Goal: Task Accomplishment & Management: Manage account settings

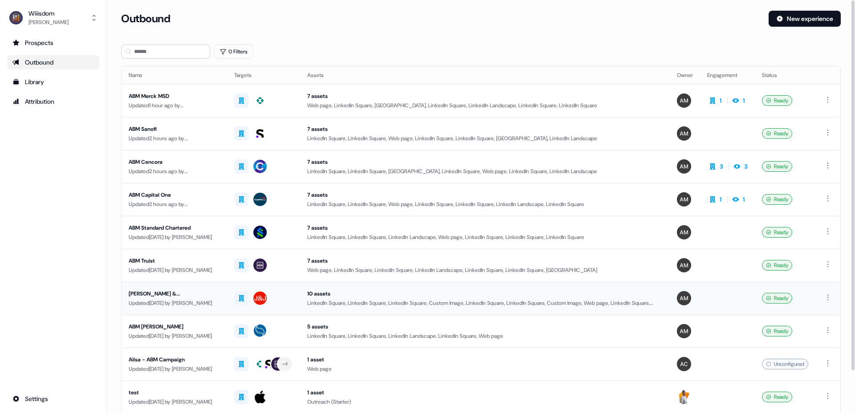
click at [157, 295] on div "[PERSON_NAME] & [PERSON_NAME]" at bounding box center [174, 294] width 91 height 9
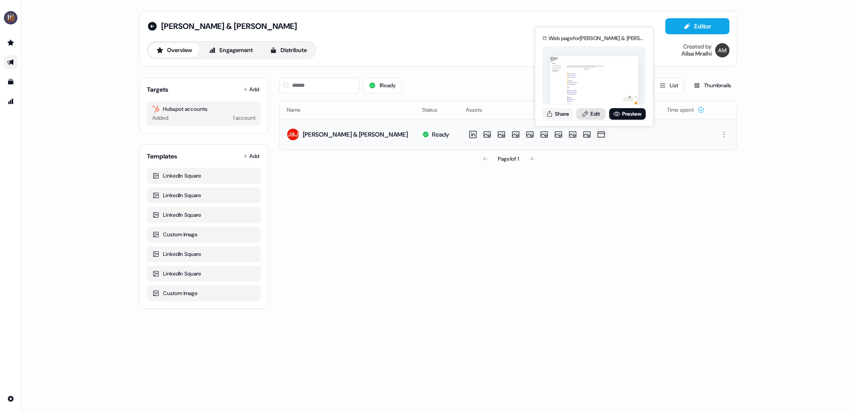
click at [597, 114] on link "Edit" at bounding box center [590, 114] width 29 height 12
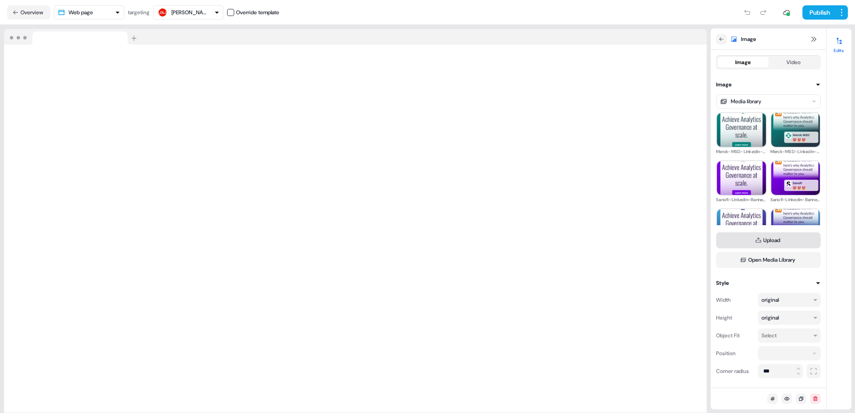
click at [780, 239] on button "Upload" at bounding box center [768, 241] width 105 height 16
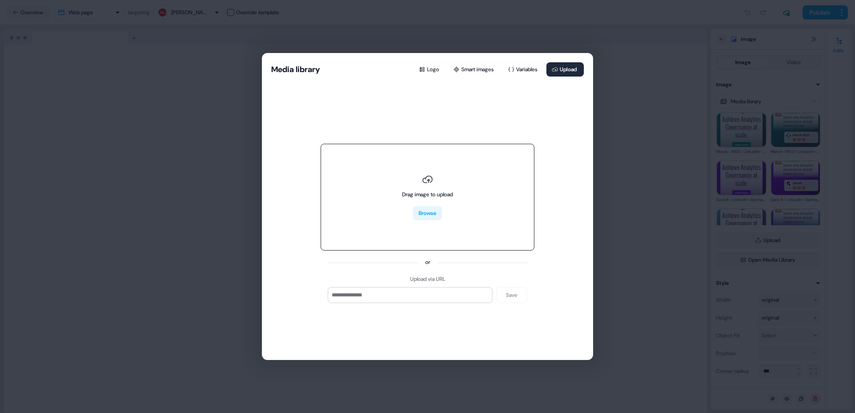
click at [429, 216] on button "Browse" at bounding box center [427, 213] width 29 height 14
type input "**********"
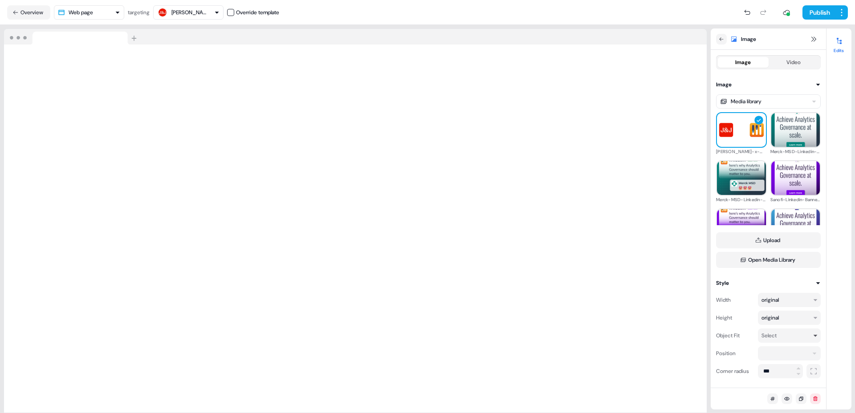
click at [818, 339] on div "Select" at bounding box center [789, 336] width 63 height 14
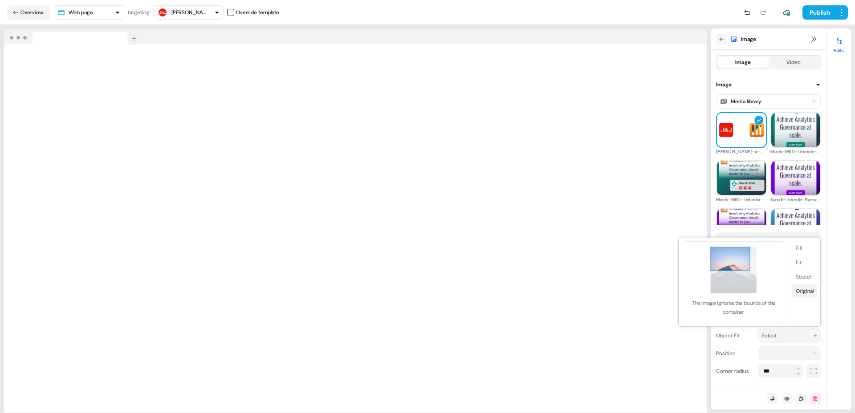
click at [805, 290] on button "Original" at bounding box center [804, 291] width 25 height 14
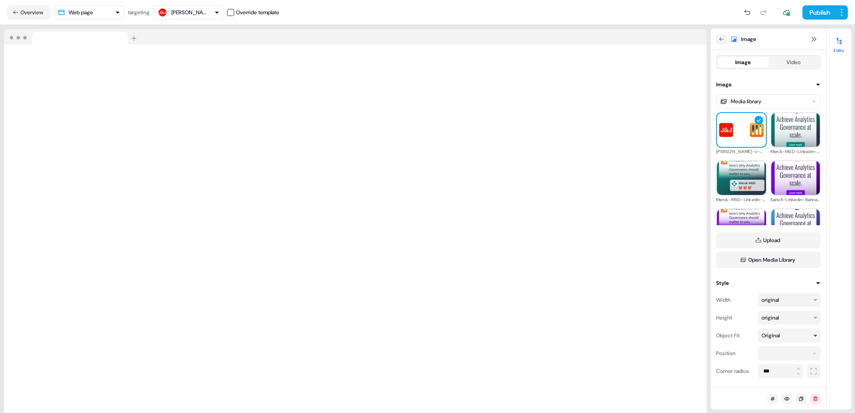
click at [815, 335] on icon "button" at bounding box center [815, 335] width 5 height 5
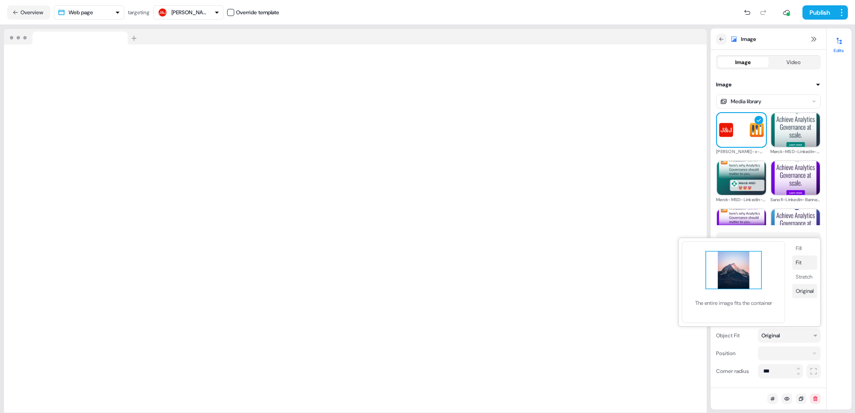
click at [804, 263] on button "Fit" at bounding box center [804, 263] width 25 height 14
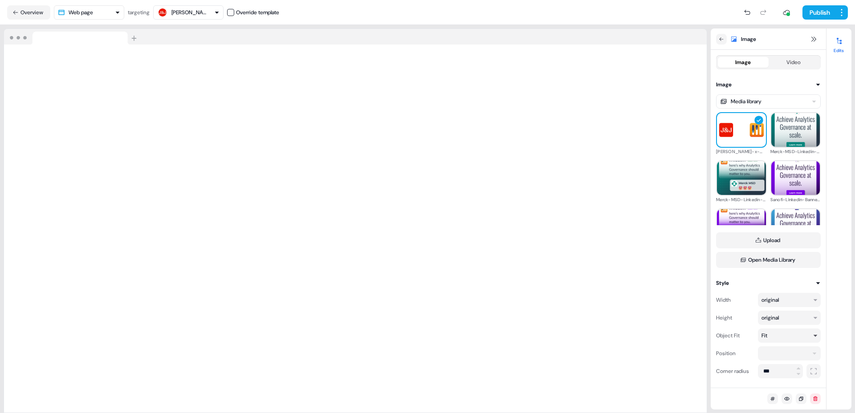
click at [808, 334] on div "Fit" at bounding box center [786, 335] width 48 height 9
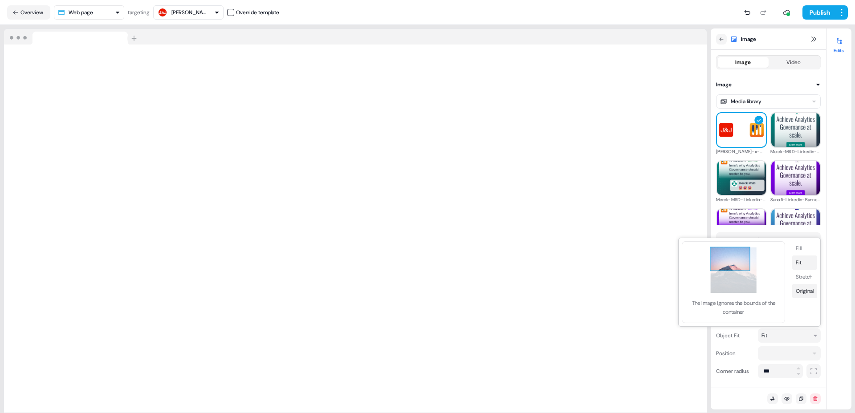
click at [808, 293] on button "Original" at bounding box center [804, 291] width 25 height 14
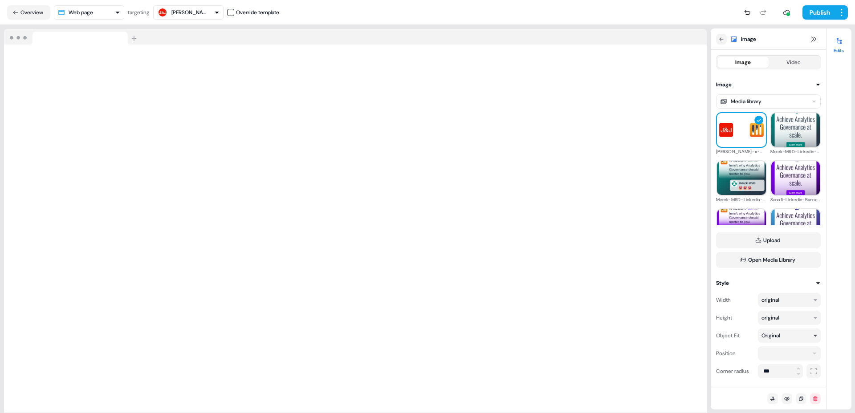
click at [815, 335] on icon "button" at bounding box center [815, 335] width 5 height 5
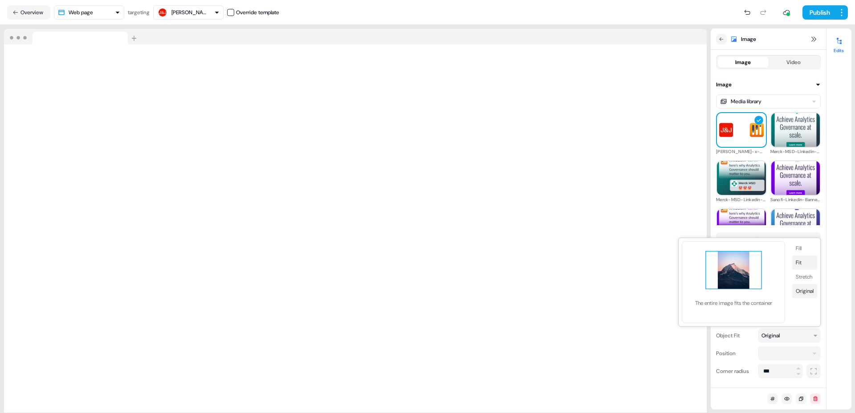
click at [805, 264] on button "Fit" at bounding box center [804, 263] width 25 height 14
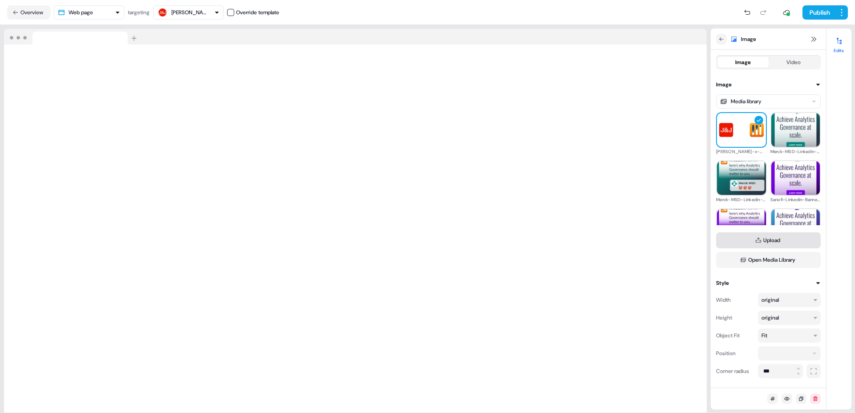
click at [770, 241] on button "Upload" at bounding box center [768, 241] width 105 height 16
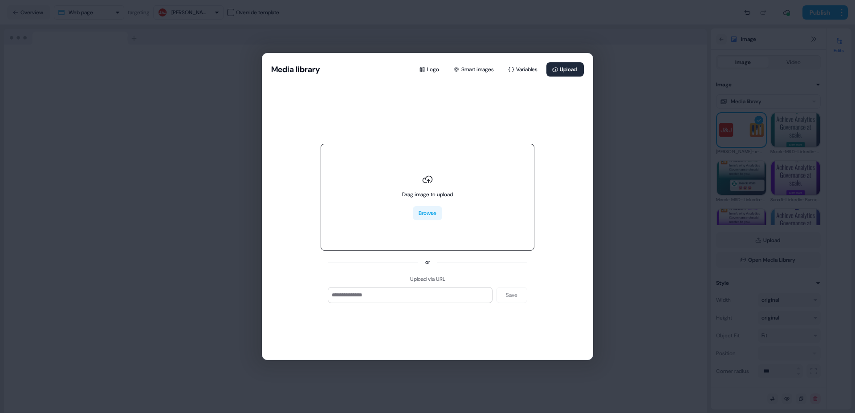
click at [432, 213] on button "Browse" at bounding box center [427, 213] width 29 height 14
type input "**********"
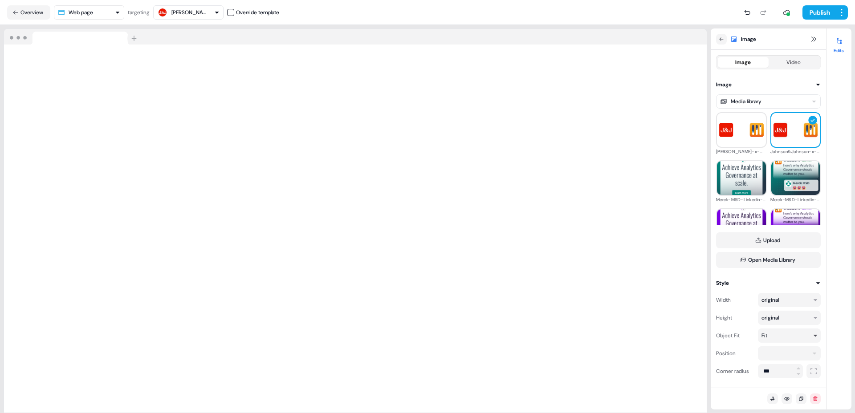
click at [816, 339] on div "Fit" at bounding box center [789, 336] width 63 height 14
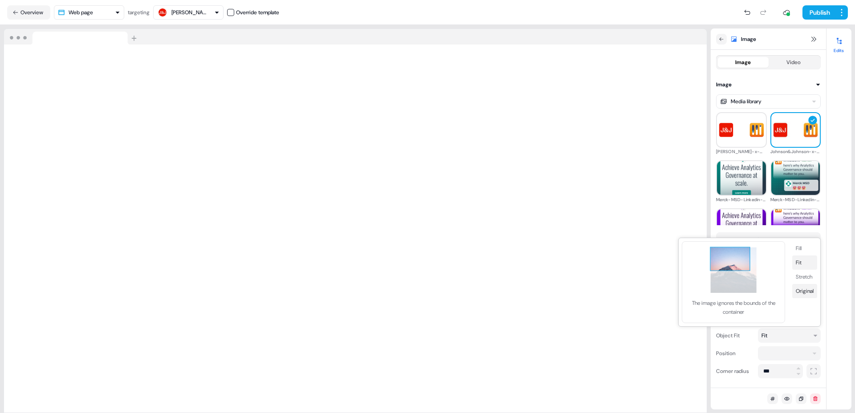
click at [805, 289] on button "Original" at bounding box center [804, 291] width 25 height 14
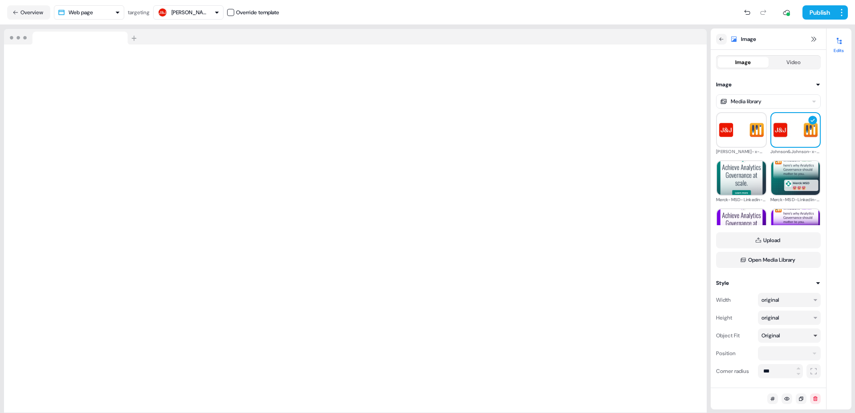
click at [813, 336] on icon "button" at bounding box center [815, 335] width 5 height 5
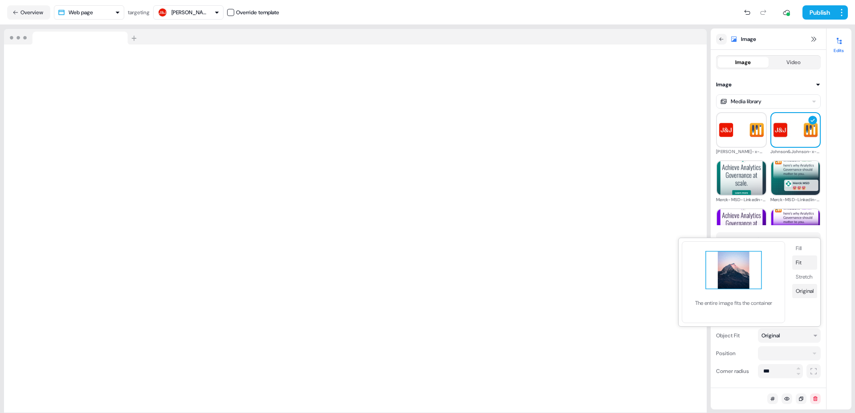
click at [806, 268] on button "Fit" at bounding box center [804, 263] width 25 height 14
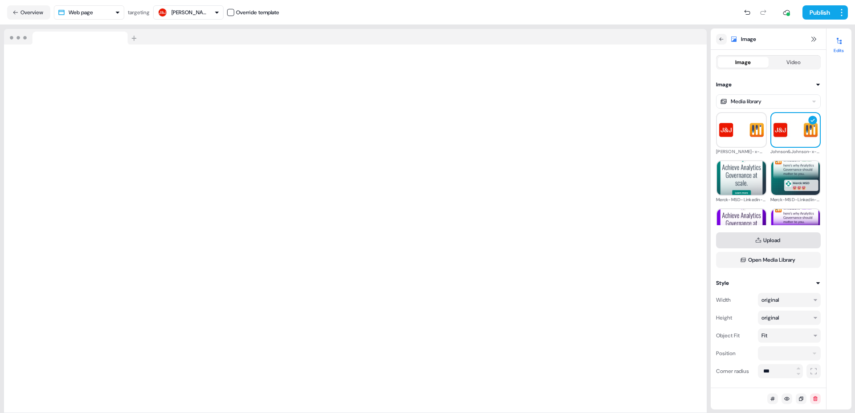
click at [776, 240] on button "Upload" at bounding box center [768, 241] width 105 height 16
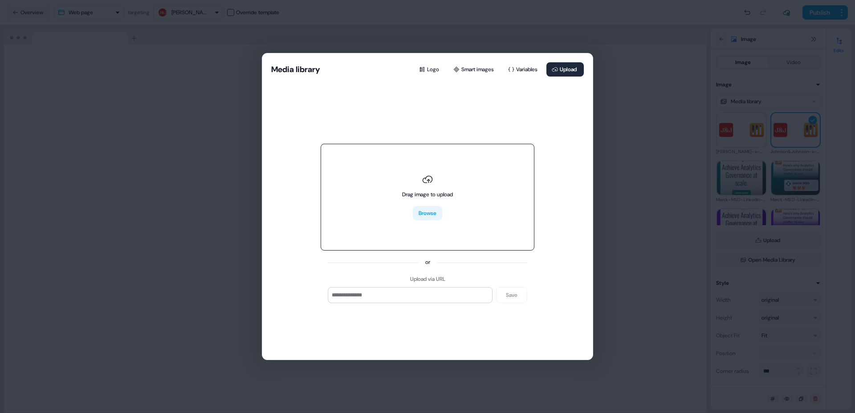
click at [433, 216] on button "Browse" at bounding box center [427, 213] width 29 height 14
type input "**********"
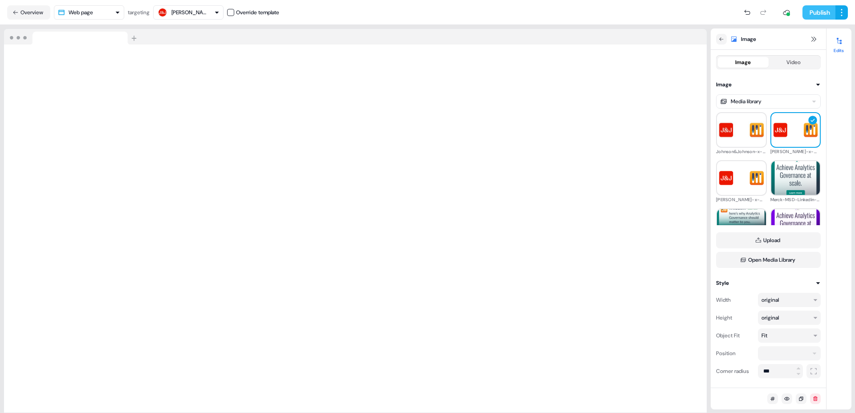
click at [813, 12] on button "Publish" at bounding box center [819, 12] width 33 height 14
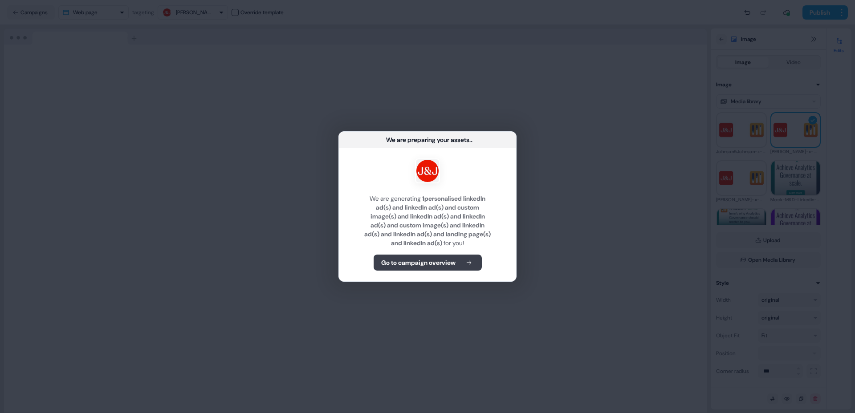
click at [434, 264] on b "Go to campaign overview" at bounding box center [418, 262] width 74 height 9
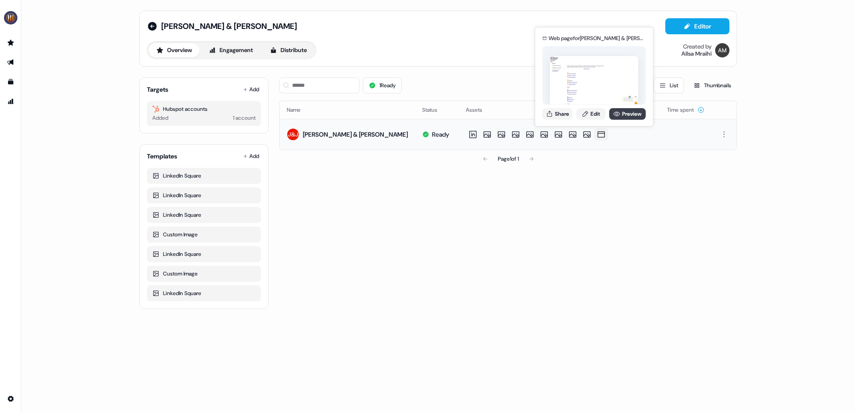
click at [620, 116] on link "Preview" at bounding box center [627, 114] width 37 height 12
click at [561, 112] on button "Share" at bounding box center [558, 114] width 30 height 12
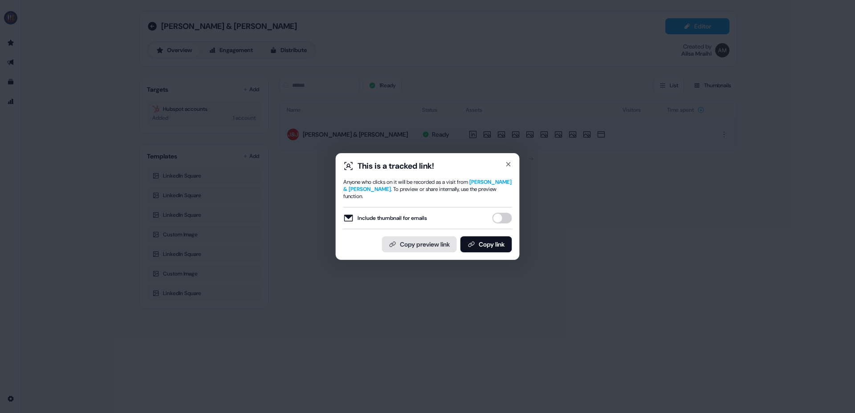
click at [426, 242] on button "Copy preview link" at bounding box center [419, 245] width 75 height 16
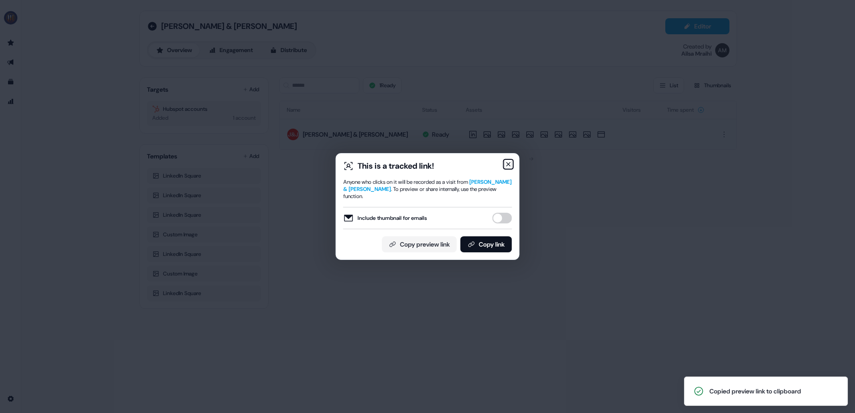
click at [510, 167] on icon "button" at bounding box center [508, 164] width 7 height 7
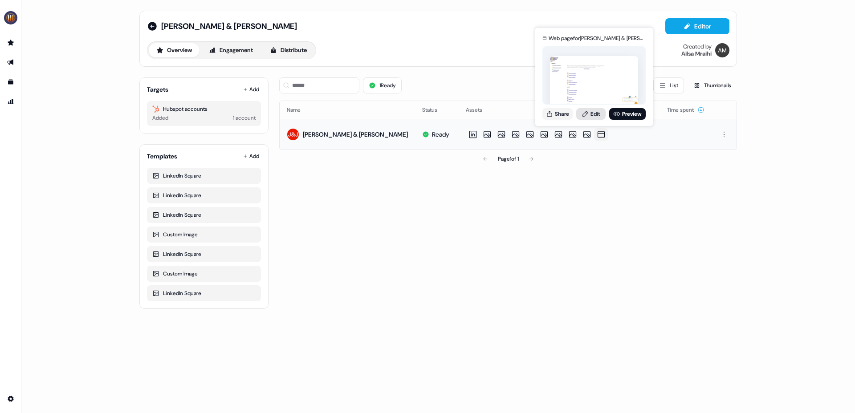
click at [595, 114] on link "Edit" at bounding box center [590, 114] width 29 height 12
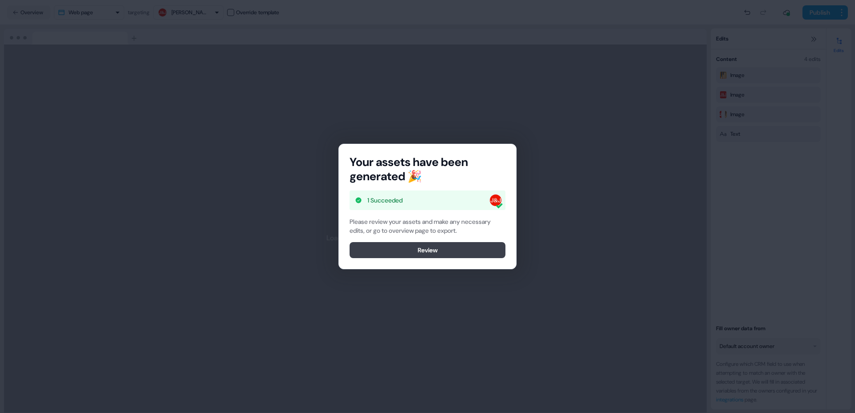
click at [436, 254] on button "Review" at bounding box center [428, 250] width 156 height 16
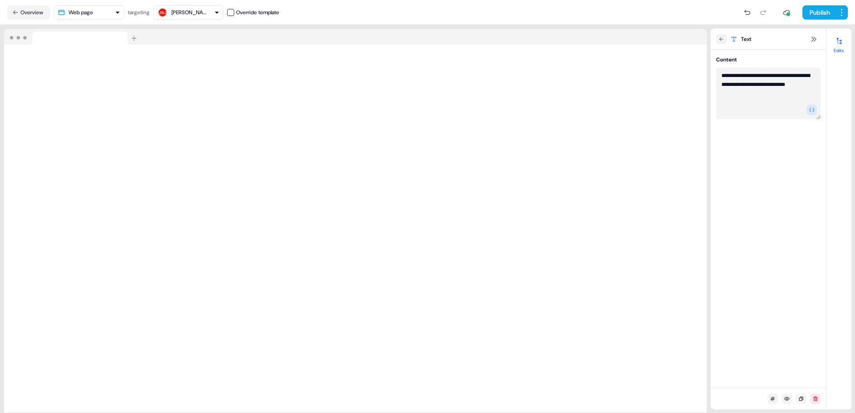
drag, startPoint x: 766, startPoint y: 85, endPoint x: 717, endPoint y: 86, distance: 48.6
click at [717, 86] on textarea "**********" at bounding box center [768, 94] width 105 height 52
click at [812, 111] on icon "button" at bounding box center [811, 109] width 5 height 5
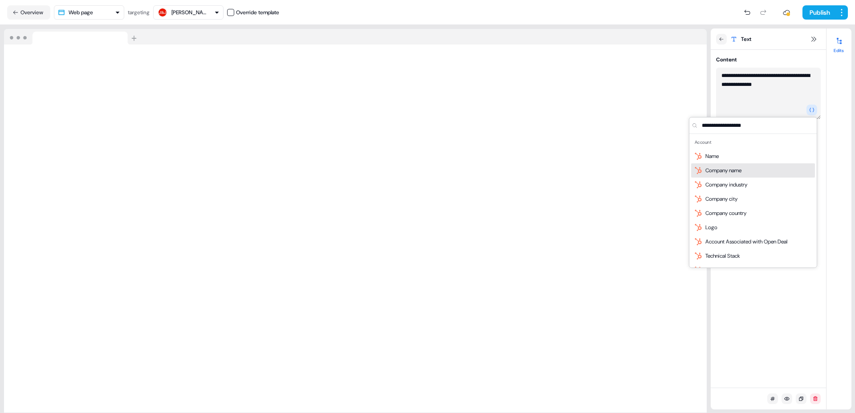
click at [728, 173] on span "Company name" at bounding box center [724, 170] width 36 height 9
type textarea "**********"
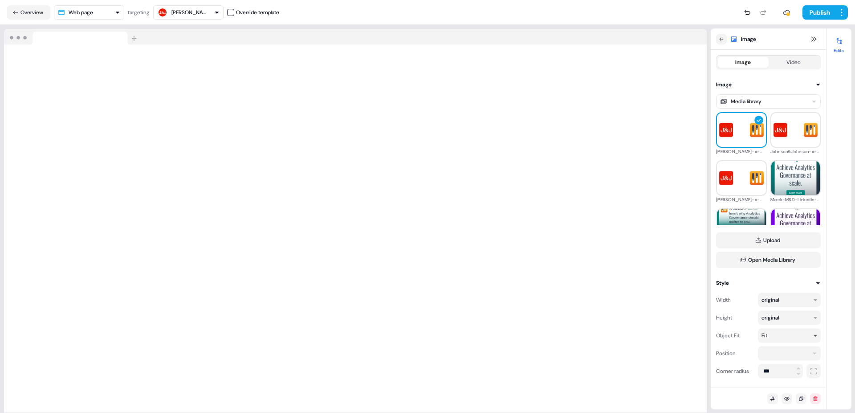
click at [816, 335] on icon "button" at bounding box center [815, 335] width 5 height 5
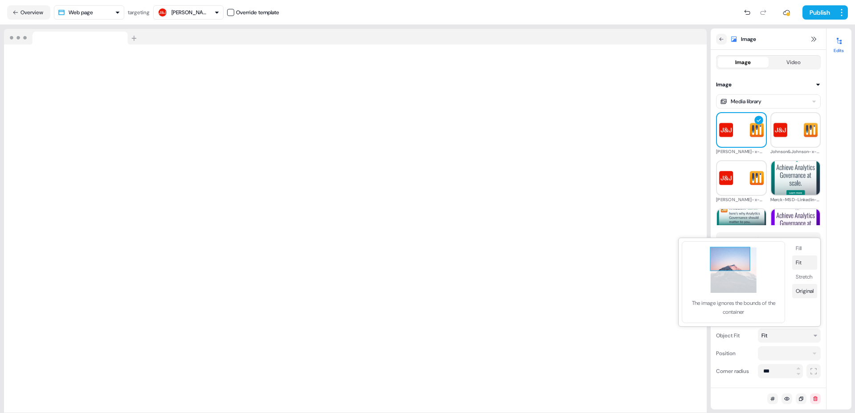
click at [804, 290] on button "Original" at bounding box center [804, 291] width 25 height 14
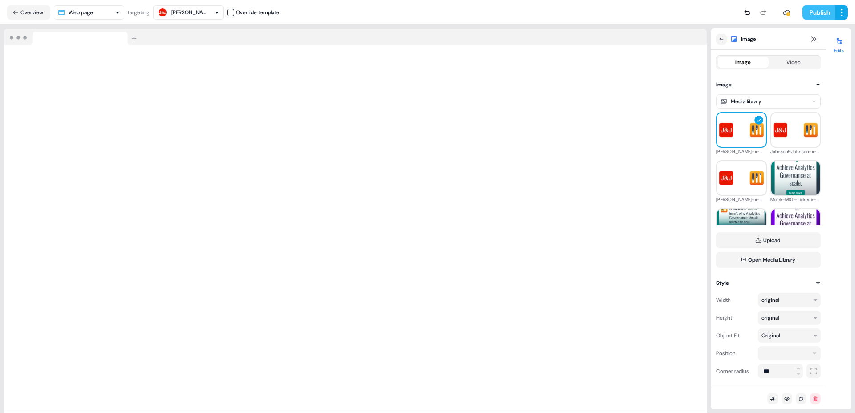
click at [818, 13] on button "Publish" at bounding box center [819, 12] width 33 height 14
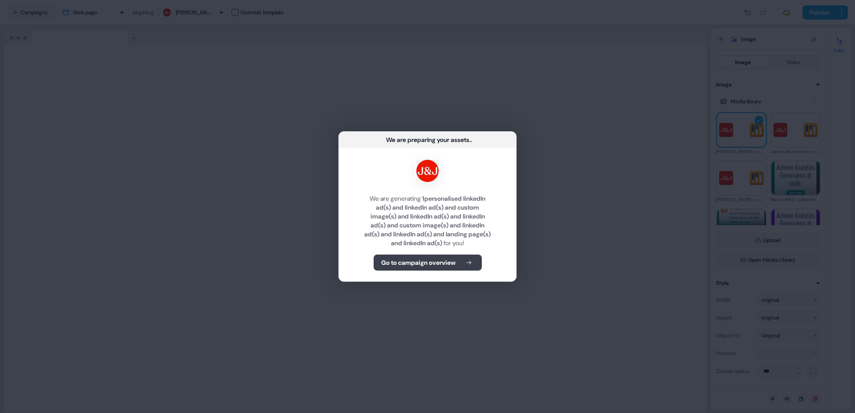
click at [444, 265] on b "Go to campaign overview" at bounding box center [418, 262] width 74 height 9
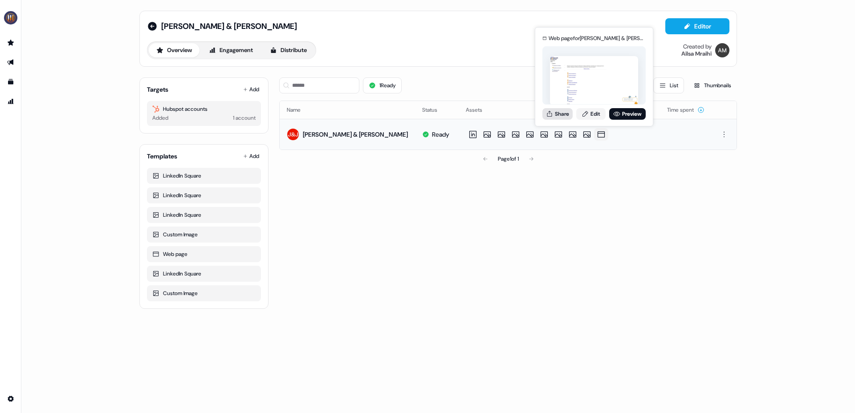
click at [566, 116] on button "Share" at bounding box center [558, 114] width 30 height 12
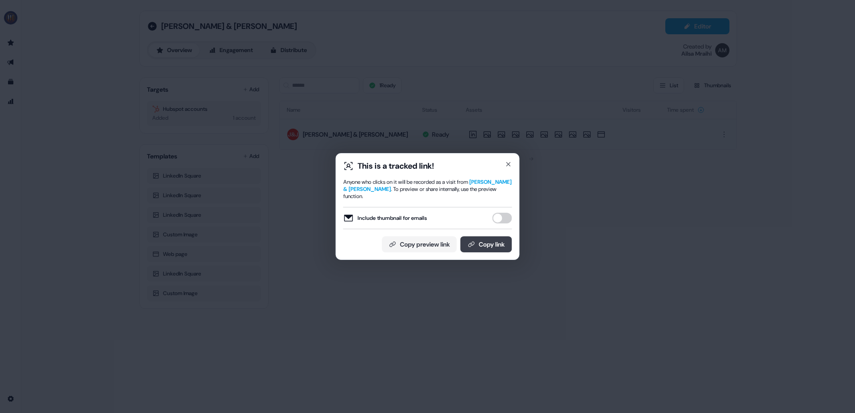
click at [481, 241] on button "Copy link" at bounding box center [487, 245] width 52 height 16
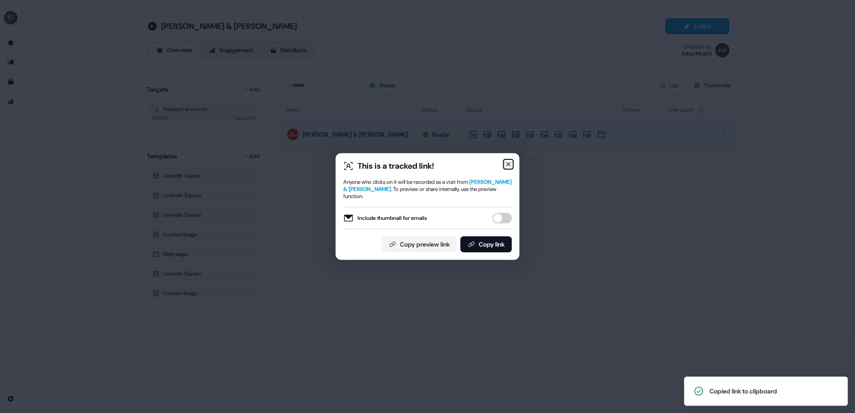
click at [508, 168] on icon "button" at bounding box center [508, 164] width 7 height 7
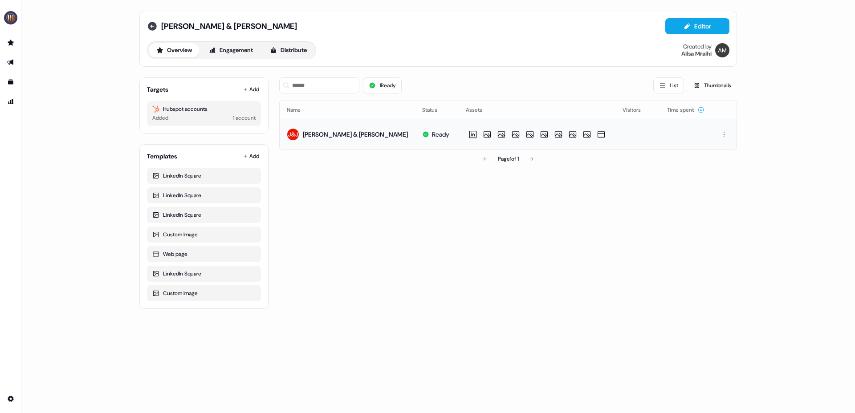
click at [153, 26] on icon at bounding box center [152, 26] width 9 height 9
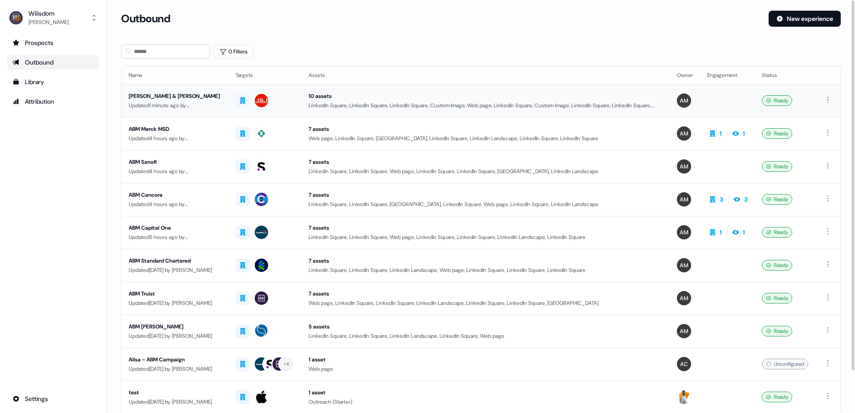
click at [166, 96] on div "[PERSON_NAME] & [PERSON_NAME]" at bounding box center [175, 96] width 93 height 9
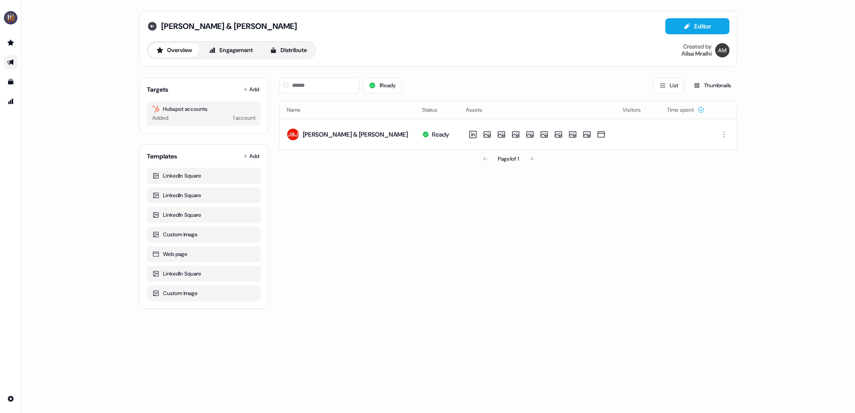
click at [152, 25] on icon at bounding box center [152, 26] width 11 height 11
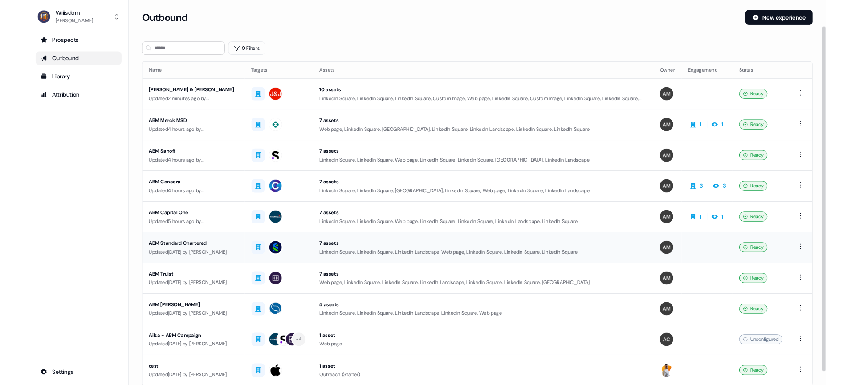
scroll to position [46, 0]
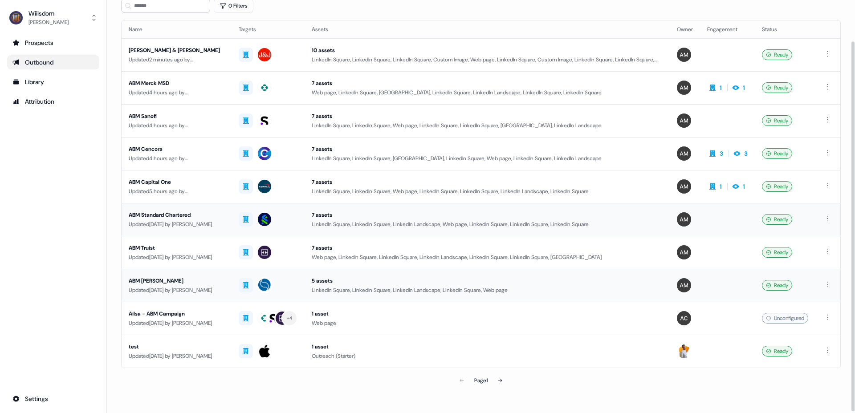
click at [159, 282] on div "ABM [PERSON_NAME]" at bounding box center [177, 281] width 96 height 9
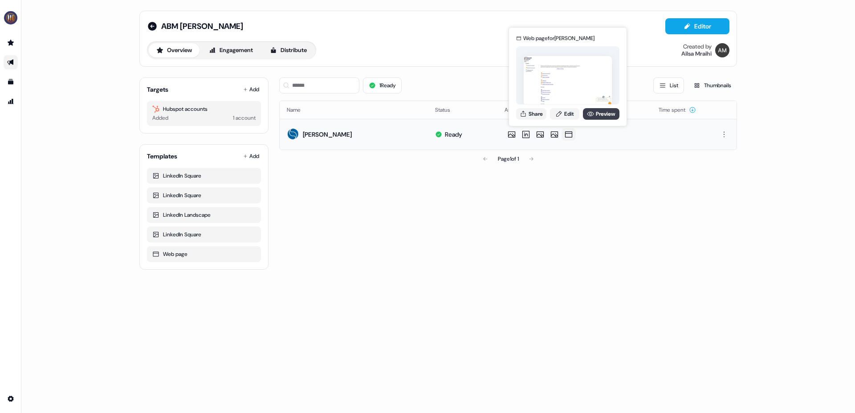
click at [589, 115] on icon at bounding box center [591, 114] width 7 height 4
click at [152, 27] on icon at bounding box center [152, 26] width 9 height 9
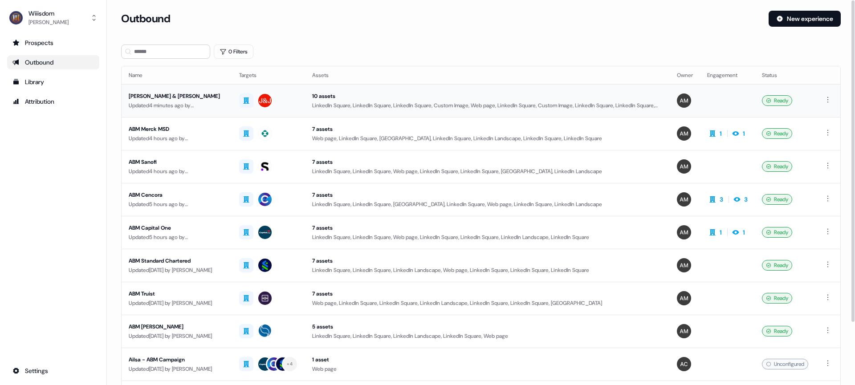
click at [162, 96] on div "[PERSON_NAME] & [PERSON_NAME]" at bounding box center [177, 96] width 96 height 9
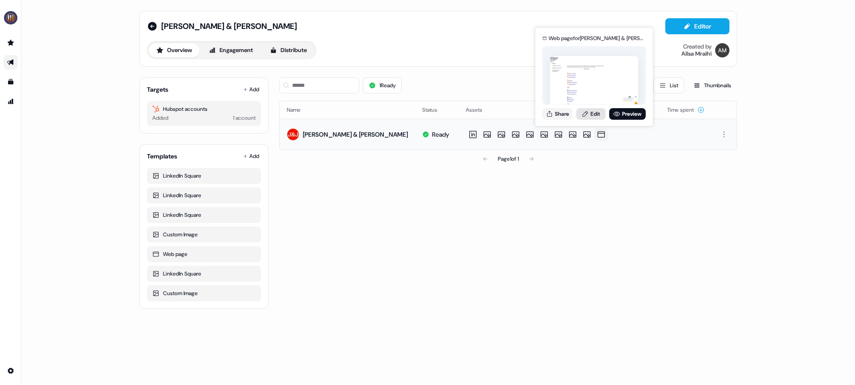
click at [594, 114] on link "Edit" at bounding box center [590, 114] width 29 height 12
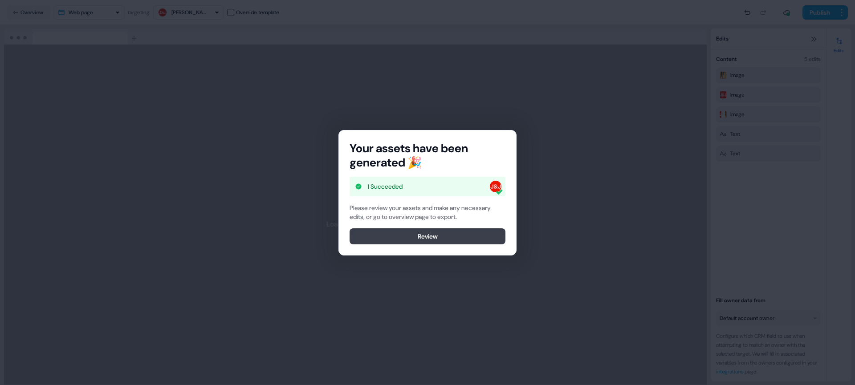
click at [421, 236] on button "Review" at bounding box center [428, 237] width 156 height 16
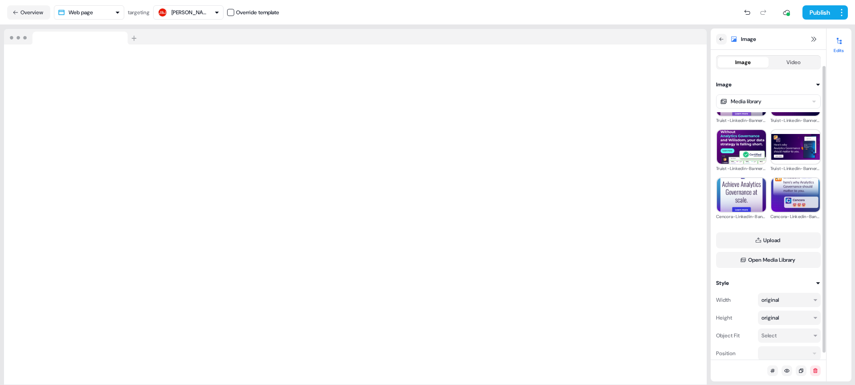
scroll to position [24, 0]
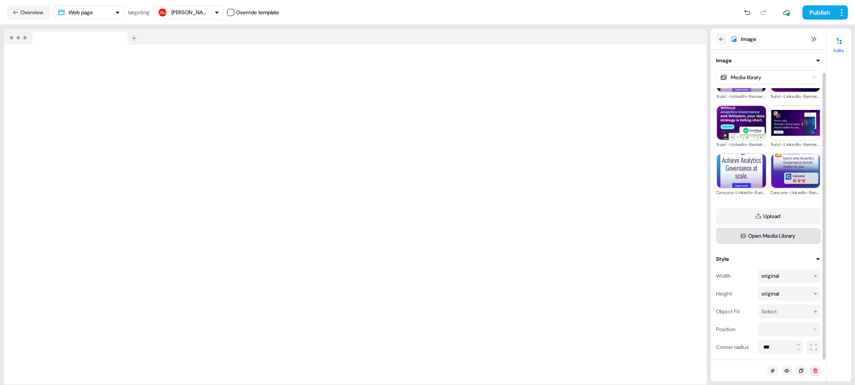
click at [775, 236] on button "Open Media Library" at bounding box center [768, 236] width 105 height 16
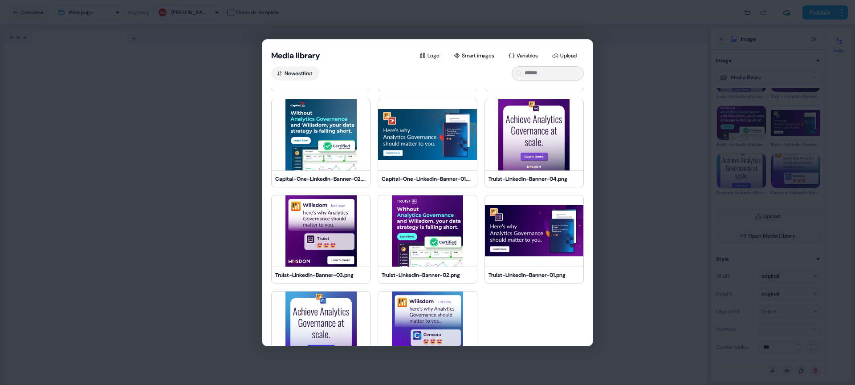
scroll to position [1359, 0]
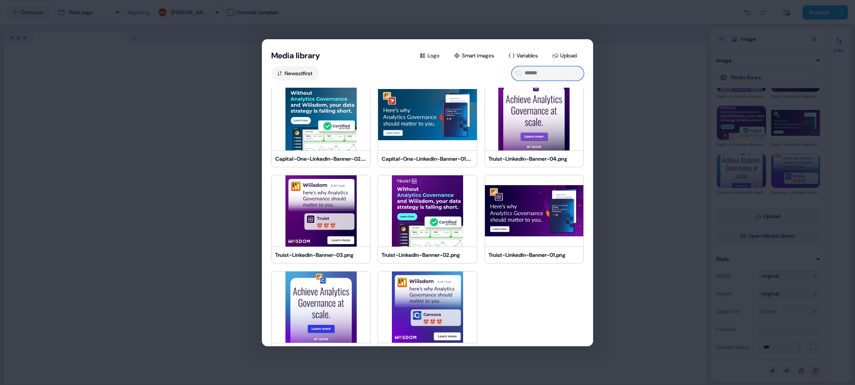
click at [555, 71] on input at bounding box center [548, 73] width 72 height 14
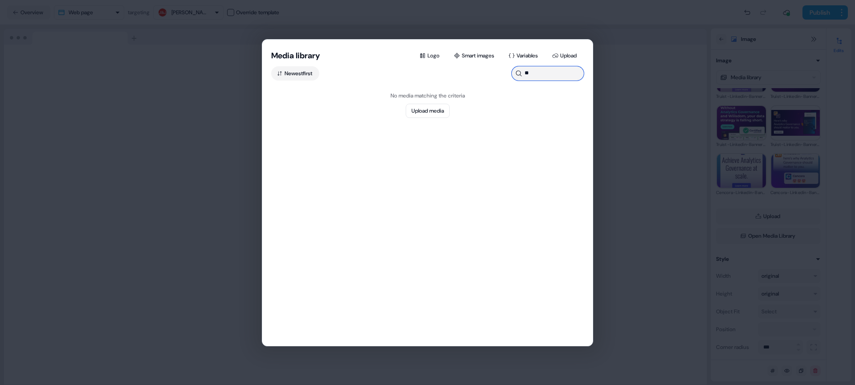
type input "*"
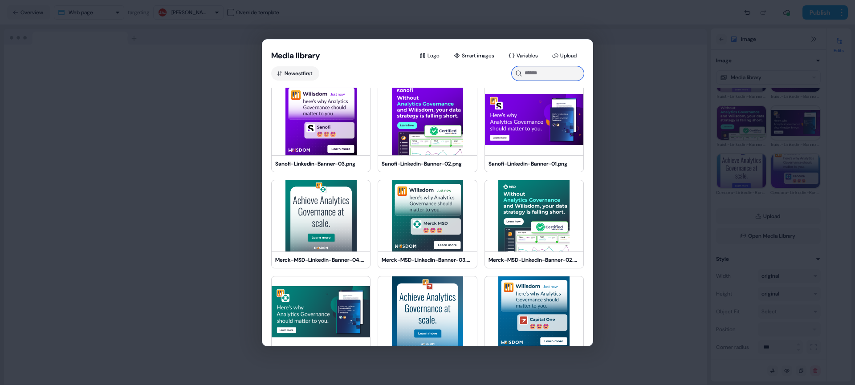
scroll to position [1359, 0]
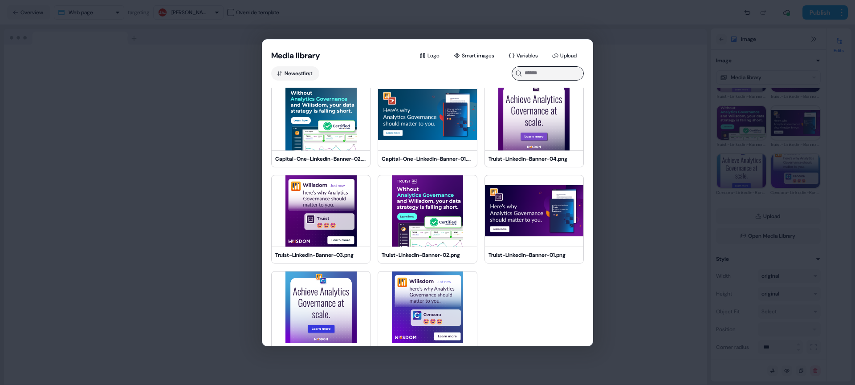
click at [610, 274] on div "Media library Logo Smart images Variables Upload Newest first Merck-MSD-Linkedi…" at bounding box center [427, 192] width 855 height 385
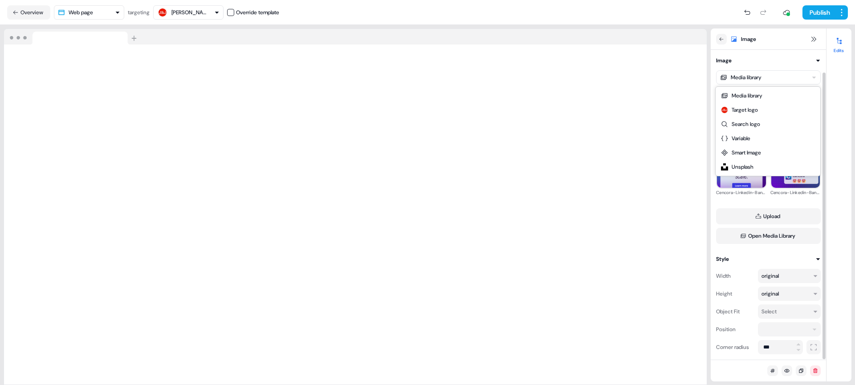
click at [812, 76] on html "For the best experience switch devices to a bigger screen. Go to [DOMAIN_NAME] …" at bounding box center [427, 192] width 855 height 385
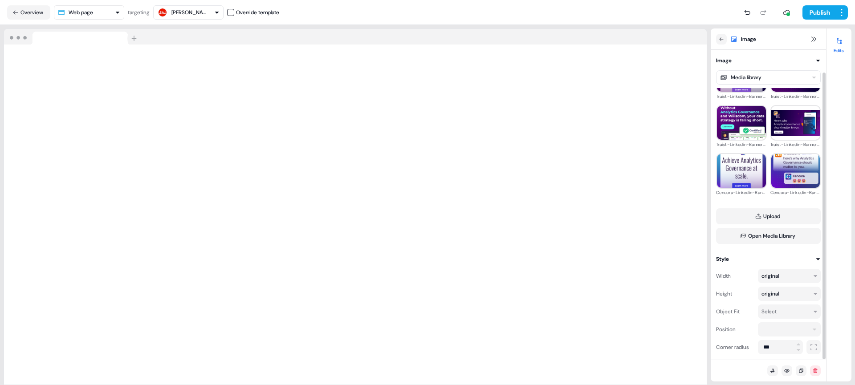
scroll to position [0, 0]
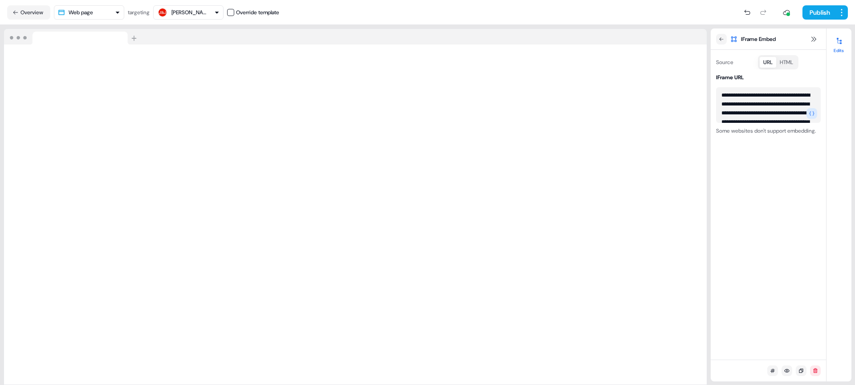
click at [792, 66] on button "HTML" at bounding box center [786, 62] width 20 height 11
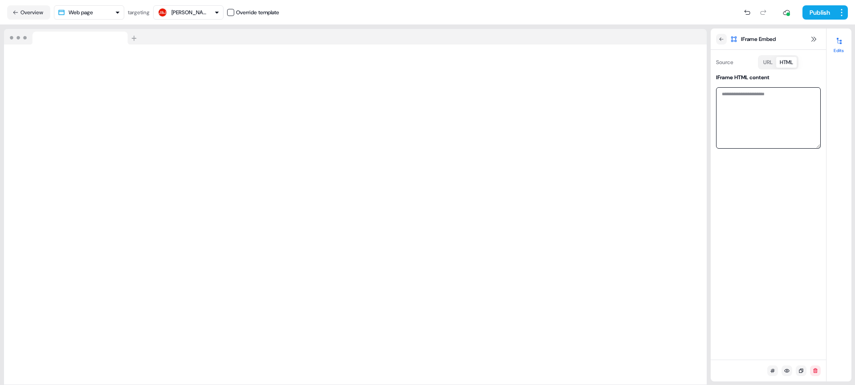
click at [754, 102] on textarea at bounding box center [768, 117] width 105 height 61
paste textarea "**********"
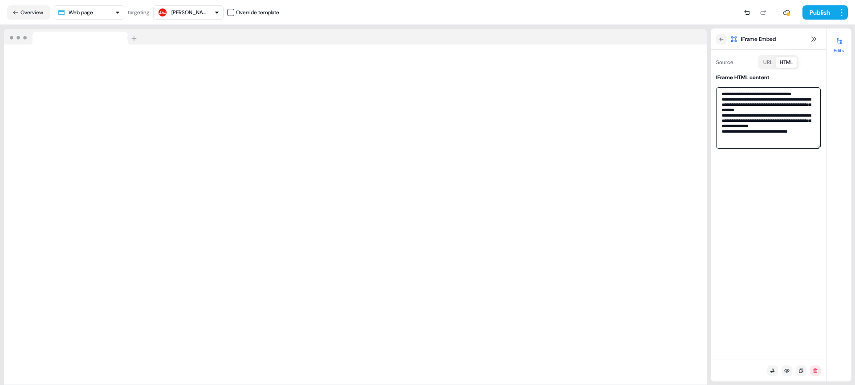
scroll to position [7, 0]
type textarea "**********"
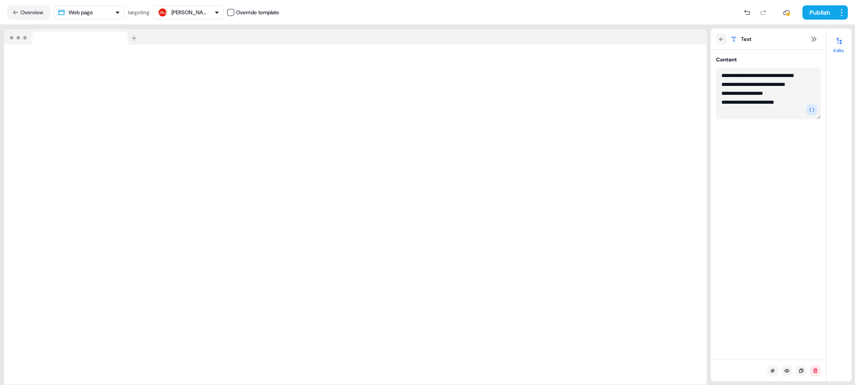
drag, startPoint x: 777, startPoint y: 77, endPoint x: 745, endPoint y: 78, distance: 32.1
click at [745, 78] on textarea "**********" at bounding box center [768, 94] width 105 height 52
drag, startPoint x: 788, startPoint y: 85, endPoint x: 723, endPoint y: 87, distance: 65.5
click at [723, 87] on textarea "**********" at bounding box center [768, 94] width 105 height 52
drag, startPoint x: 753, startPoint y: 103, endPoint x: 722, endPoint y: 105, distance: 30.8
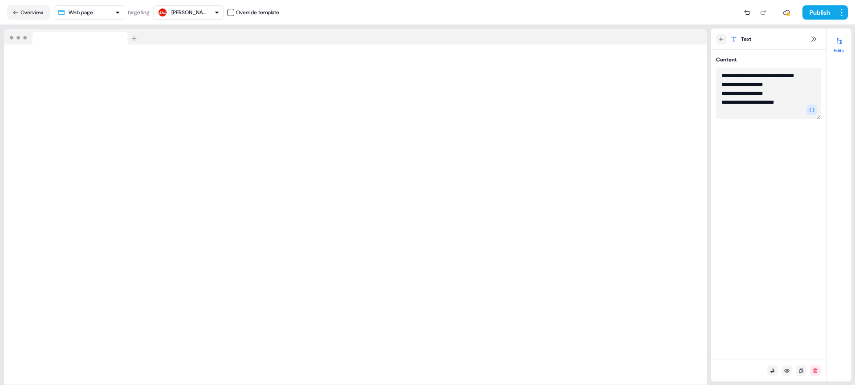
click at [722, 105] on textarea "**********" at bounding box center [768, 94] width 105 height 52
drag, startPoint x: 760, startPoint y: 94, endPoint x: 730, endPoint y: 95, distance: 29.9
click at [730, 95] on textarea "**********" at bounding box center [768, 94] width 105 height 52
drag, startPoint x: 763, startPoint y: 92, endPoint x: 729, endPoint y: 96, distance: 34.1
click at [729, 96] on textarea "**********" at bounding box center [768, 94] width 105 height 52
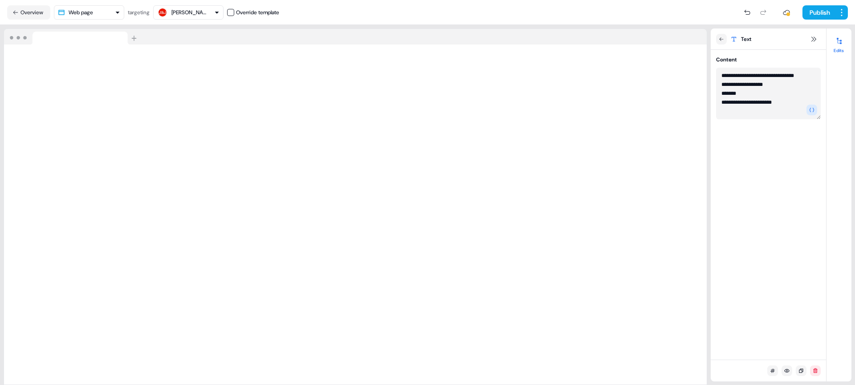
paste textarea "**********"
type textarea "**********"
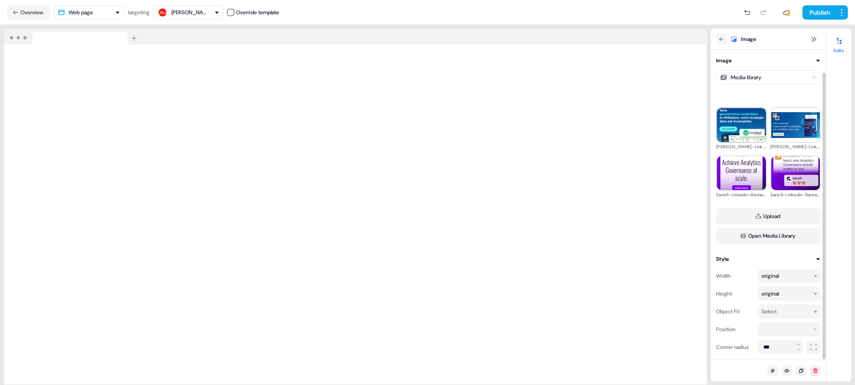
scroll to position [1093, 0]
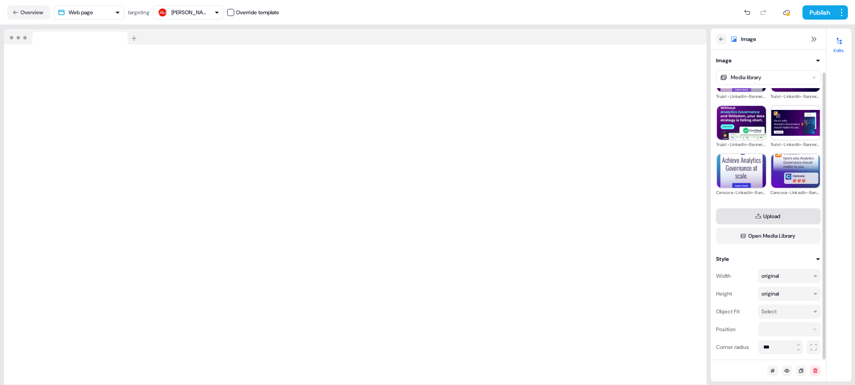
click at [772, 216] on button "Upload" at bounding box center [768, 216] width 105 height 16
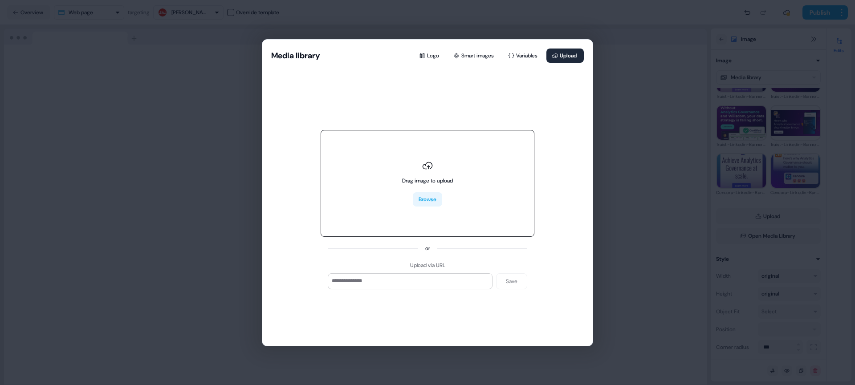
click at [430, 195] on button "Browse" at bounding box center [427, 199] width 29 height 14
type input "**********"
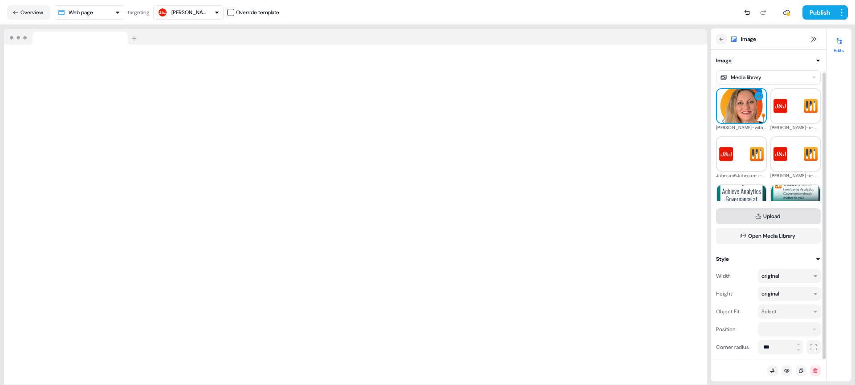
click at [777, 216] on button "Upload" at bounding box center [768, 216] width 105 height 16
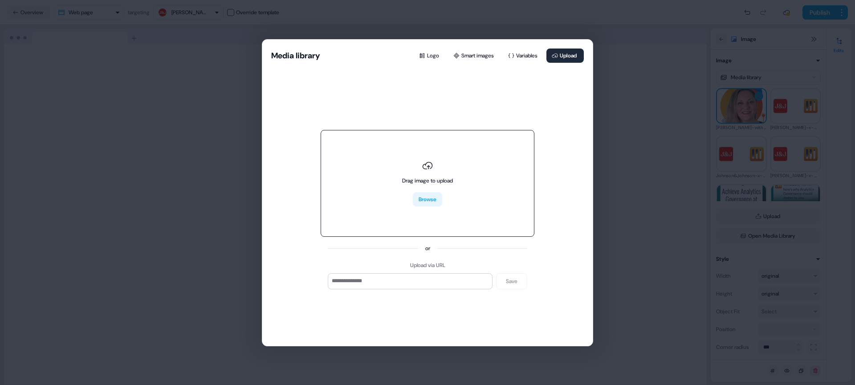
click at [434, 199] on button "Browse" at bounding box center [427, 199] width 29 height 14
type input "**********"
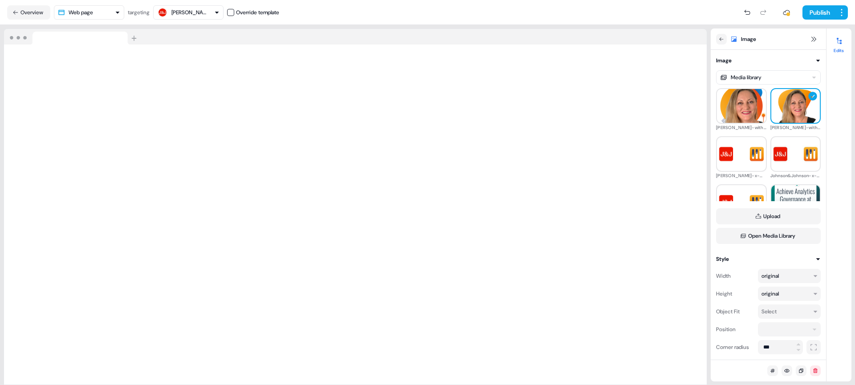
scroll to position [0, 0]
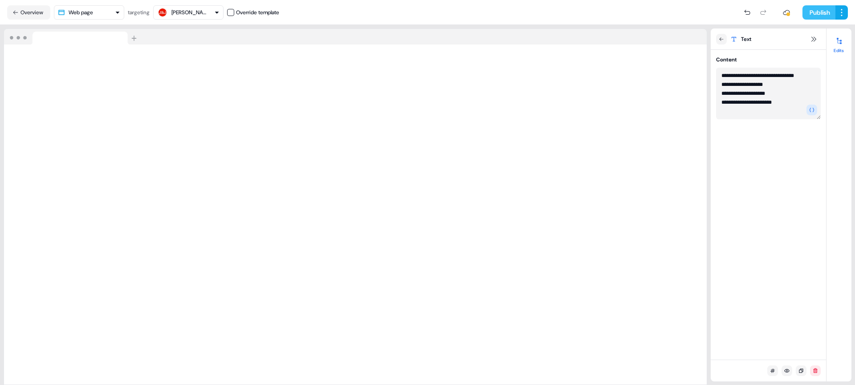
click at [807, 12] on button "Publish" at bounding box center [819, 12] width 33 height 14
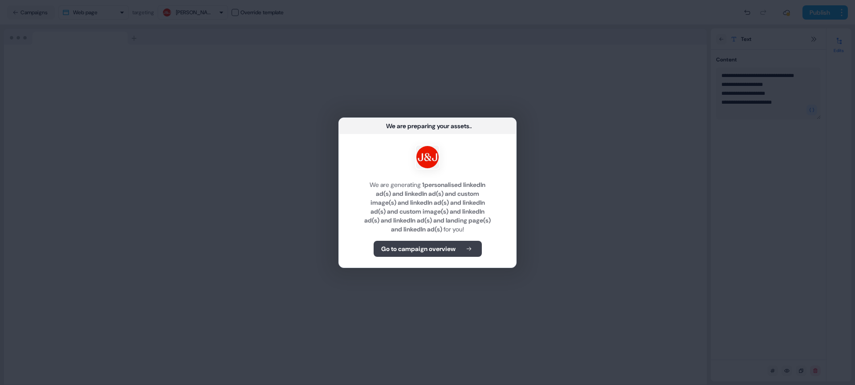
click at [440, 251] on b "Go to campaign overview" at bounding box center [418, 249] width 74 height 9
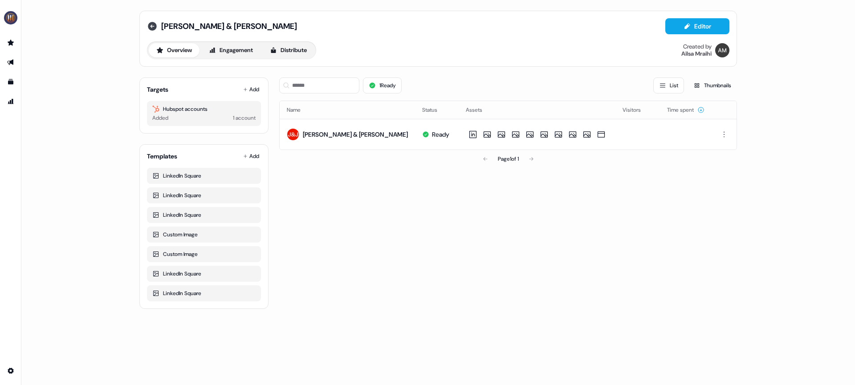
click at [153, 28] on icon at bounding box center [152, 26] width 9 height 9
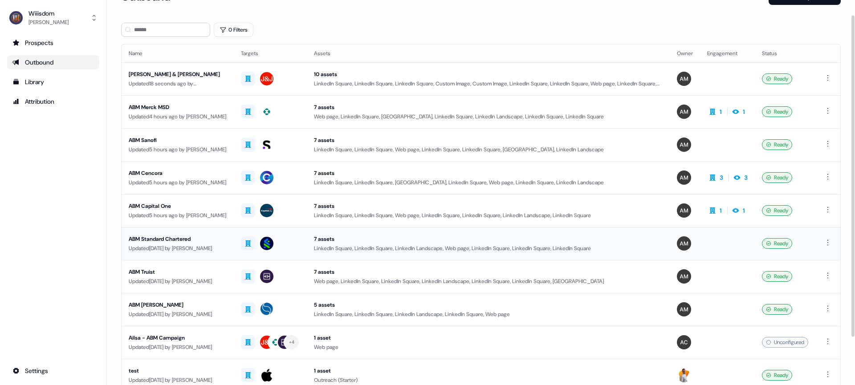
scroll to position [23, 0]
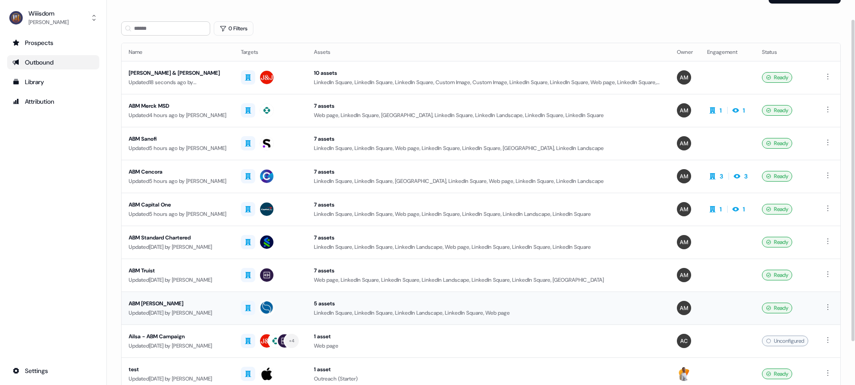
click at [159, 303] on div "ABM [PERSON_NAME]" at bounding box center [178, 303] width 98 height 9
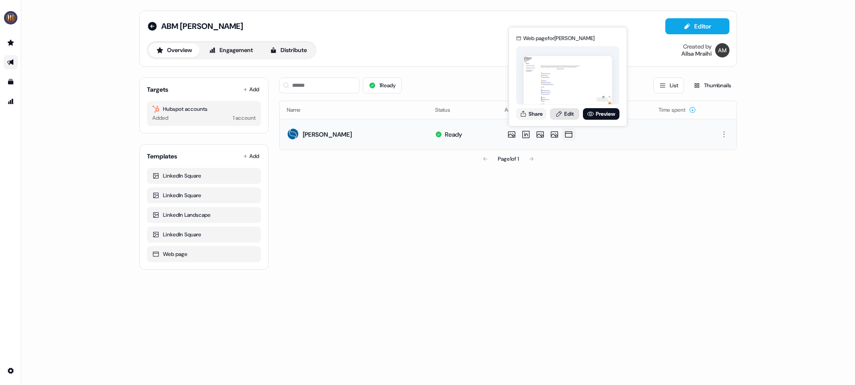
click at [568, 117] on link "Edit" at bounding box center [564, 114] width 29 height 12
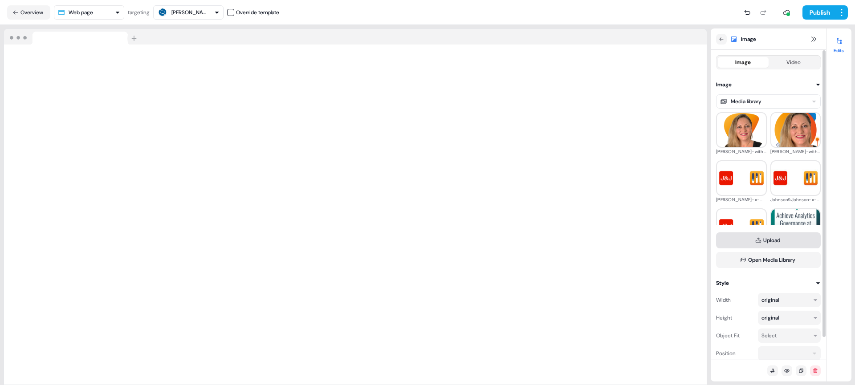
click at [769, 241] on button "Upload" at bounding box center [768, 241] width 105 height 16
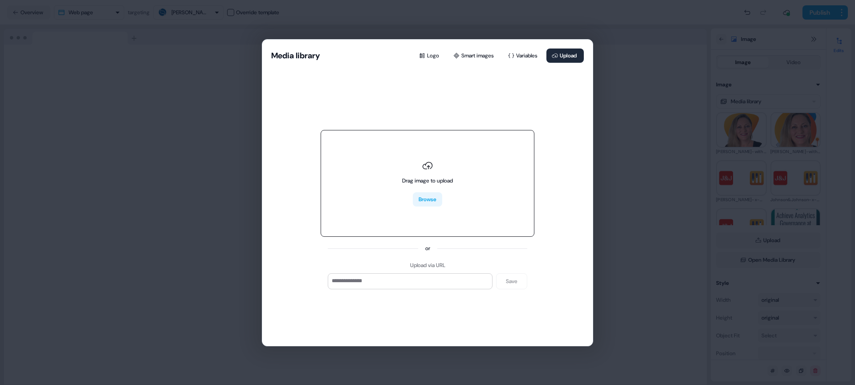
click at [423, 197] on button "Browse" at bounding box center [427, 199] width 29 height 14
type input "**********"
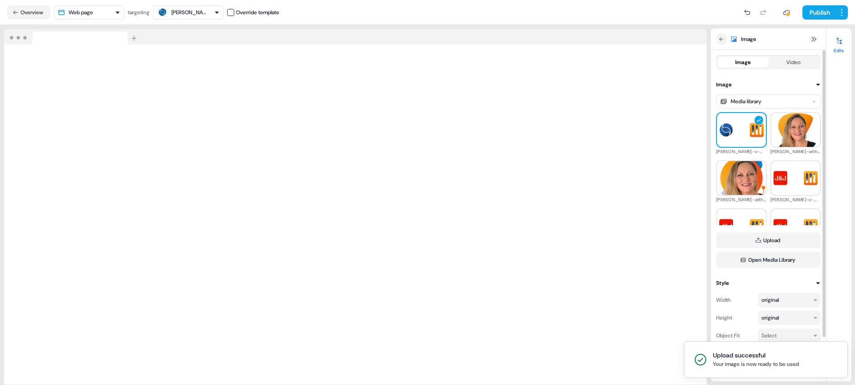
click at [798, 335] on ol "Upload successful Your image is now ready to be used" at bounding box center [766, 360] width 178 height 51
click at [810, 334] on div "Select" at bounding box center [789, 336] width 63 height 14
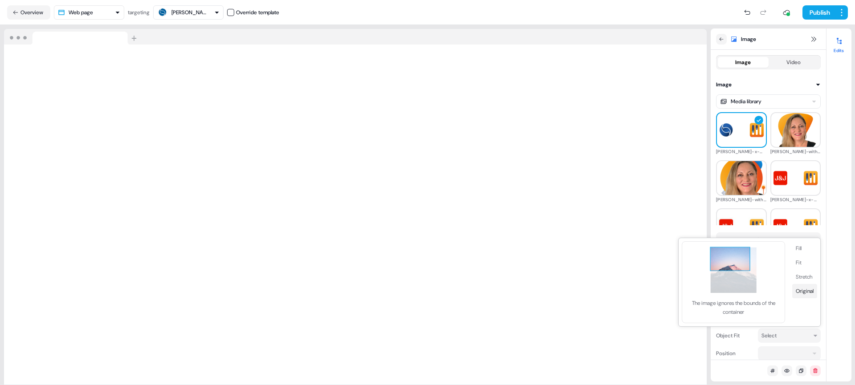
click at [805, 290] on button "Original" at bounding box center [804, 291] width 25 height 14
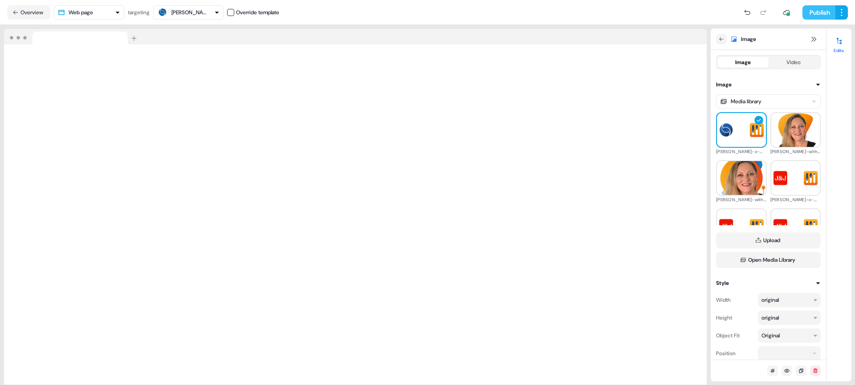
click at [809, 11] on button "Publish" at bounding box center [819, 12] width 33 height 14
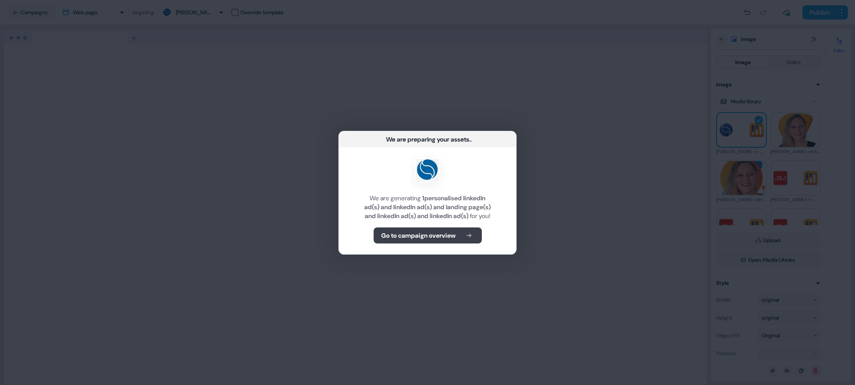
click at [425, 234] on button "Go to campaign overview" at bounding box center [428, 236] width 108 height 16
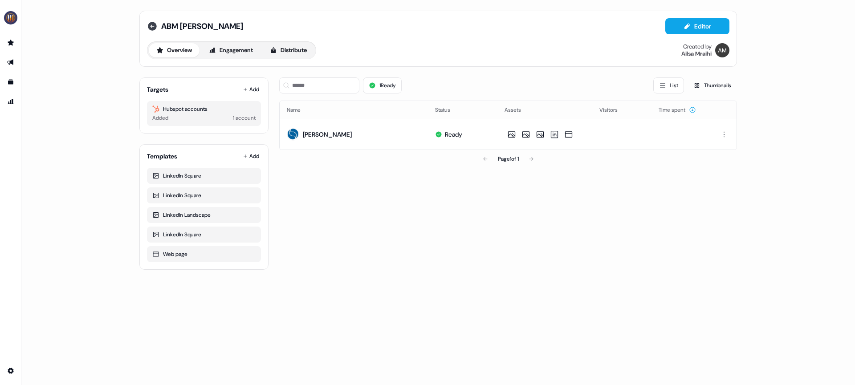
click at [152, 27] on icon at bounding box center [152, 26] width 9 height 9
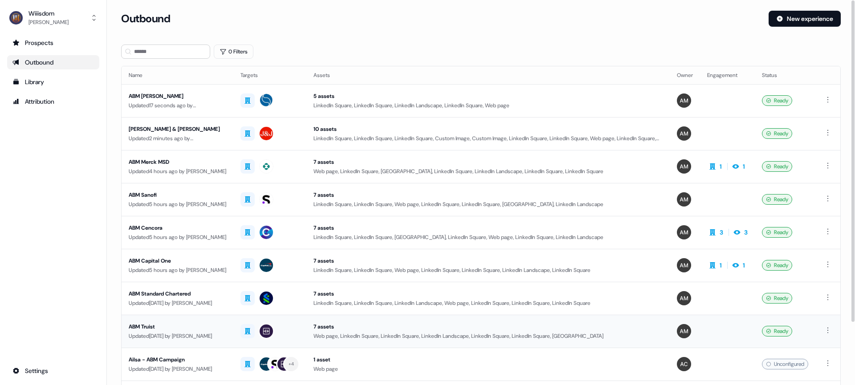
click at [153, 326] on div "ABM Truist" at bounding box center [178, 327] width 98 height 9
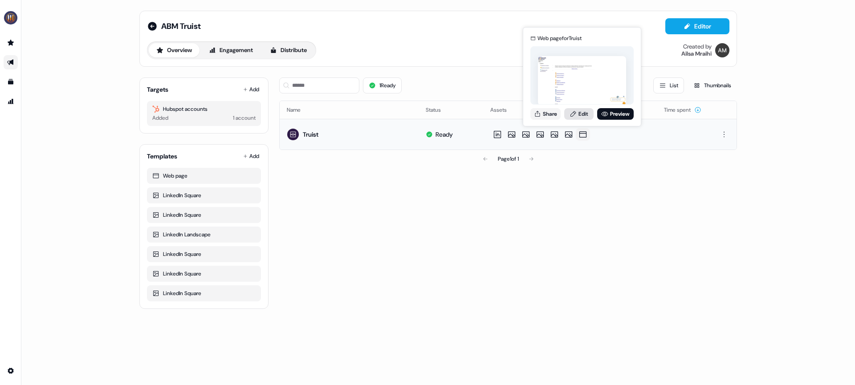
click at [583, 116] on link "Edit" at bounding box center [578, 114] width 29 height 12
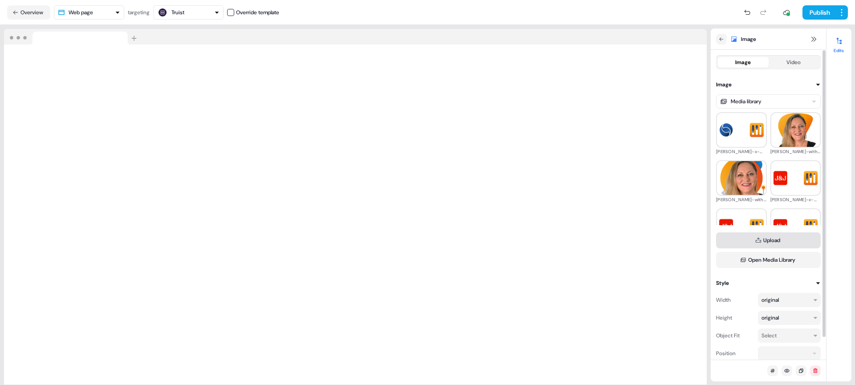
click at [758, 235] on button "Upload" at bounding box center [768, 241] width 105 height 16
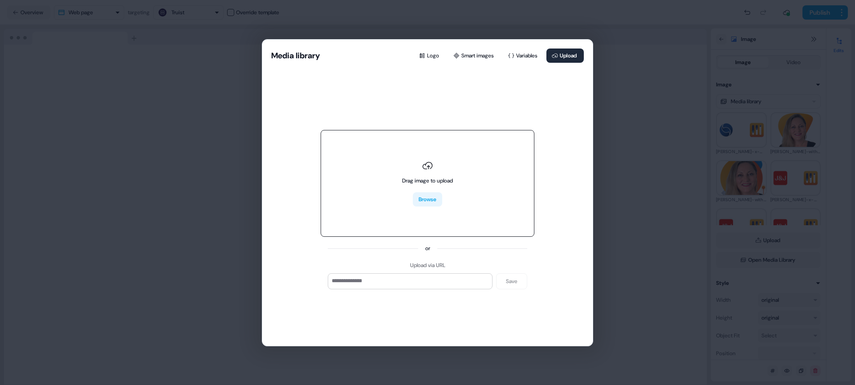
click at [426, 196] on button "Browse" at bounding box center [427, 199] width 29 height 14
type input "**********"
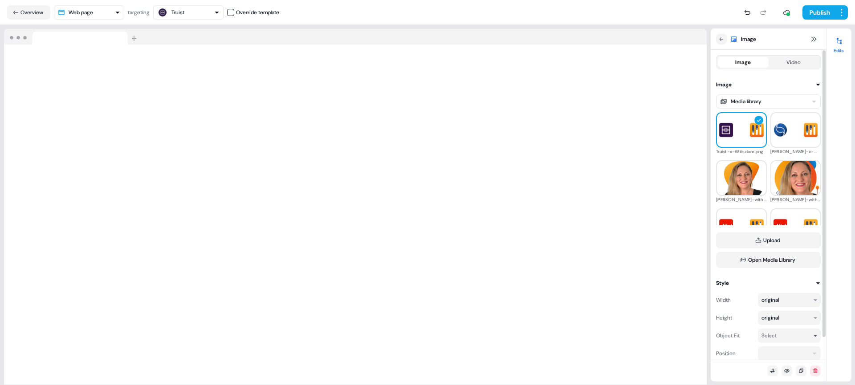
click at [814, 334] on icon "button" at bounding box center [815, 335] width 5 height 5
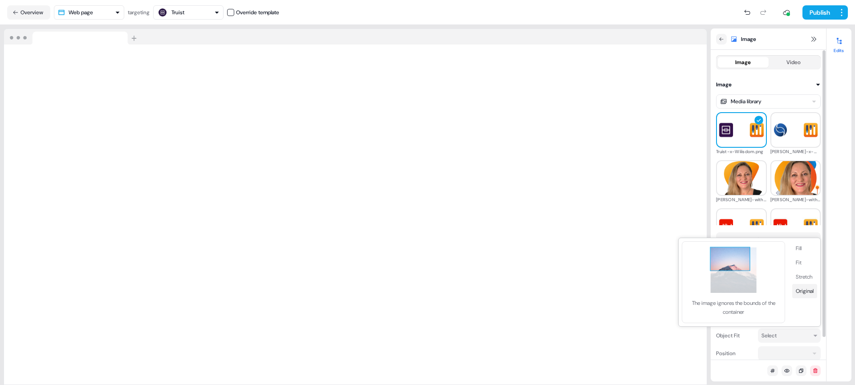
click at [799, 289] on button "Original" at bounding box center [804, 291] width 25 height 14
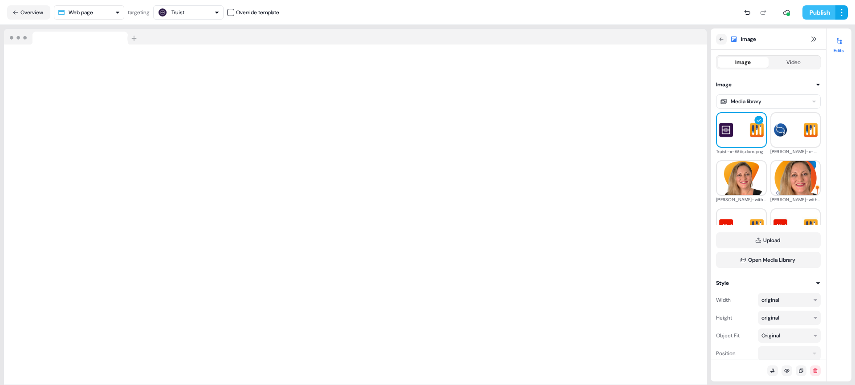
click at [821, 11] on button "Publish" at bounding box center [819, 12] width 33 height 14
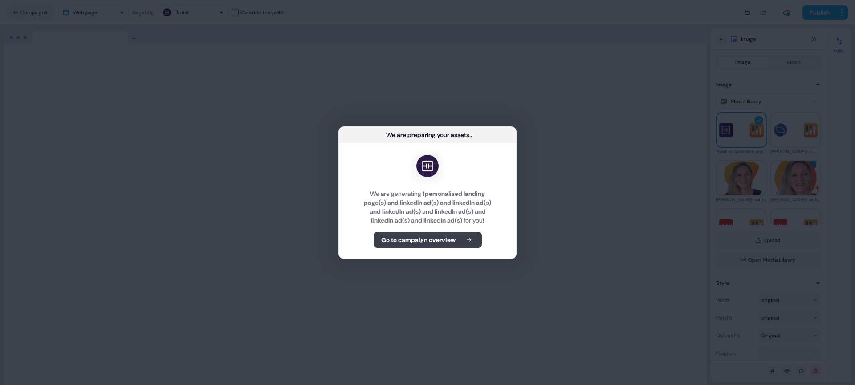
click at [424, 242] on b "Go to campaign overview" at bounding box center [418, 240] width 74 height 9
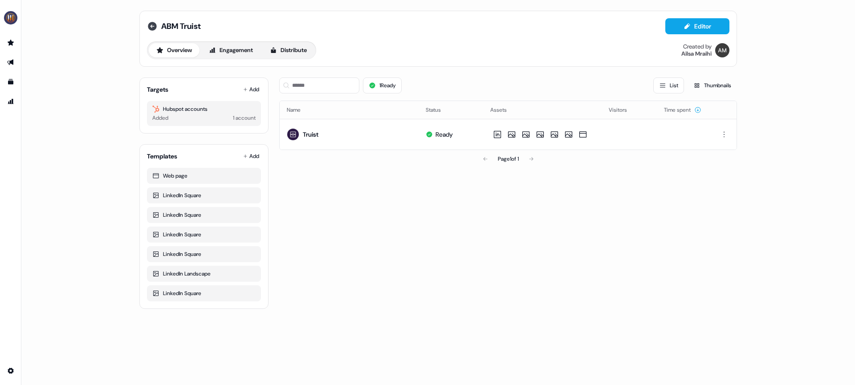
click at [153, 28] on icon at bounding box center [152, 26] width 9 height 9
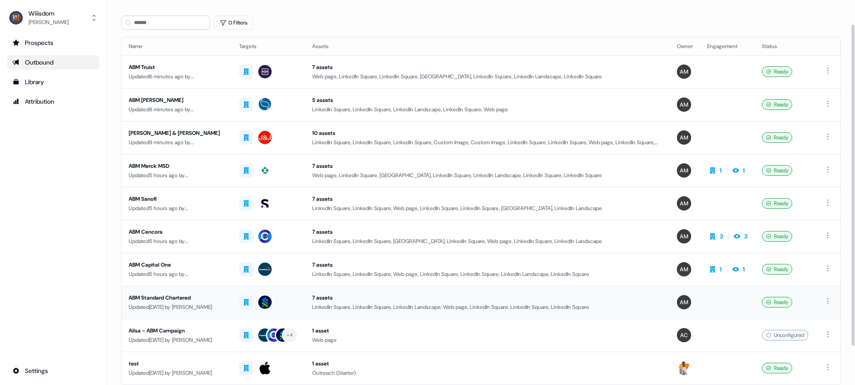
scroll to position [33, 0]
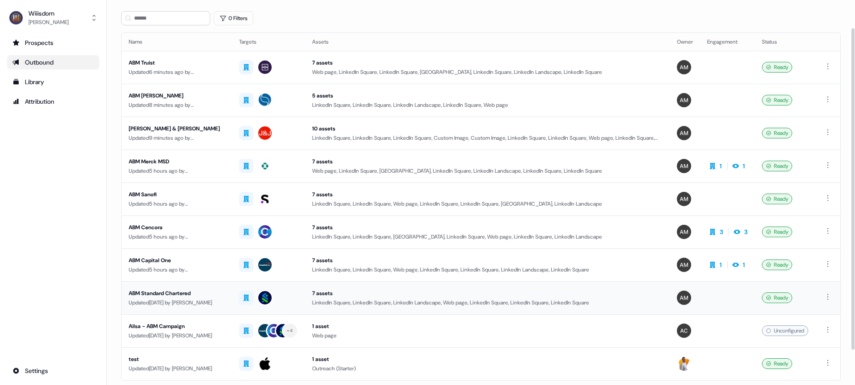
click at [166, 292] on div "ABM Standard Chartered" at bounding box center [177, 293] width 96 height 9
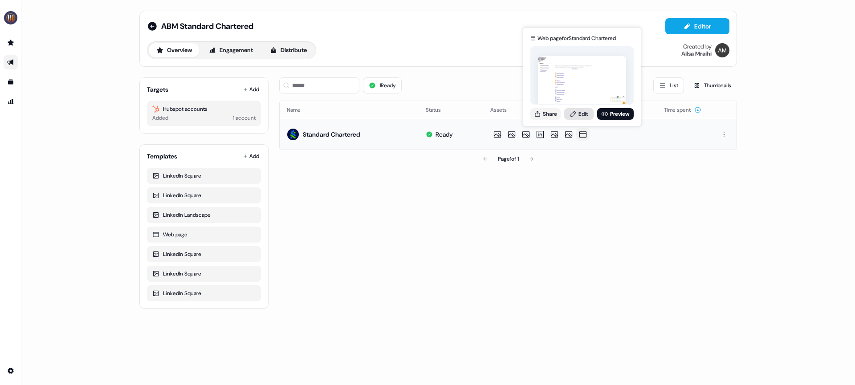
click at [584, 112] on link "Edit" at bounding box center [578, 114] width 29 height 12
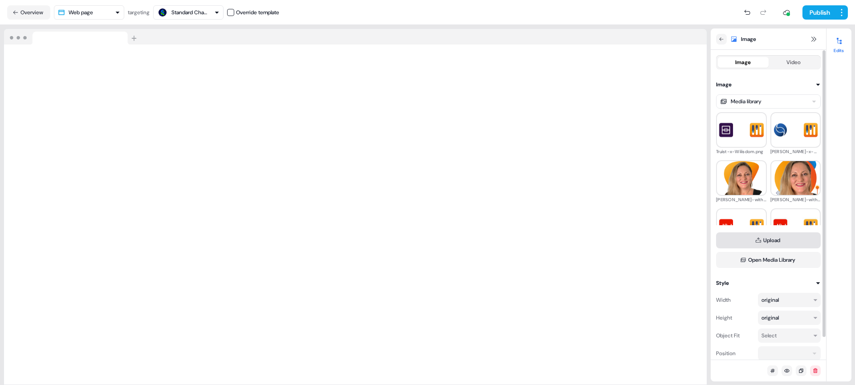
click at [785, 242] on button "Upload" at bounding box center [768, 241] width 105 height 16
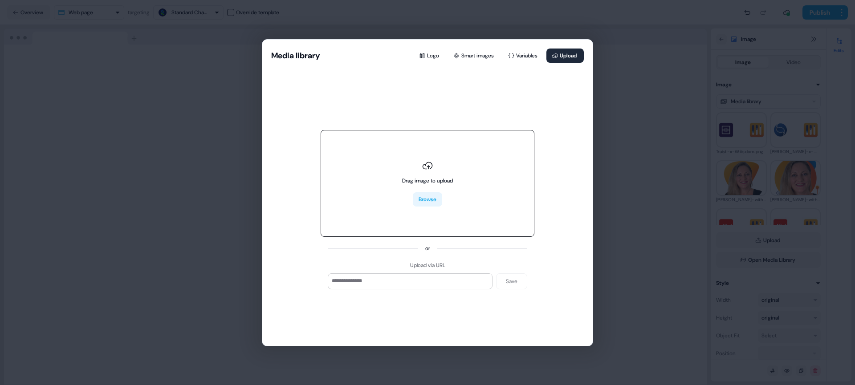
click at [433, 197] on button "Browse" at bounding box center [427, 199] width 29 height 14
type input "**********"
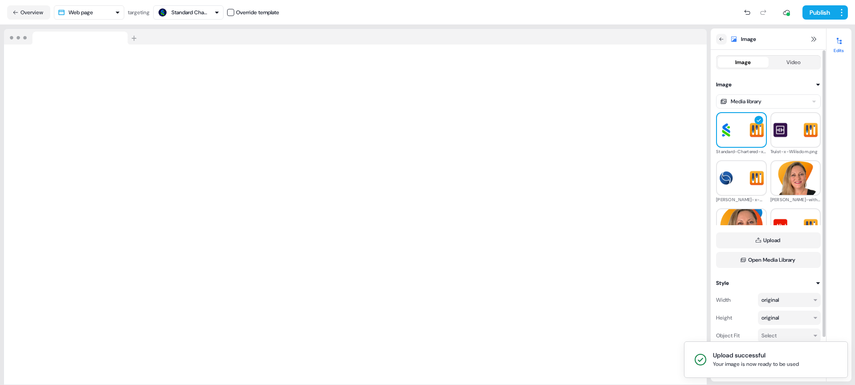
click at [800, 336] on ol "Upload successful Your image is now ready to be used" at bounding box center [766, 360] width 178 height 51
click at [805, 335] on ol "Upload successful Your image is now ready to be used" at bounding box center [766, 360] width 178 height 51
click at [814, 332] on div "Select" at bounding box center [789, 336] width 63 height 14
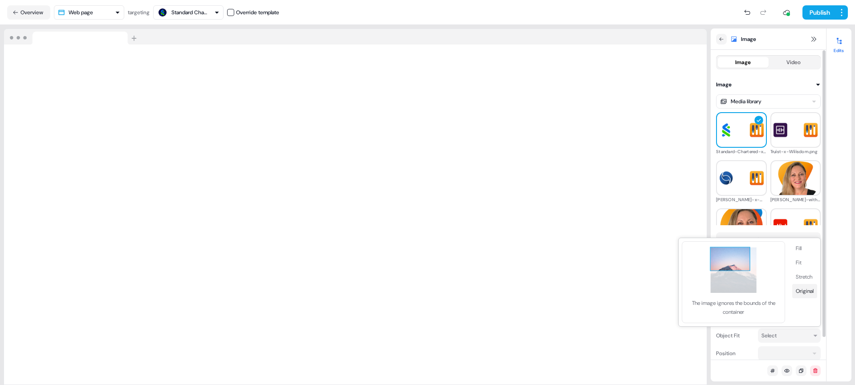
click at [807, 292] on button "Original" at bounding box center [804, 291] width 25 height 14
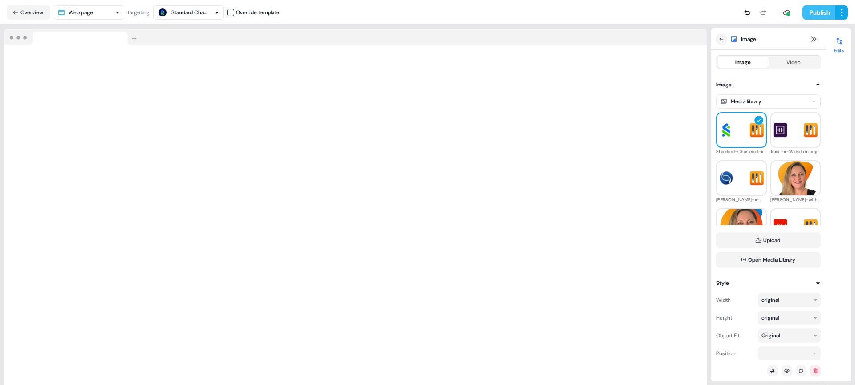
click at [812, 13] on button "Publish" at bounding box center [819, 12] width 33 height 14
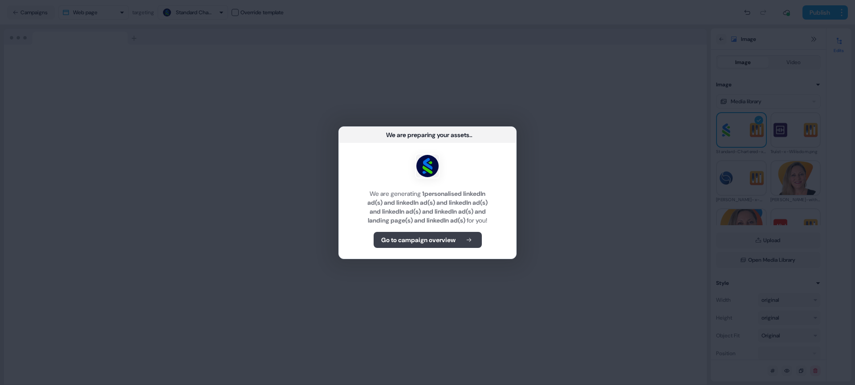
click at [436, 243] on b "Go to campaign overview" at bounding box center [418, 240] width 74 height 9
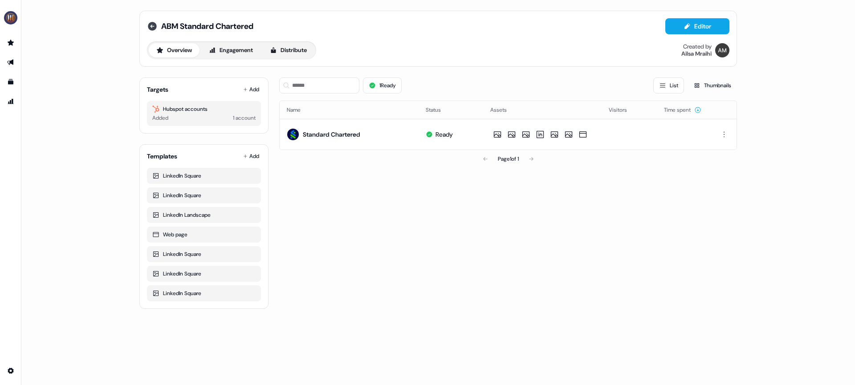
click at [150, 26] on icon at bounding box center [152, 26] width 11 height 11
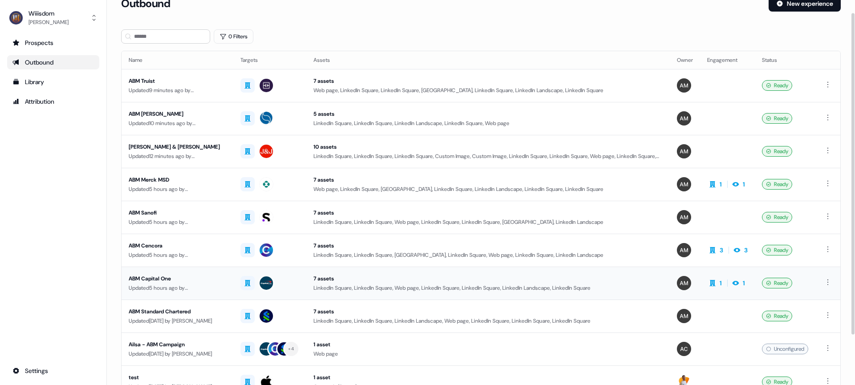
scroll to position [15, 0]
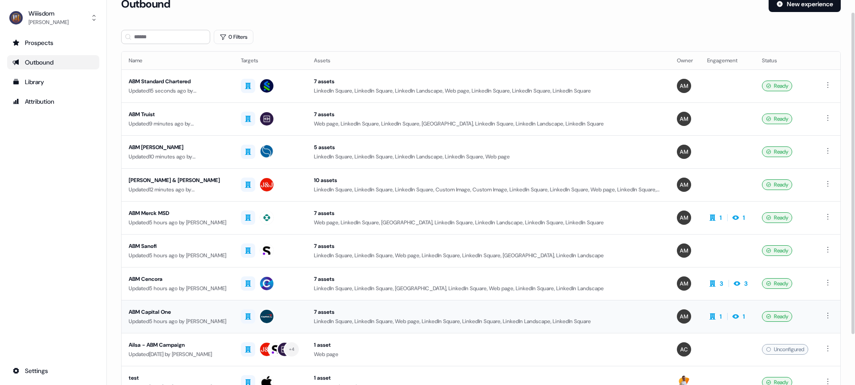
click at [165, 310] on div "ABM Capital One" at bounding box center [178, 312] width 98 height 9
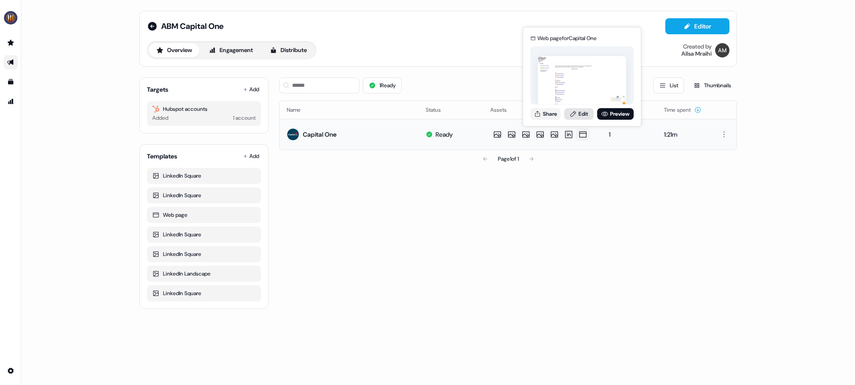
click at [583, 113] on link "Edit" at bounding box center [578, 114] width 29 height 12
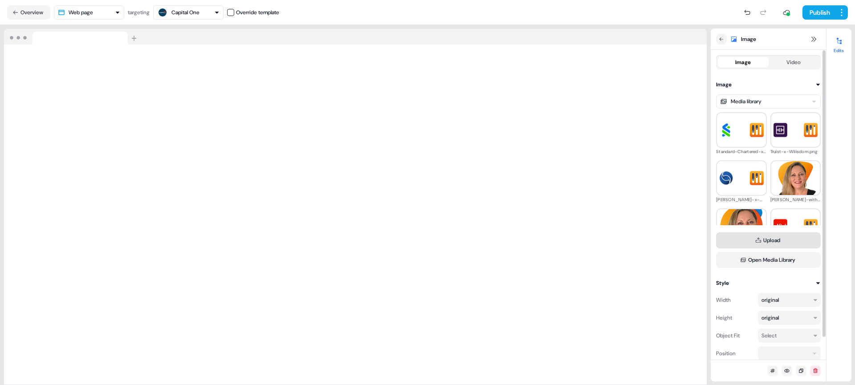
click at [764, 240] on button "Upload" at bounding box center [768, 241] width 105 height 16
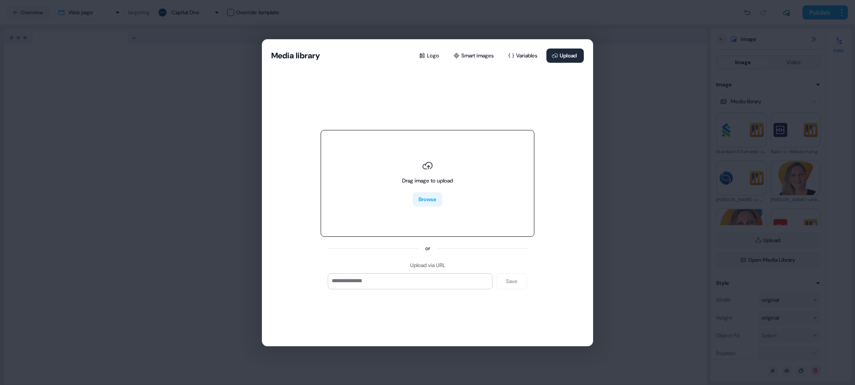
click at [431, 196] on button "Browse" at bounding box center [427, 199] width 29 height 14
type input "**********"
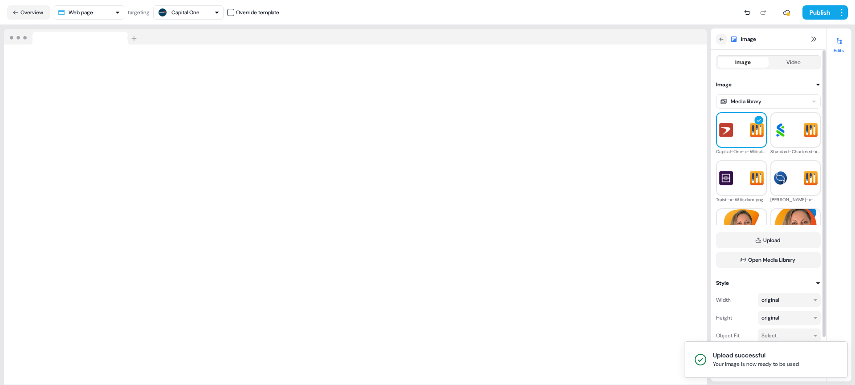
click at [772, 336] on ol "Upload successful Your image is now ready to be used" at bounding box center [766, 360] width 178 height 51
click at [780, 335] on ol "Upload successful Your image is now ready to be used" at bounding box center [766, 360] width 178 height 51
click at [803, 333] on div "Select" at bounding box center [786, 335] width 48 height 9
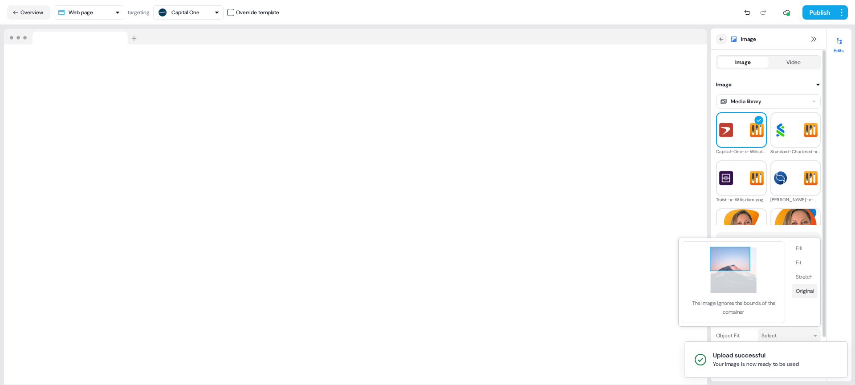
click at [805, 288] on button "Original" at bounding box center [804, 291] width 25 height 14
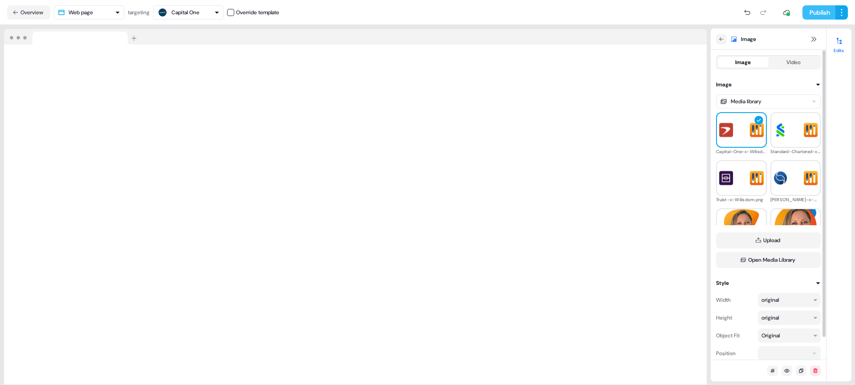
click at [820, 12] on button "Publish" at bounding box center [819, 12] width 33 height 14
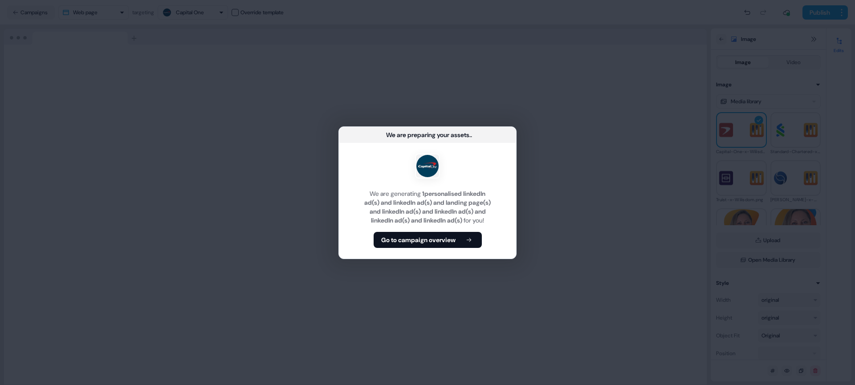
click at [419, 245] on b "Go to campaign overview" at bounding box center [418, 240] width 74 height 9
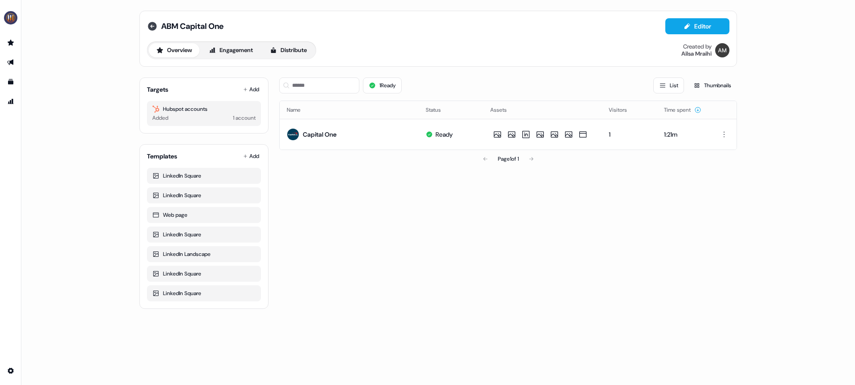
click at [154, 26] on icon at bounding box center [152, 26] width 11 height 11
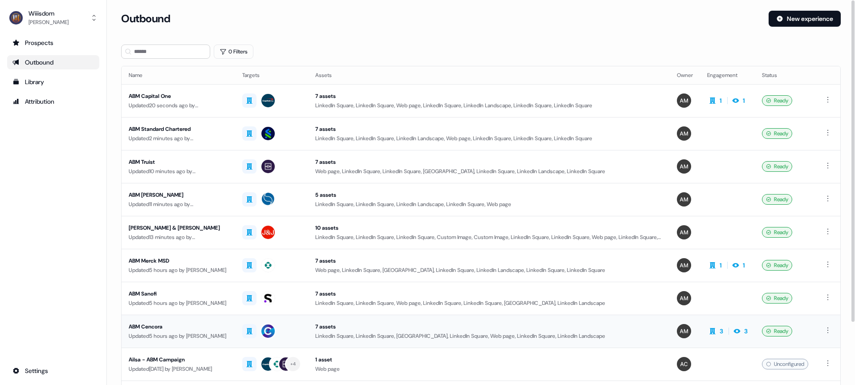
click at [151, 326] on div "ABM Cencora" at bounding box center [178, 327] width 99 height 9
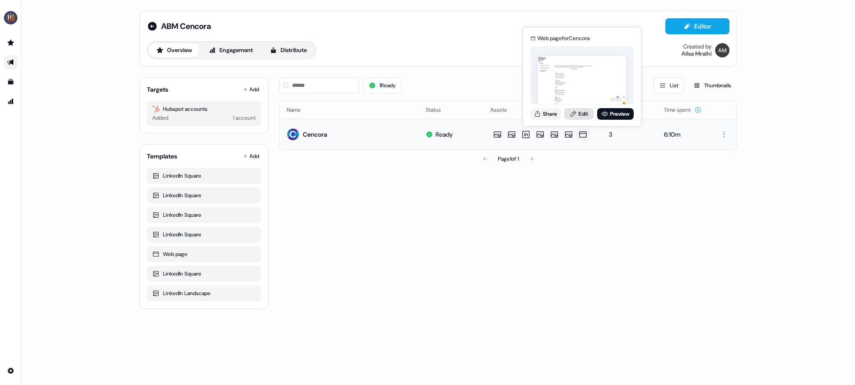
click at [585, 116] on link "Edit" at bounding box center [578, 114] width 29 height 12
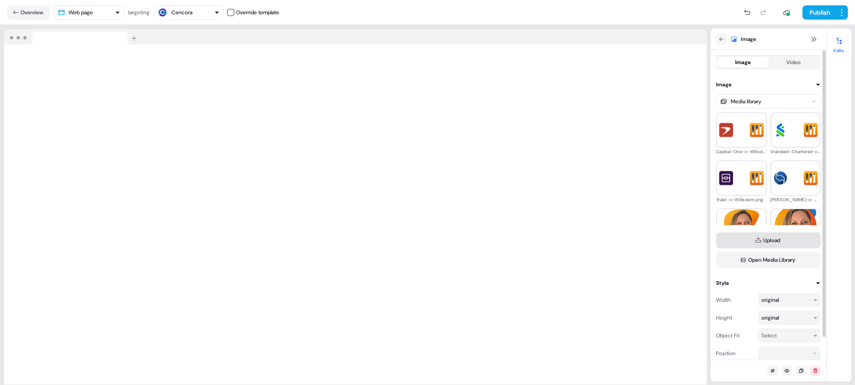
click at [766, 240] on button "Upload" at bounding box center [768, 241] width 105 height 16
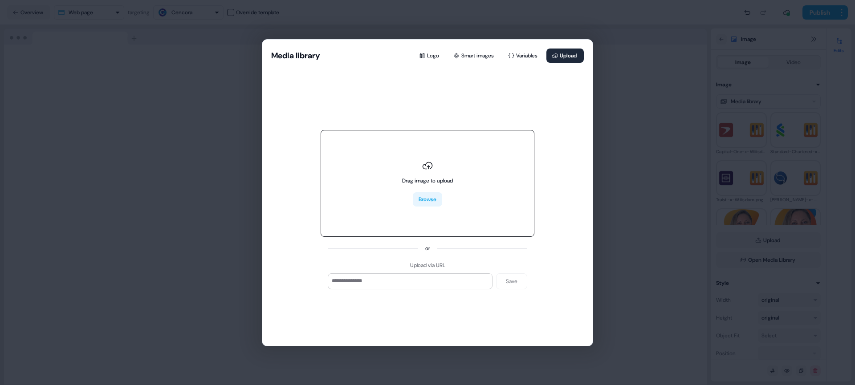
click at [423, 196] on button "Browse" at bounding box center [427, 199] width 29 height 14
type input "**********"
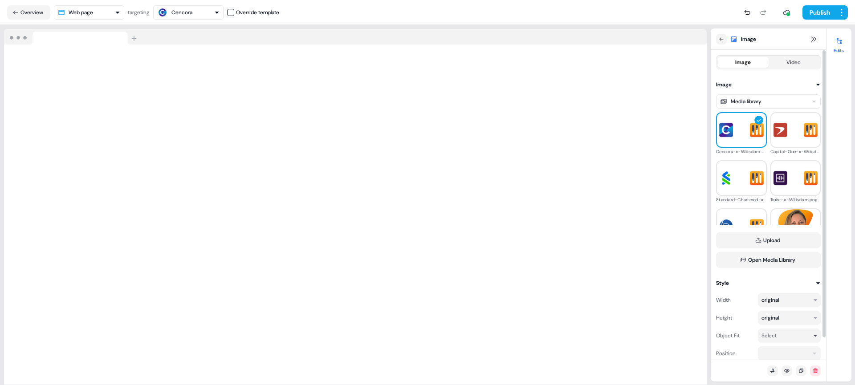
click at [817, 337] on icon "button" at bounding box center [815, 335] width 5 height 5
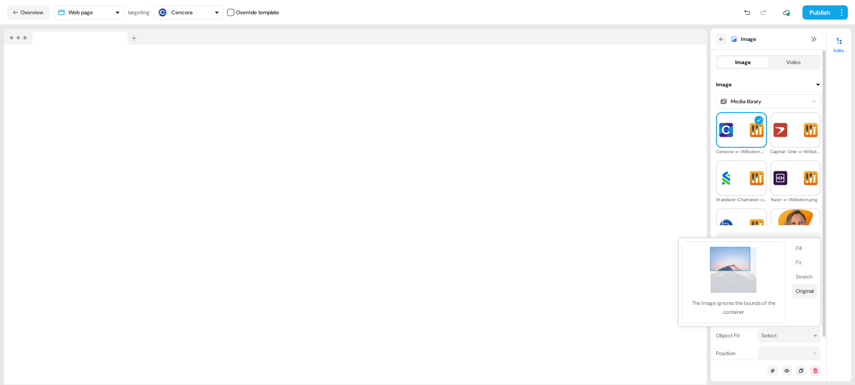
click at [805, 292] on button "Original" at bounding box center [804, 291] width 25 height 14
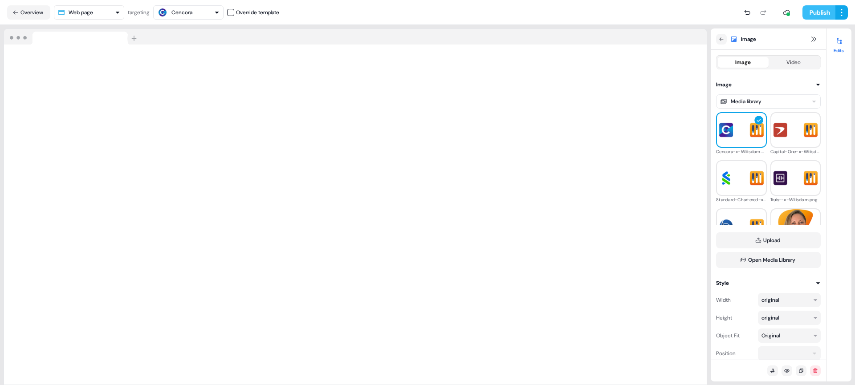
click at [821, 13] on button "Publish" at bounding box center [819, 12] width 33 height 14
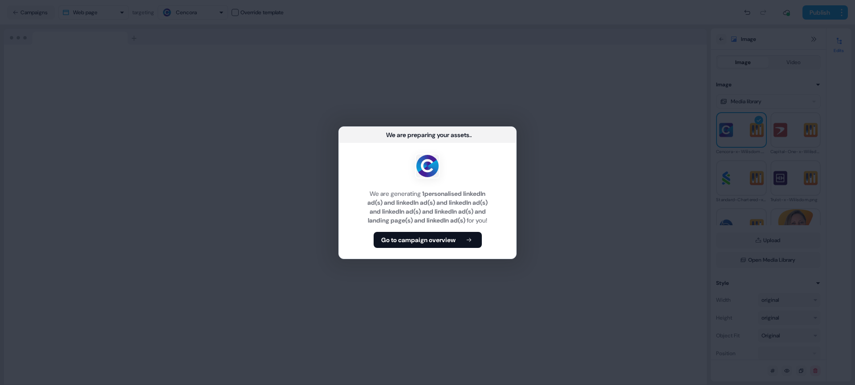
click at [443, 245] on b "Go to campaign overview" at bounding box center [418, 240] width 74 height 9
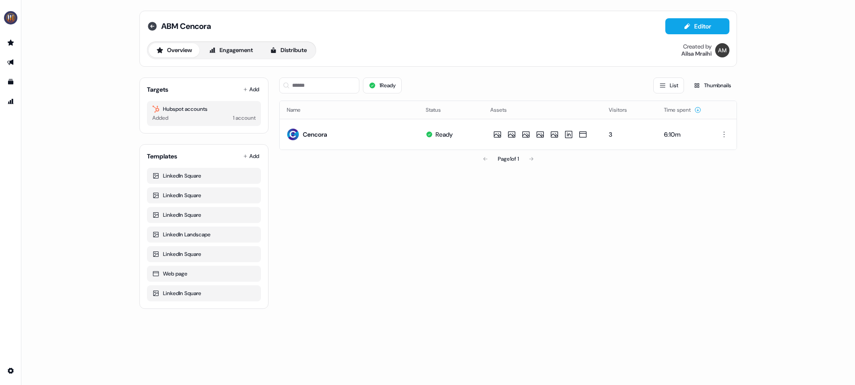
click at [151, 28] on icon at bounding box center [152, 26] width 9 height 9
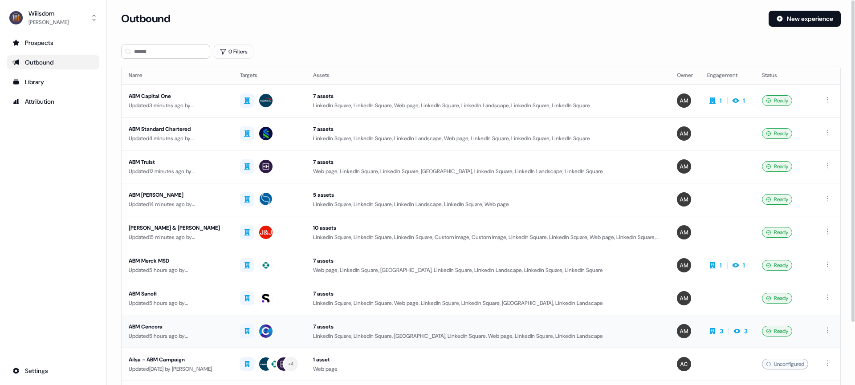
scroll to position [10, 0]
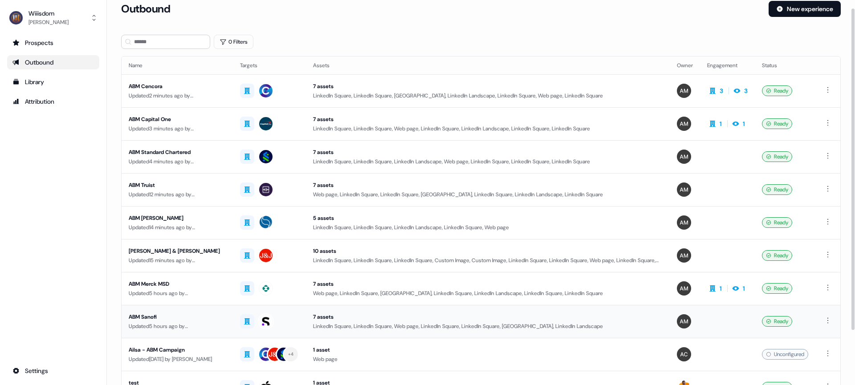
click at [150, 317] on div "ABM Sanofi" at bounding box center [177, 317] width 97 height 9
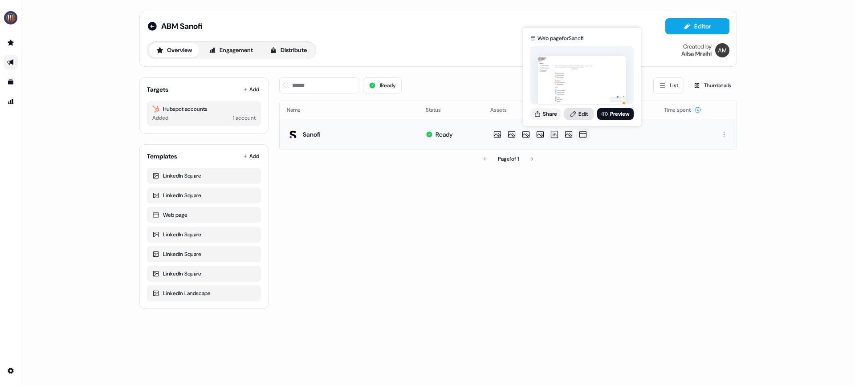
click at [586, 114] on link "Edit" at bounding box center [578, 114] width 29 height 12
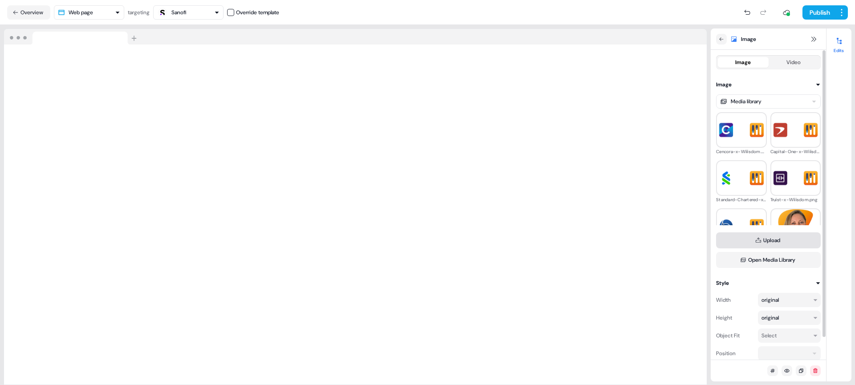
click at [765, 240] on button "Upload" at bounding box center [768, 241] width 105 height 16
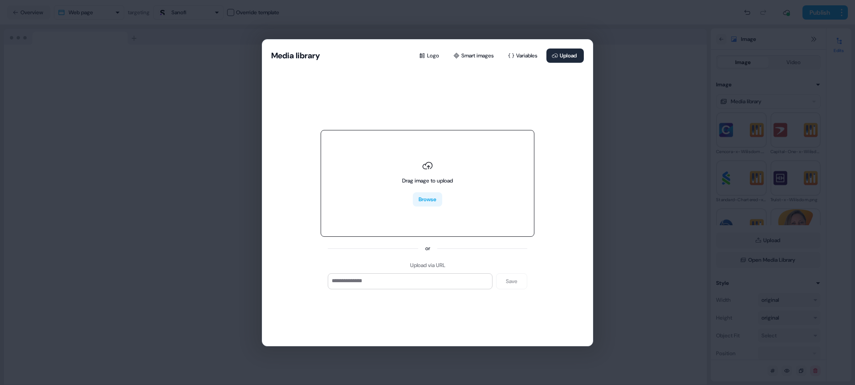
click at [434, 201] on button "Browse" at bounding box center [427, 199] width 29 height 14
type input "**********"
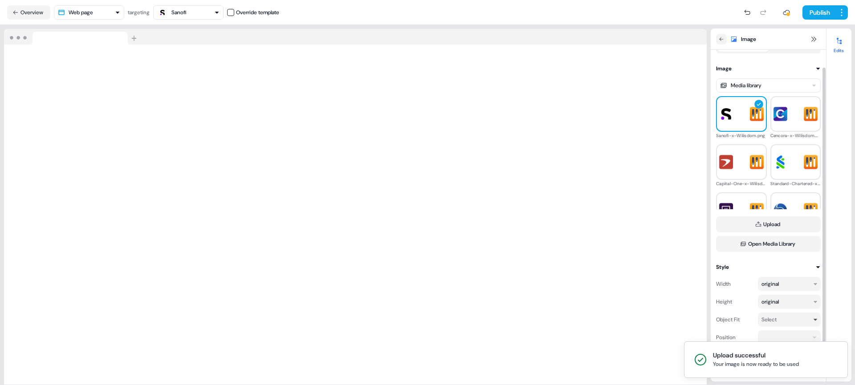
scroll to position [19, 0]
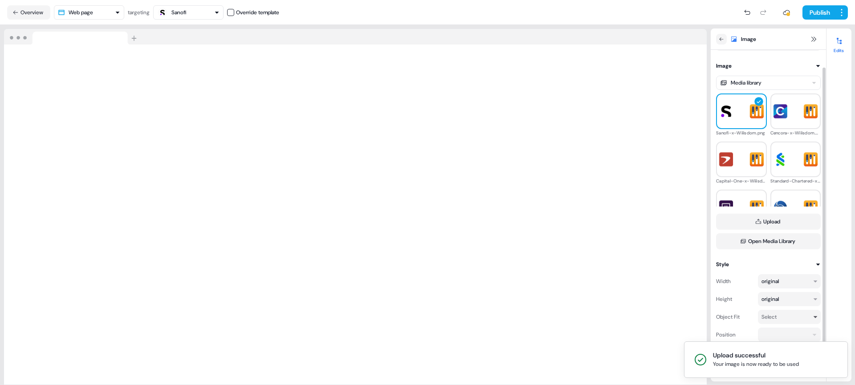
click at [811, 319] on div "Select" at bounding box center [789, 317] width 63 height 14
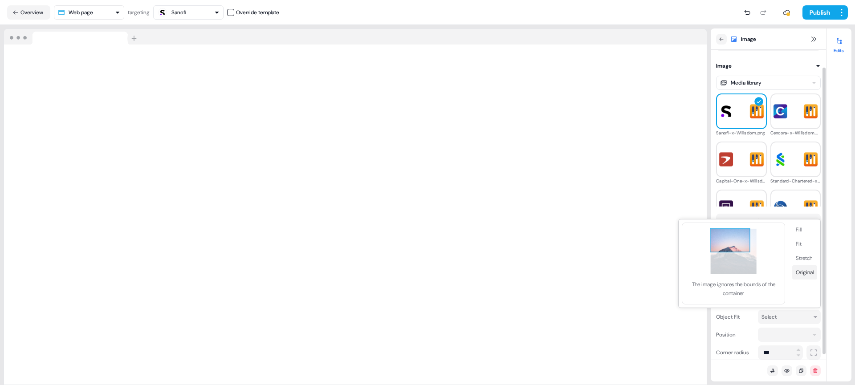
click at [809, 274] on button "Original" at bounding box center [804, 273] width 25 height 14
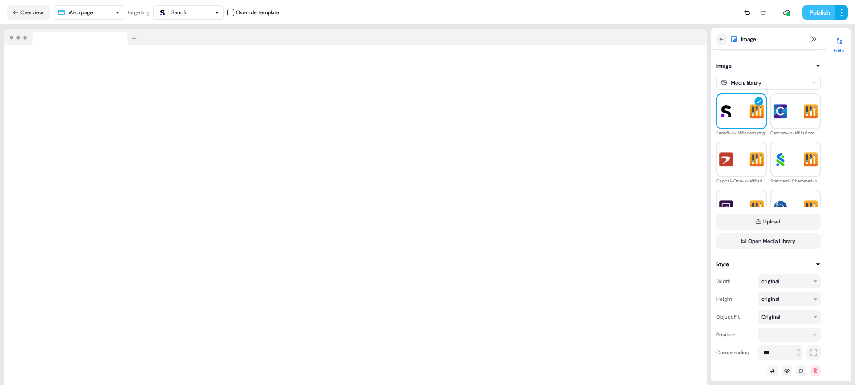
click at [811, 12] on button "Publish" at bounding box center [819, 12] width 33 height 14
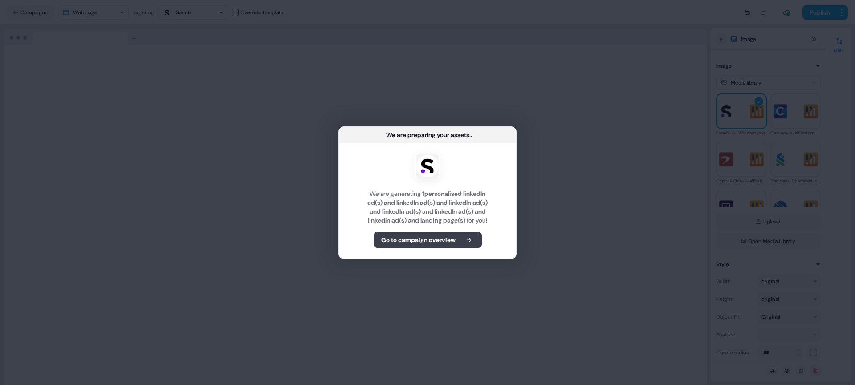
click at [455, 237] on button "Go to campaign overview" at bounding box center [428, 240] width 108 height 16
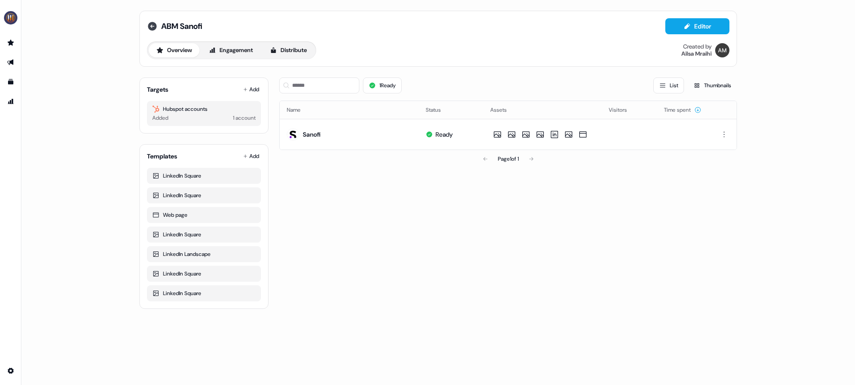
click at [151, 25] on icon at bounding box center [152, 26] width 11 height 11
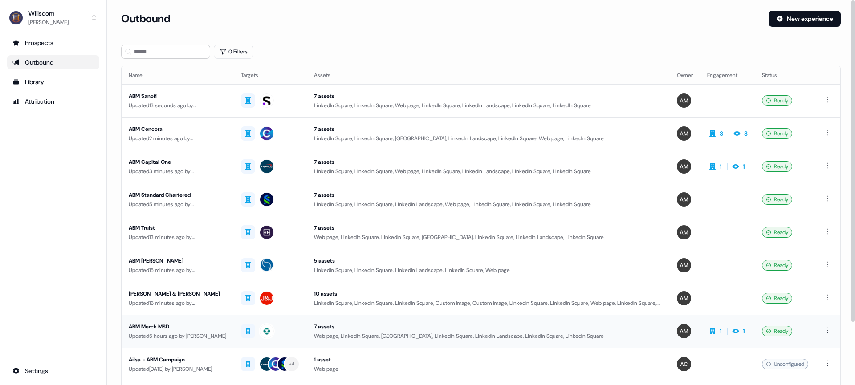
click at [149, 326] on div "ABM Merck MSD" at bounding box center [178, 327] width 98 height 9
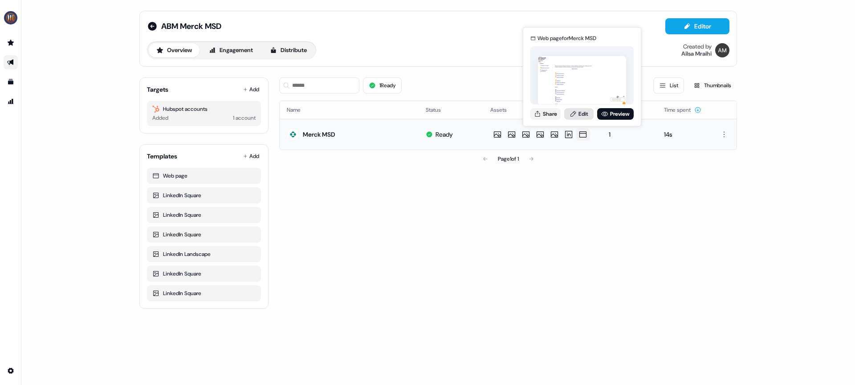
click at [582, 118] on link "Edit" at bounding box center [578, 114] width 29 height 12
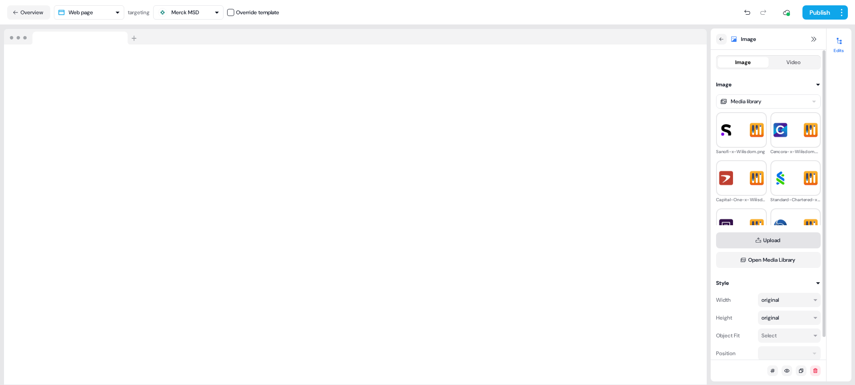
click at [802, 238] on button "Upload" at bounding box center [768, 241] width 105 height 16
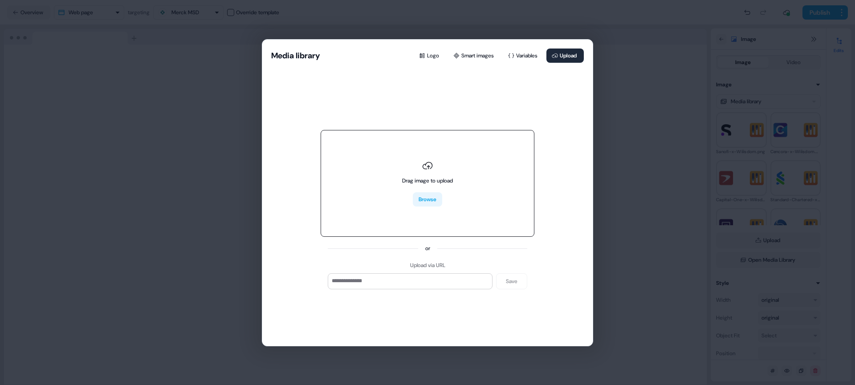
click at [426, 196] on button "Browse" at bounding box center [427, 199] width 29 height 14
type input "**********"
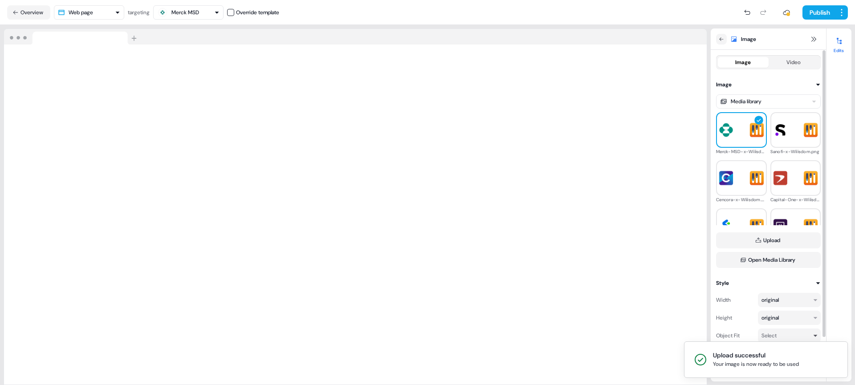
click at [778, 334] on div "Select" at bounding box center [786, 335] width 48 height 9
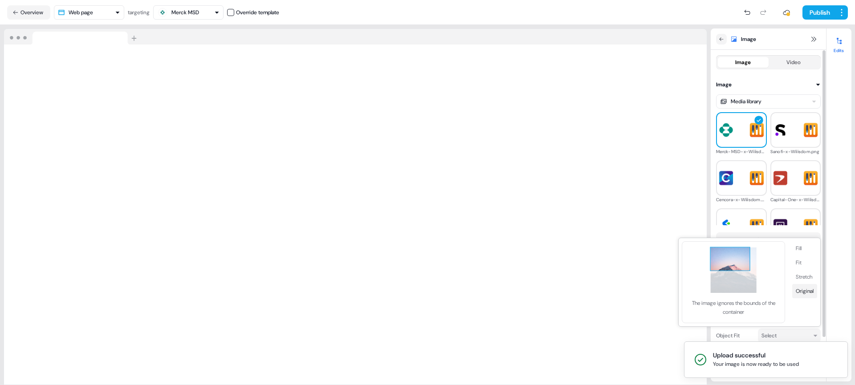
click at [806, 289] on button "Original" at bounding box center [804, 291] width 25 height 14
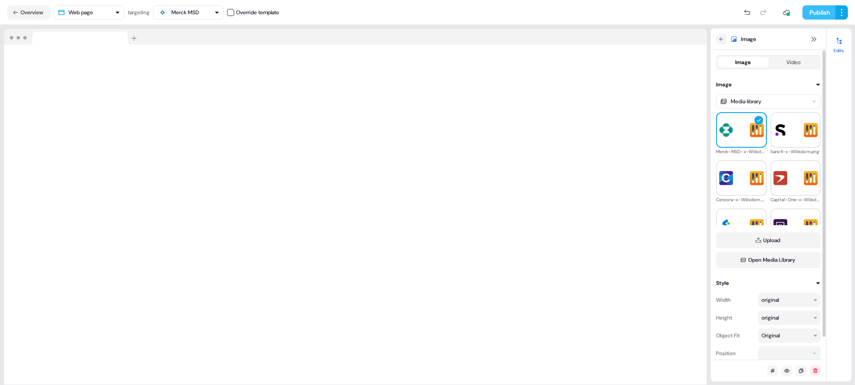
click at [812, 18] on button "Publish" at bounding box center [819, 12] width 33 height 14
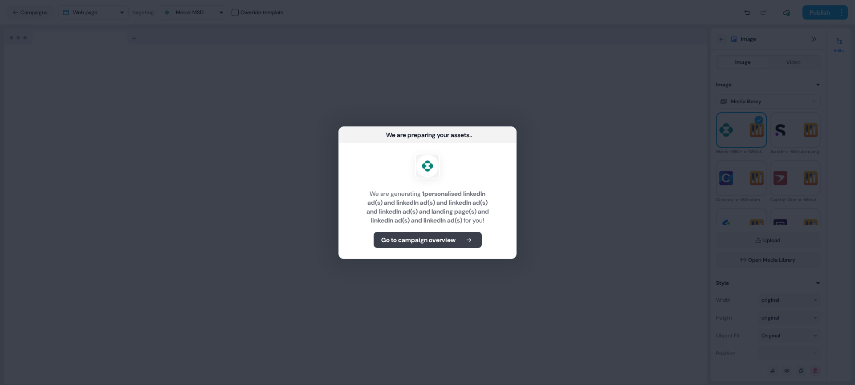
click at [426, 243] on b "Go to campaign overview" at bounding box center [418, 240] width 74 height 9
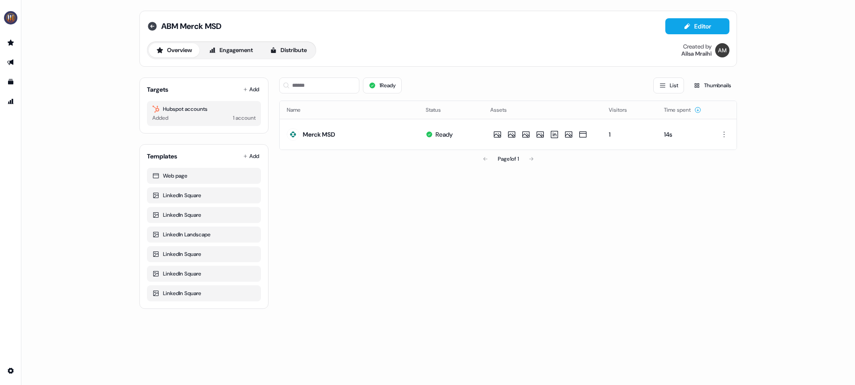
click at [151, 28] on icon at bounding box center [152, 26] width 9 height 9
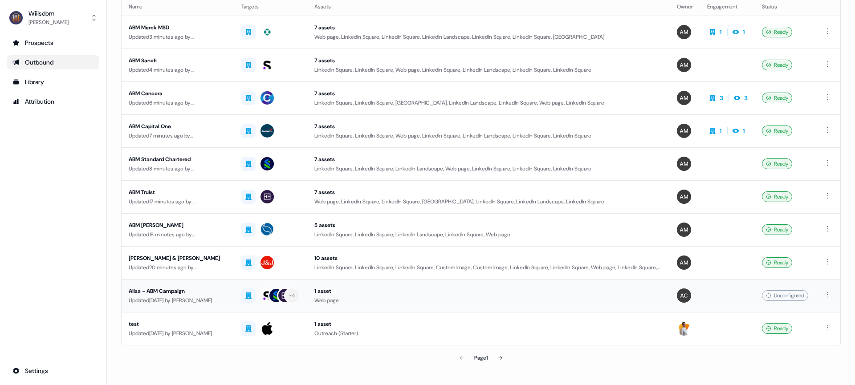
scroll to position [75, 0]
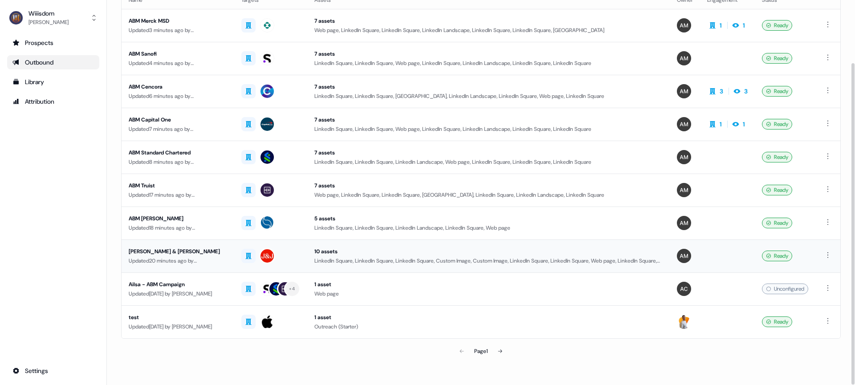
click at [170, 252] on div "[PERSON_NAME] & [PERSON_NAME]" at bounding box center [178, 251] width 98 height 9
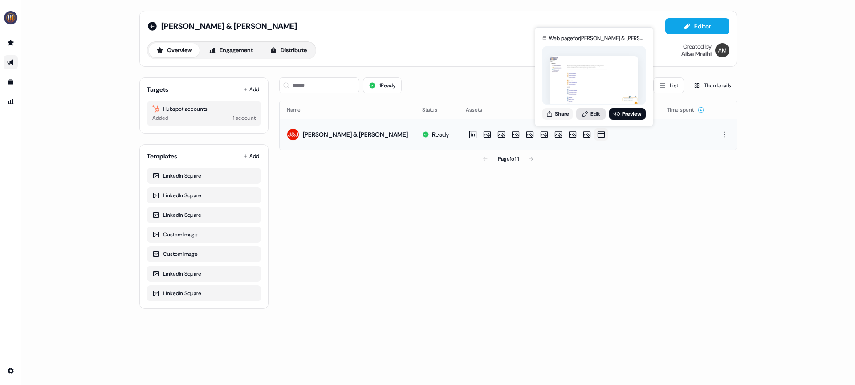
click at [596, 112] on link "Edit" at bounding box center [590, 114] width 29 height 12
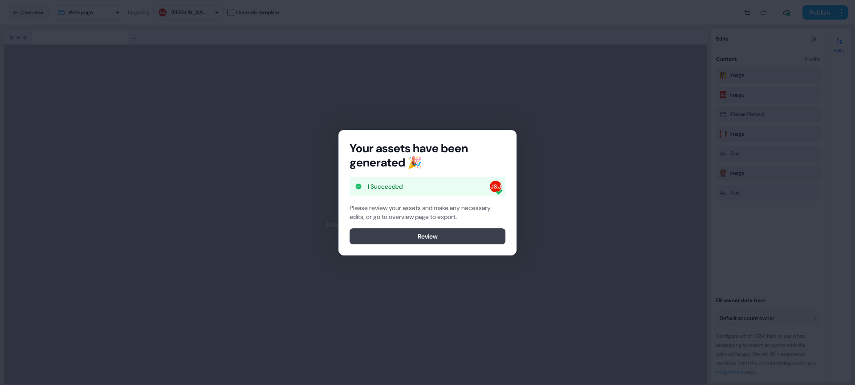
click at [399, 238] on button "Review" at bounding box center [428, 237] width 156 height 16
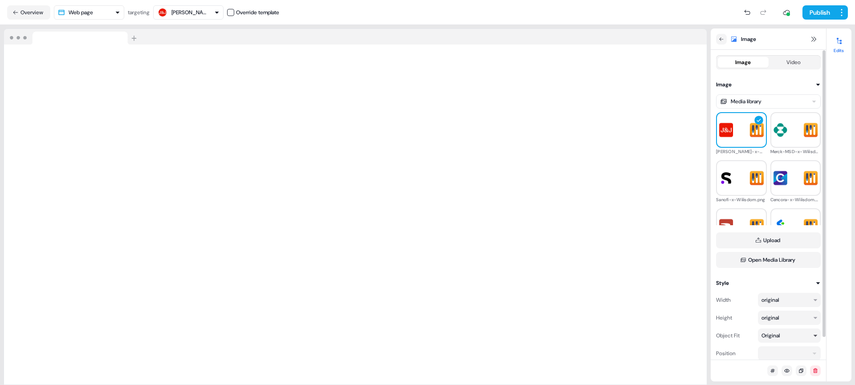
click at [810, 335] on div "Original" at bounding box center [789, 336] width 63 height 14
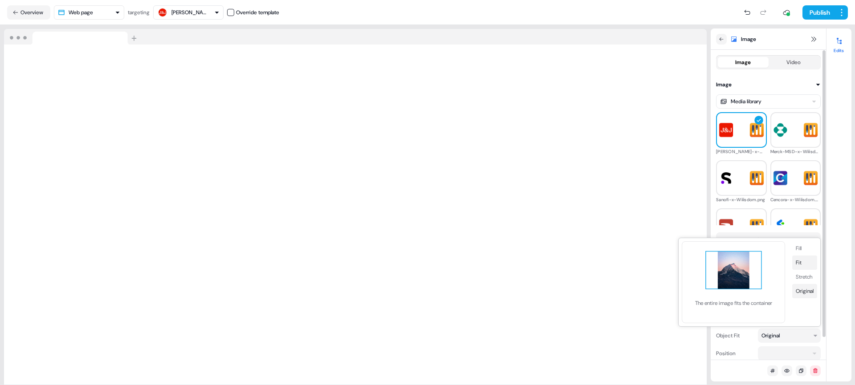
click at [806, 262] on button "Fit" at bounding box center [804, 263] width 25 height 14
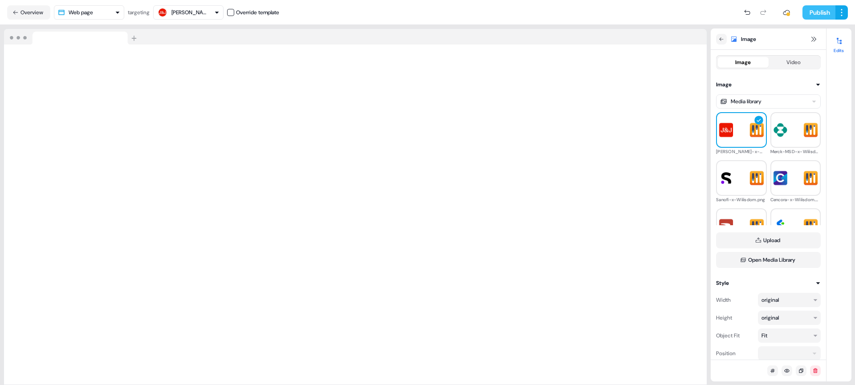
click at [815, 14] on button "Publish" at bounding box center [819, 12] width 33 height 14
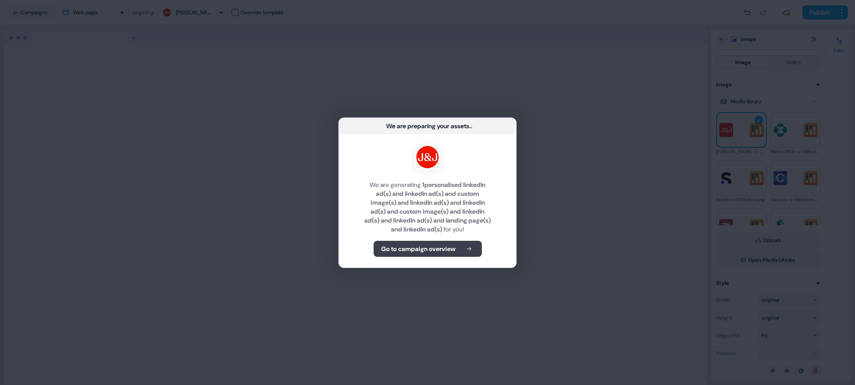
click at [435, 251] on b "Go to campaign overview" at bounding box center [418, 249] width 74 height 9
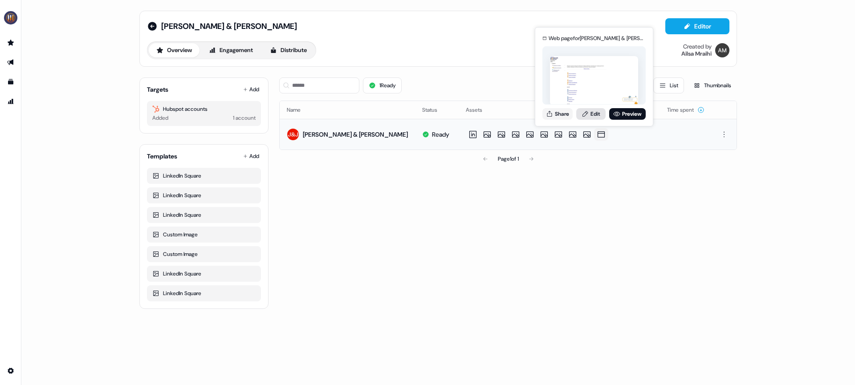
click at [596, 117] on link "Edit" at bounding box center [590, 114] width 29 height 12
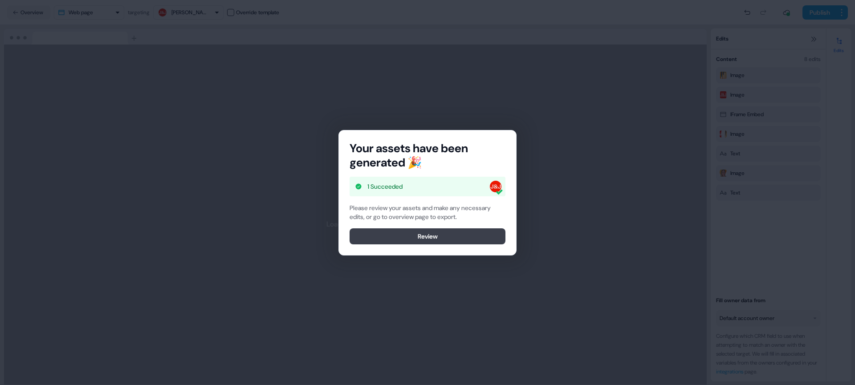
click at [476, 236] on button "Review" at bounding box center [428, 237] width 156 height 16
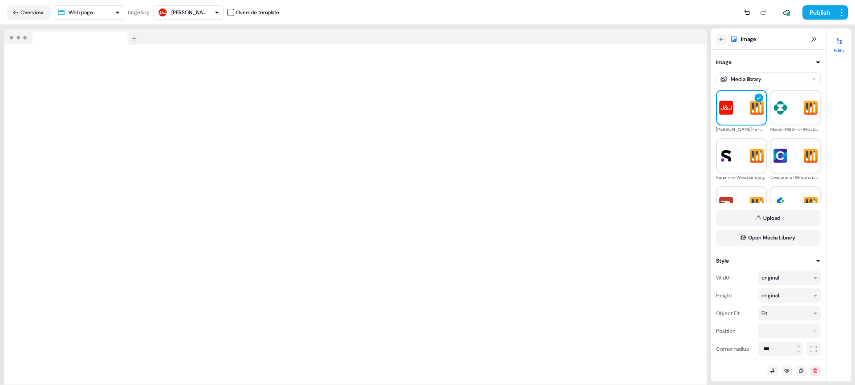
scroll to position [22, 0]
click at [786, 314] on div "Fit" at bounding box center [786, 313] width 48 height 9
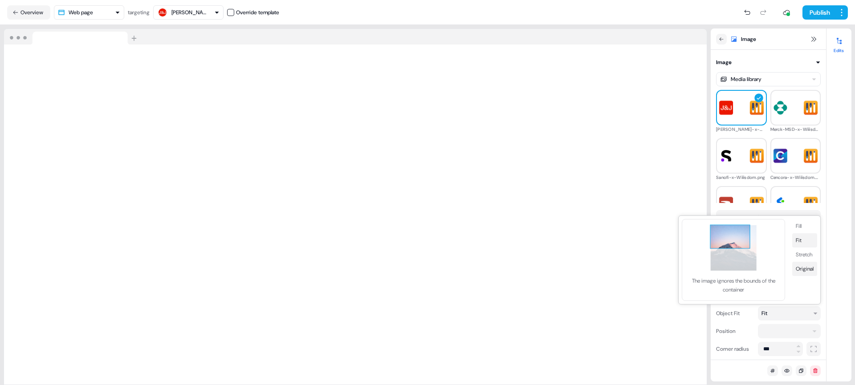
click at [812, 268] on button "Original" at bounding box center [804, 269] width 25 height 14
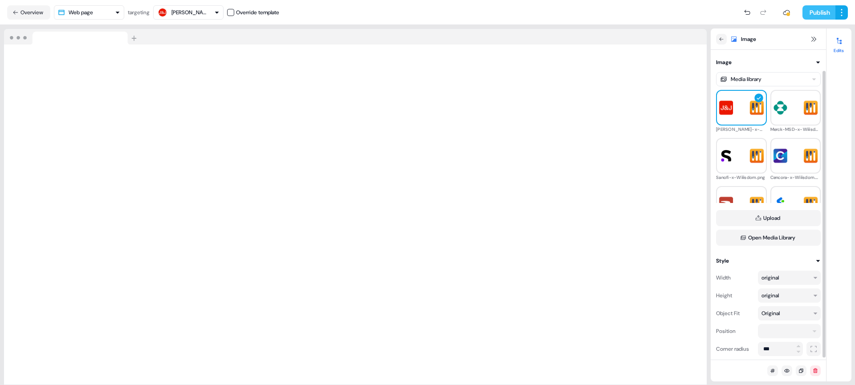
click at [817, 8] on button "Publish" at bounding box center [819, 12] width 33 height 14
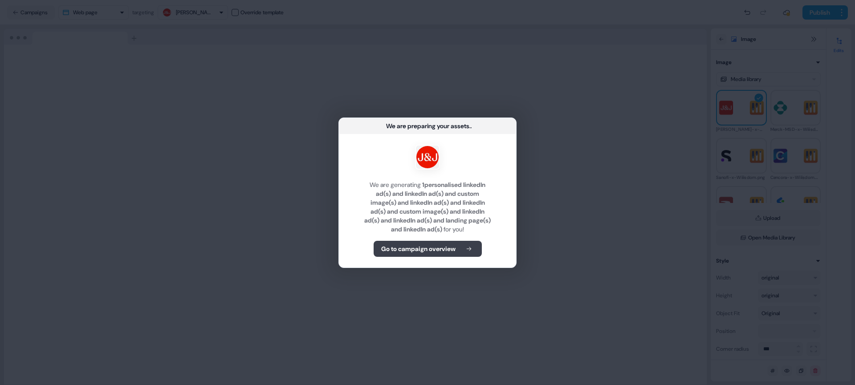
click at [421, 245] on b "Go to campaign overview" at bounding box center [418, 249] width 74 height 9
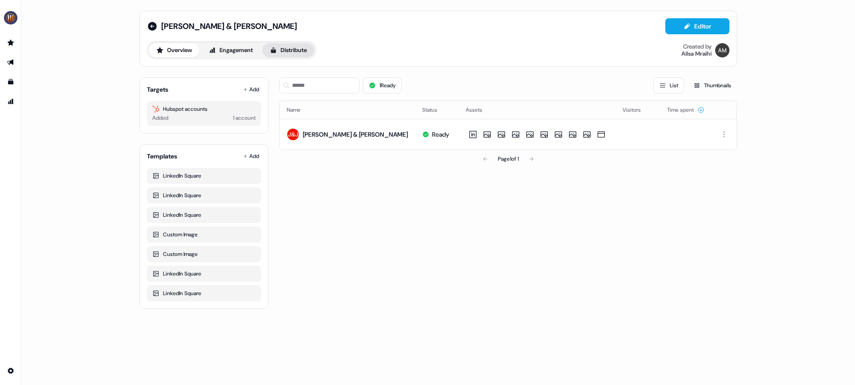
click at [277, 51] on icon at bounding box center [273, 50] width 7 height 7
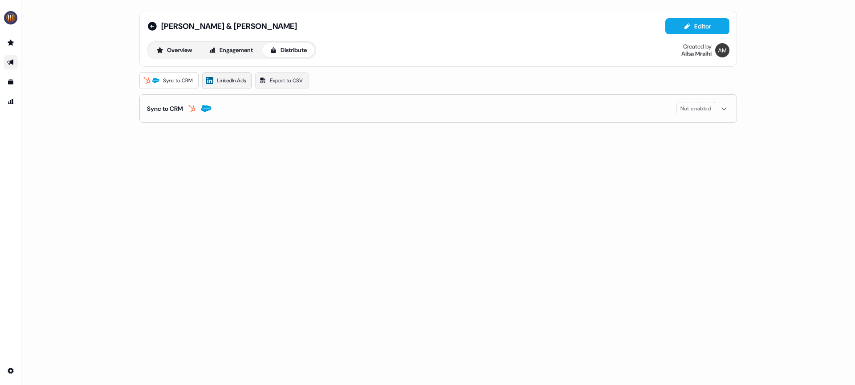
click at [235, 82] on span "LinkedIn Ads" at bounding box center [231, 80] width 29 height 9
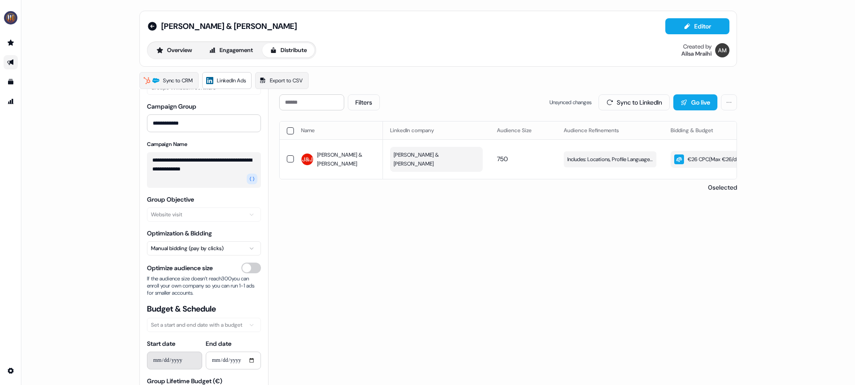
scroll to position [89, 0]
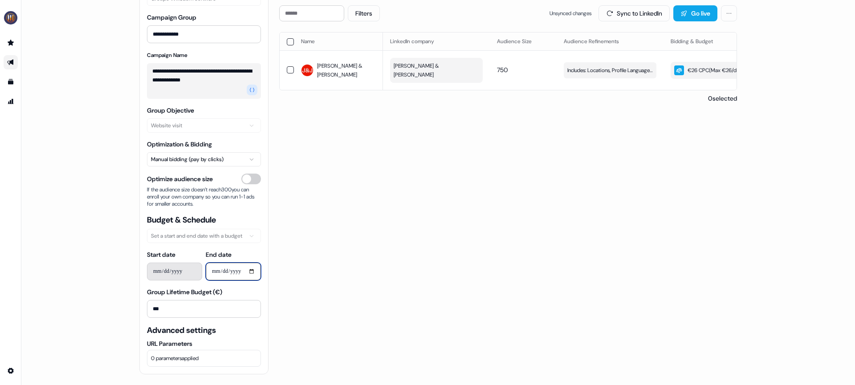
click at [252, 271] on input "**********" at bounding box center [233, 272] width 55 height 18
type input "**********"
click at [268, 298] on div "**********" at bounding box center [438, 189] width 598 height 369
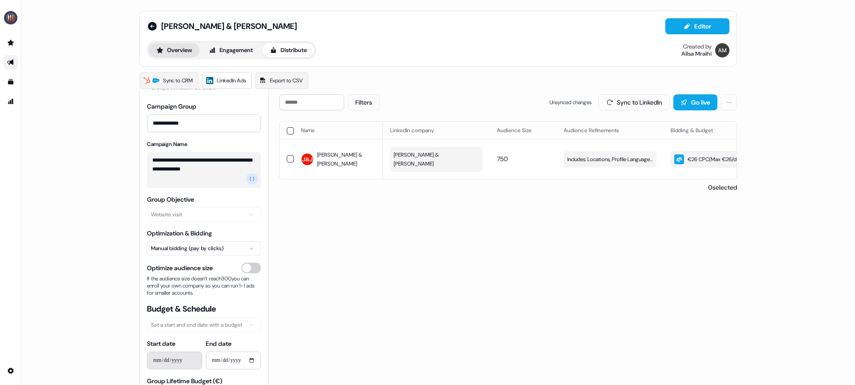
click at [169, 49] on button "Overview" at bounding box center [174, 50] width 51 height 14
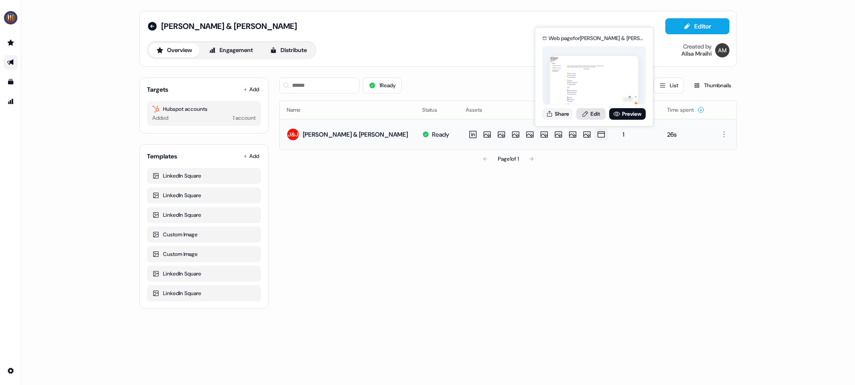
click at [601, 114] on link "Edit" at bounding box center [590, 114] width 29 height 12
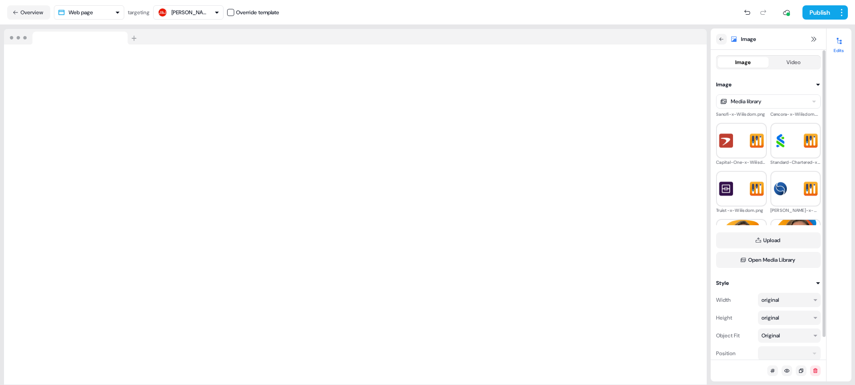
scroll to position [104, 0]
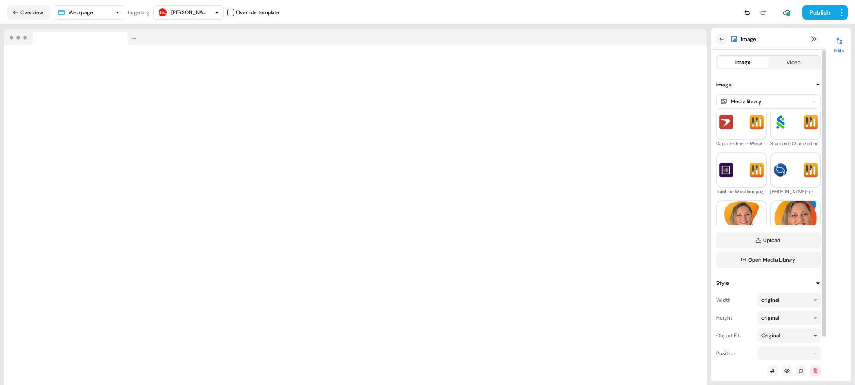
click at [814, 337] on icon "button" at bounding box center [815, 335] width 5 height 5
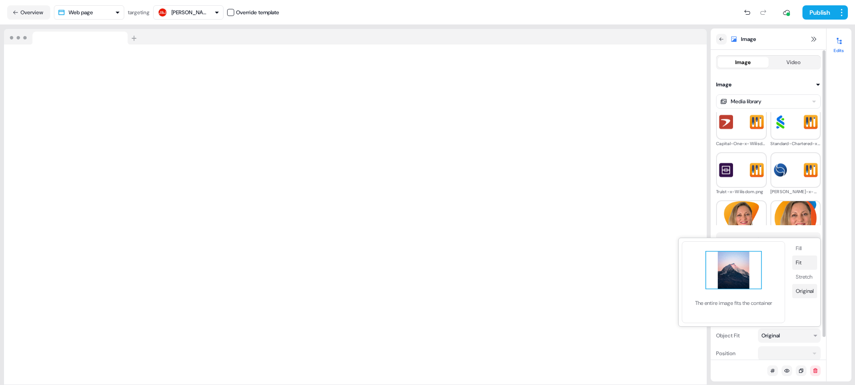
click at [801, 257] on button "Fit" at bounding box center [804, 263] width 25 height 14
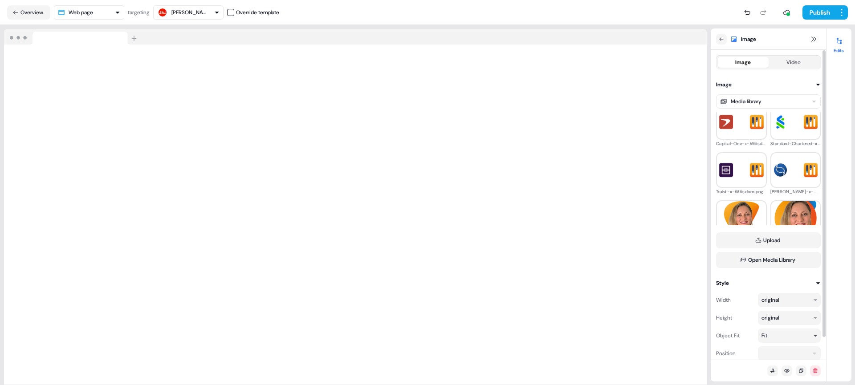
click at [810, 335] on div "Fit" at bounding box center [789, 336] width 63 height 14
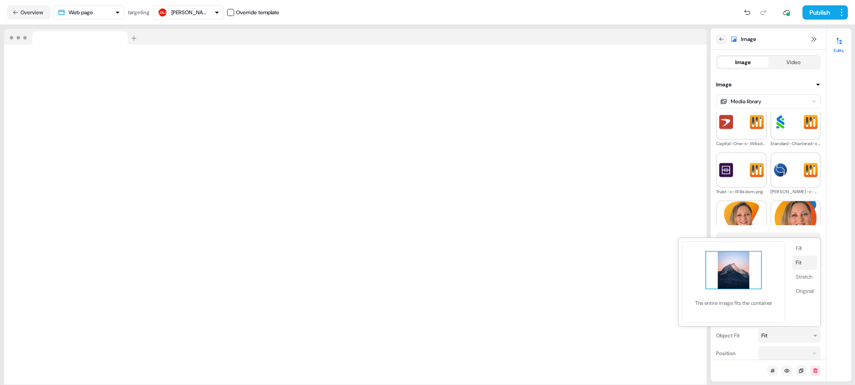
click at [803, 265] on button "Fit" at bounding box center [804, 263] width 25 height 14
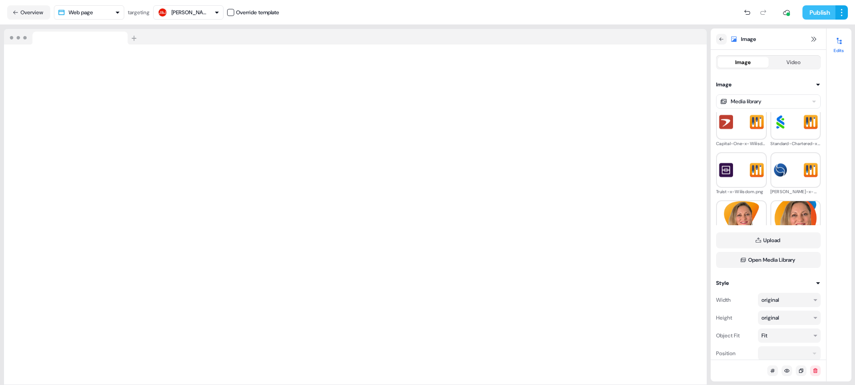
click at [806, 11] on button "Publish" at bounding box center [819, 12] width 33 height 14
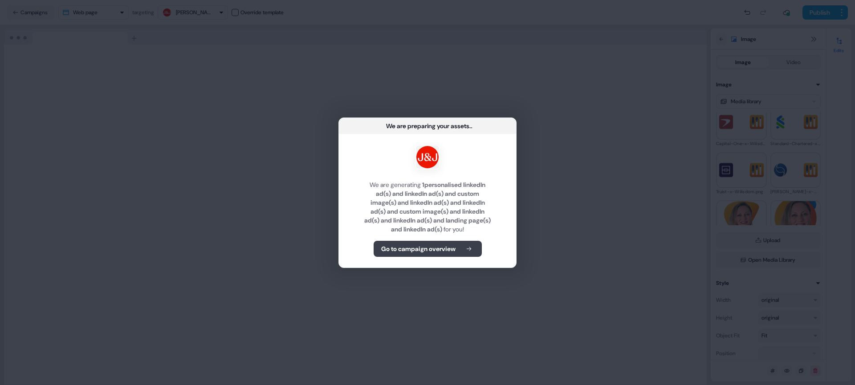
click at [434, 252] on b "Go to campaign overview" at bounding box center [418, 249] width 74 height 9
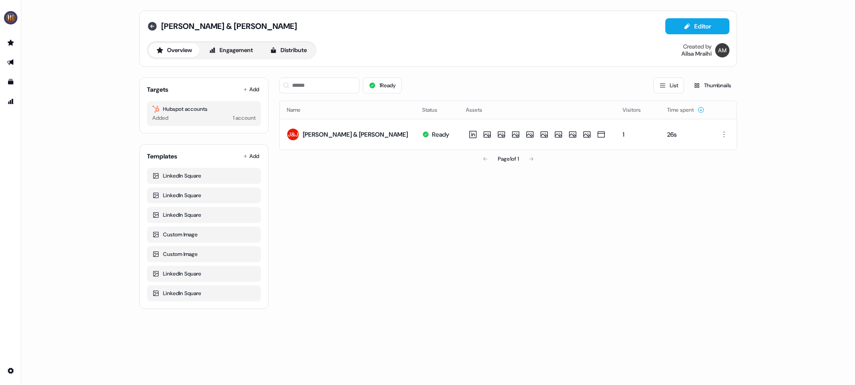
click at [156, 31] on icon at bounding box center [152, 26] width 11 height 11
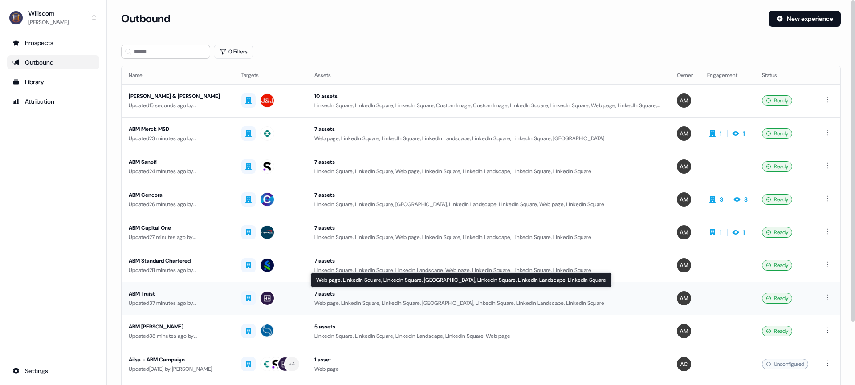
scroll to position [4, 0]
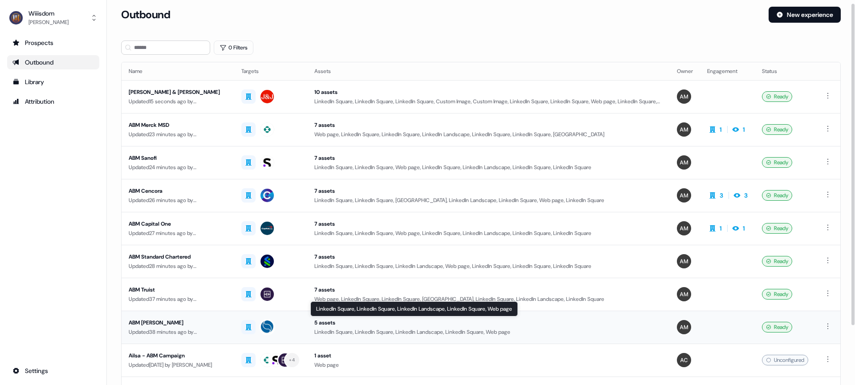
click at [321, 322] on div "5 assets" at bounding box center [489, 323] width 348 height 9
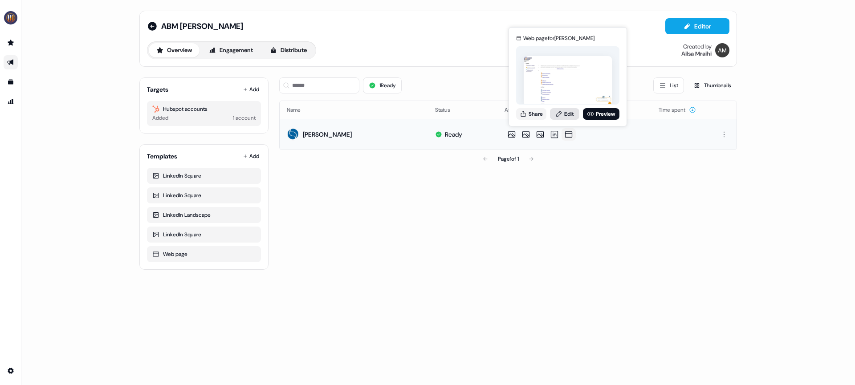
click at [570, 118] on link "Edit" at bounding box center [564, 114] width 29 height 12
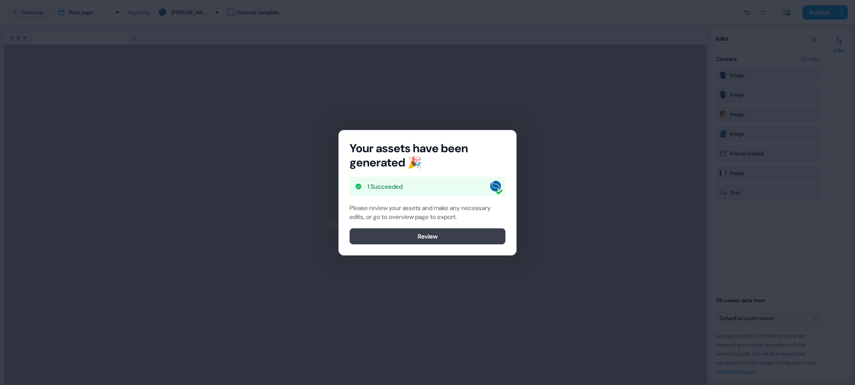
click at [432, 237] on button "Review" at bounding box center [428, 237] width 156 height 16
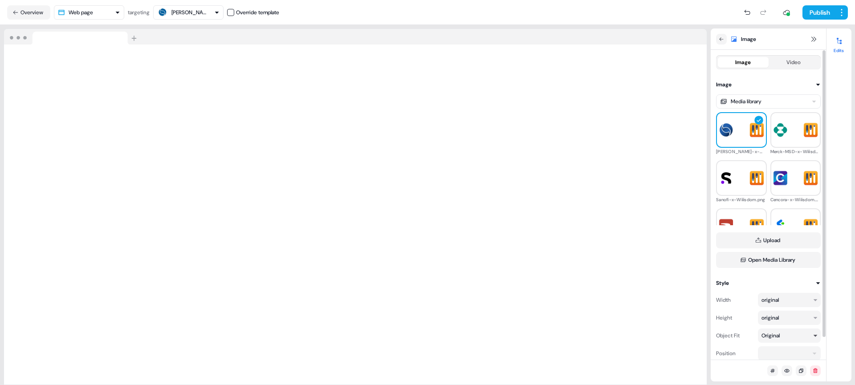
click at [793, 339] on div "Original" at bounding box center [786, 335] width 48 height 9
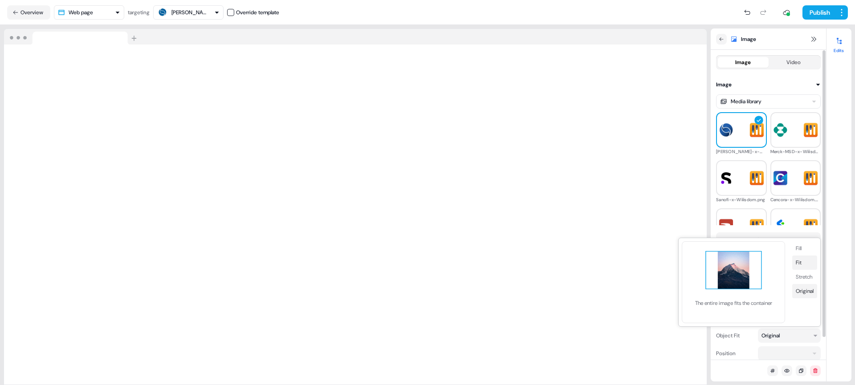
click at [801, 263] on button "Fit" at bounding box center [804, 263] width 25 height 14
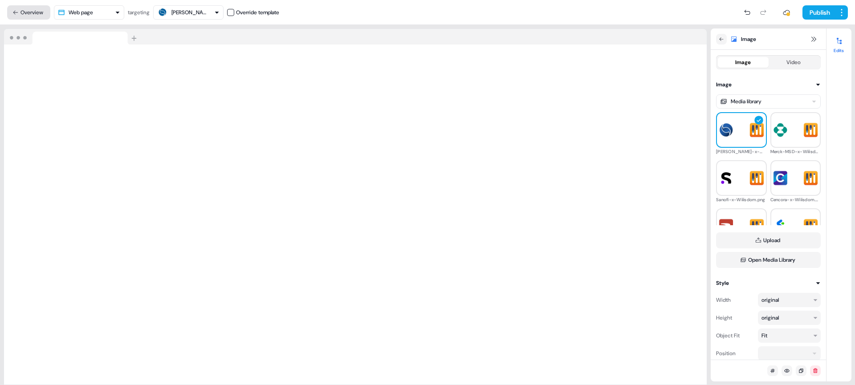
click at [16, 13] on icon at bounding box center [15, 12] width 6 height 6
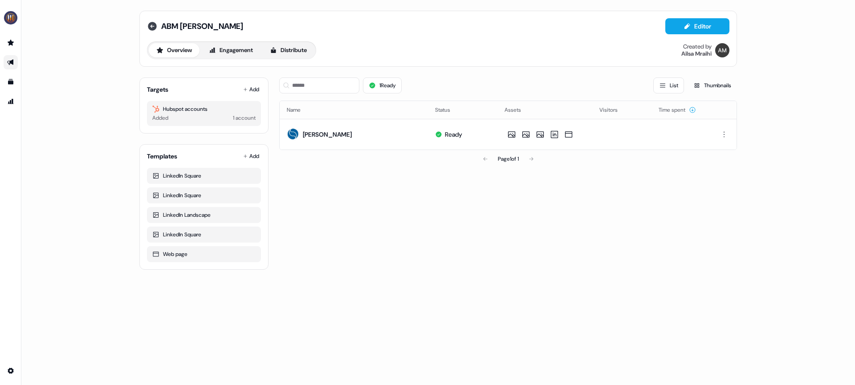
click at [154, 25] on icon at bounding box center [152, 26] width 9 height 9
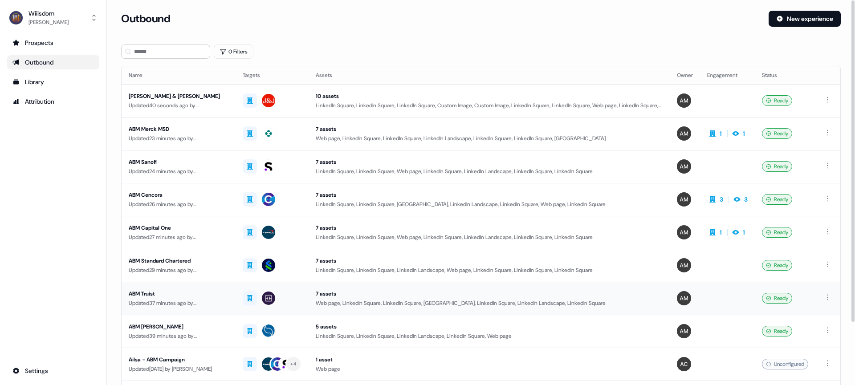
click at [149, 294] on div "ABM Truist" at bounding box center [179, 294] width 100 height 9
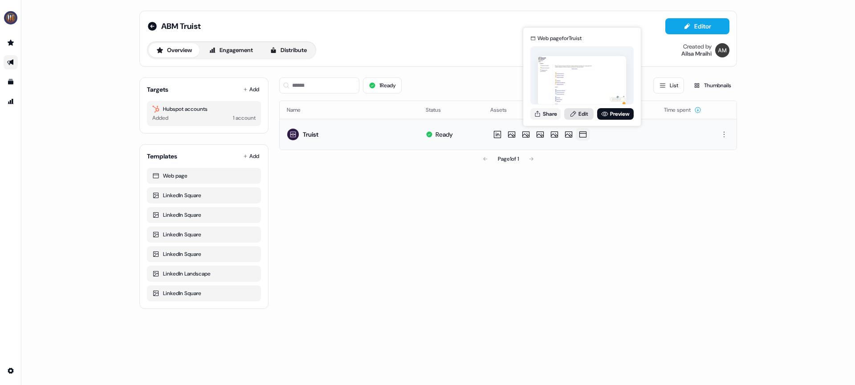
click at [582, 113] on link "Edit" at bounding box center [578, 114] width 29 height 12
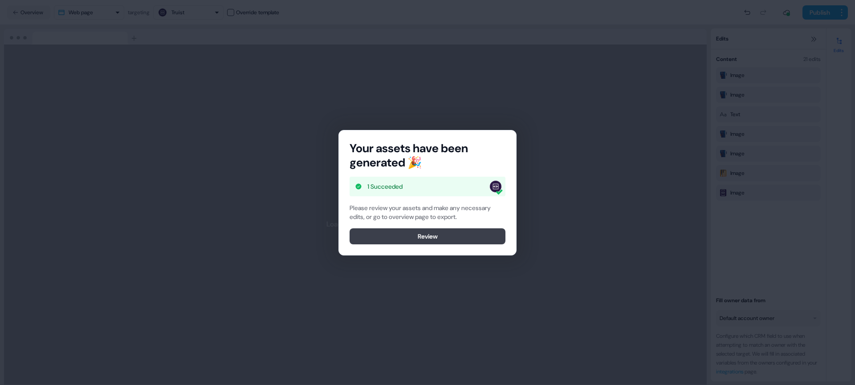
click at [456, 235] on button "Review" at bounding box center [428, 237] width 156 height 16
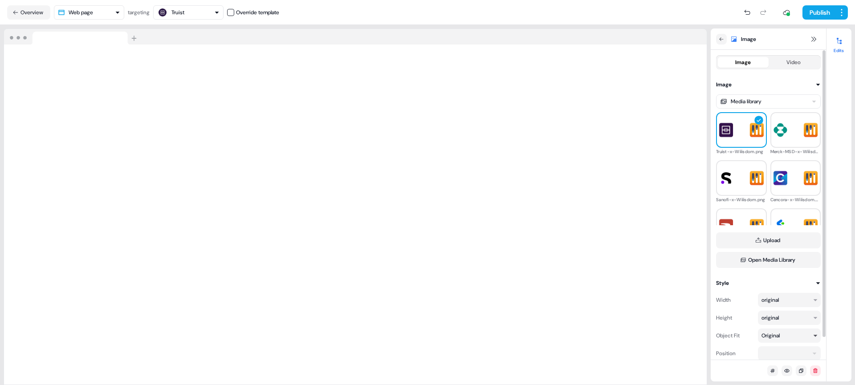
click at [817, 337] on icon "button" at bounding box center [815, 335] width 5 height 5
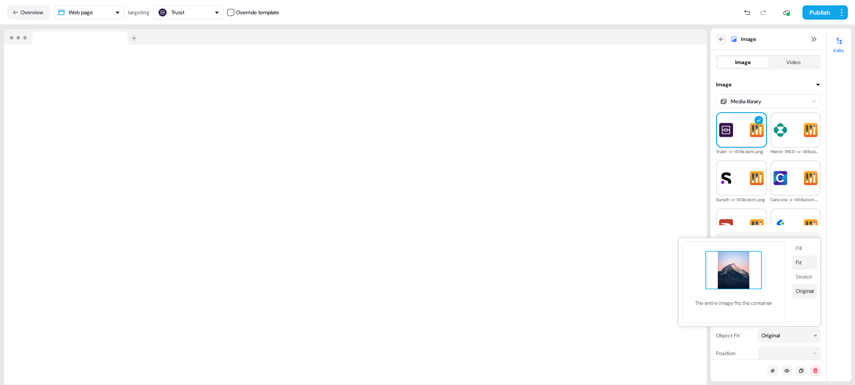
click at [801, 264] on button "Fit" at bounding box center [804, 263] width 25 height 14
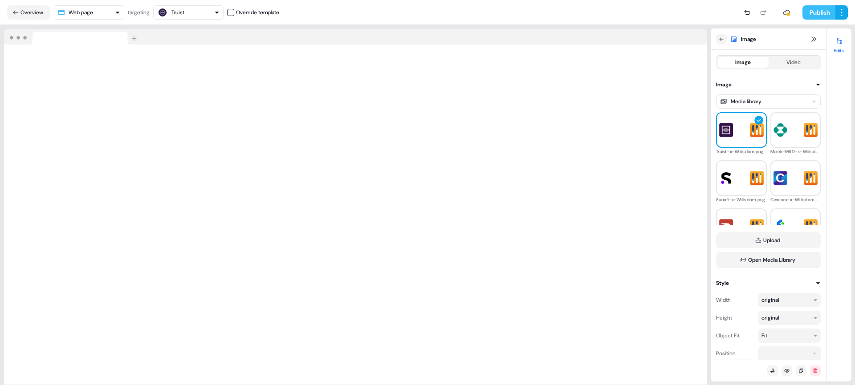
click at [819, 14] on button "Publish" at bounding box center [819, 12] width 33 height 14
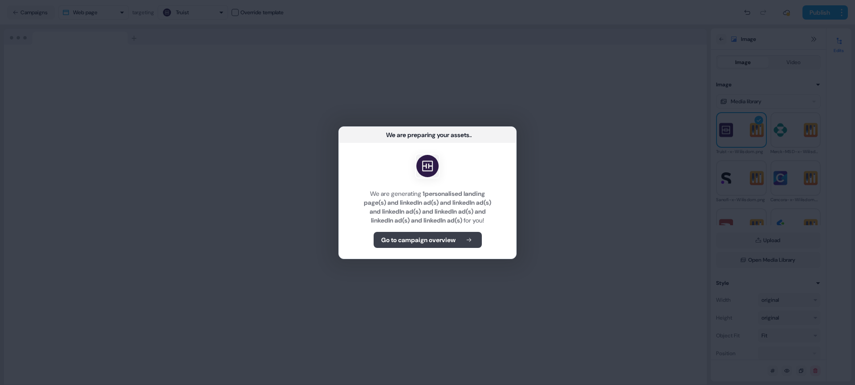
click at [451, 241] on b "Go to campaign overview" at bounding box center [418, 240] width 74 height 9
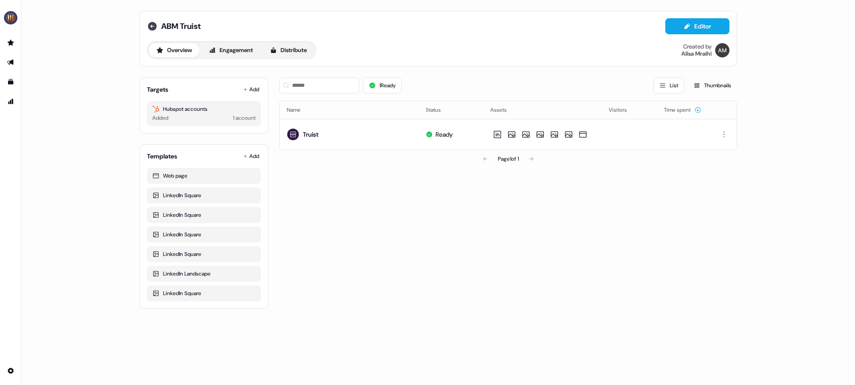
click at [151, 27] on icon at bounding box center [152, 26] width 11 height 11
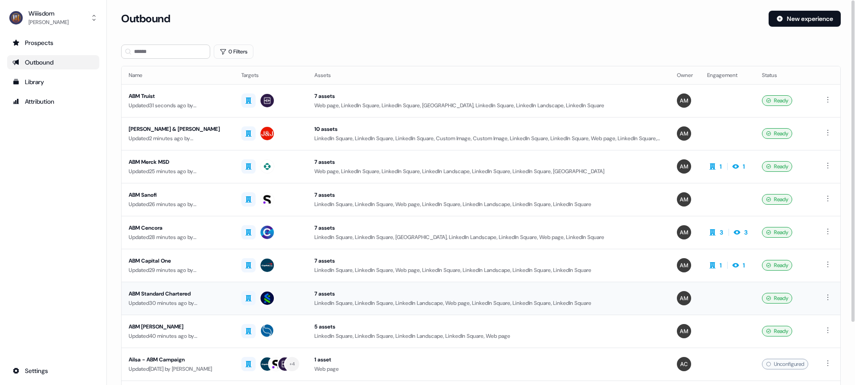
click at [169, 293] on div "ABM Standard Chartered" at bounding box center [178, 294] width 98 height 9
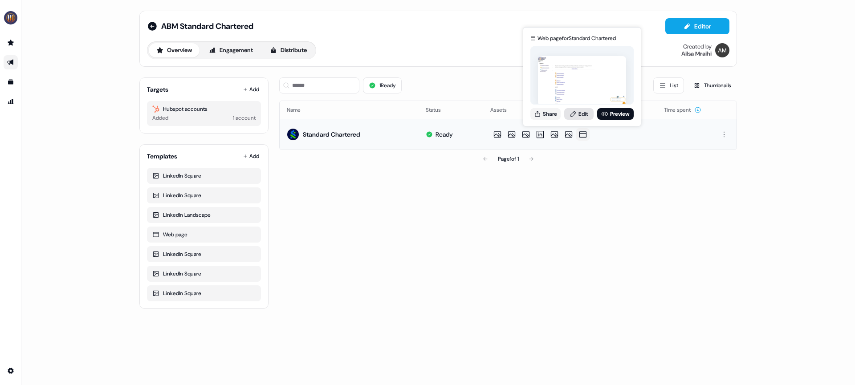
click at [583, 114] on link "Edit" at bounding box center [578, 114] width 29 height 12
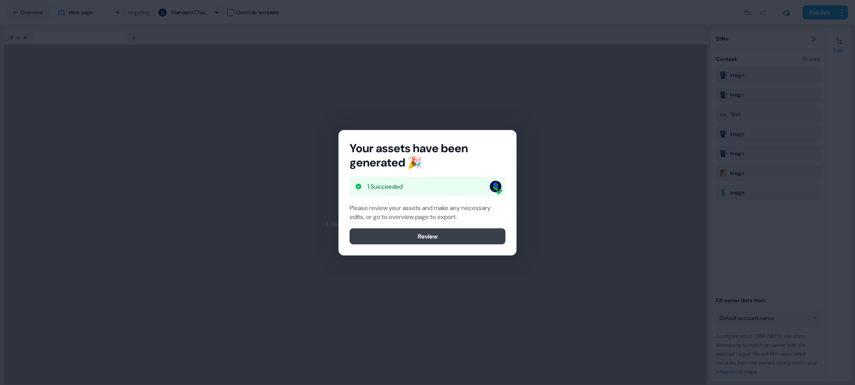
click at [451, 234] on button "Review" at bounding box center [428, 237] width 156 height 16
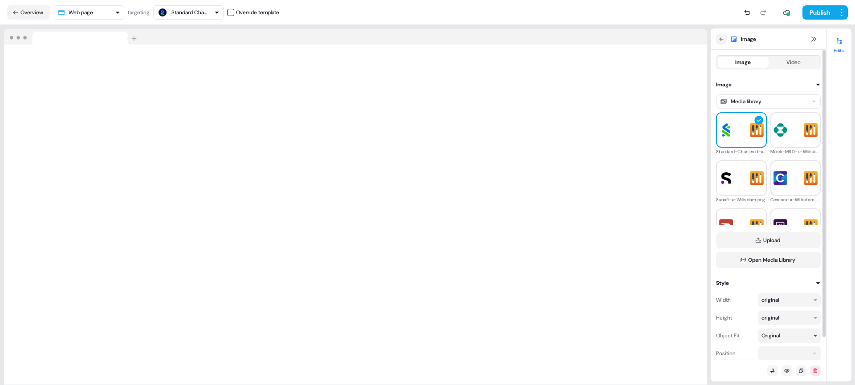
click at [794, 335] on div "Original" at bounding box center [786, 335] width 48 height 9
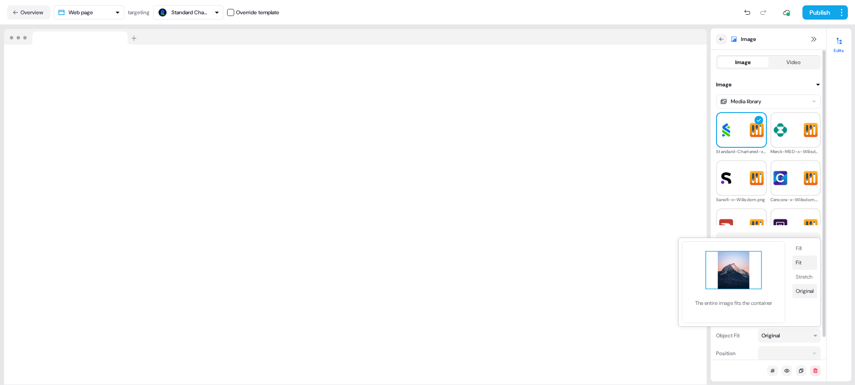
click at [800, 264] on button "Fit" at bounding box center [804, 263] width 25 height 14
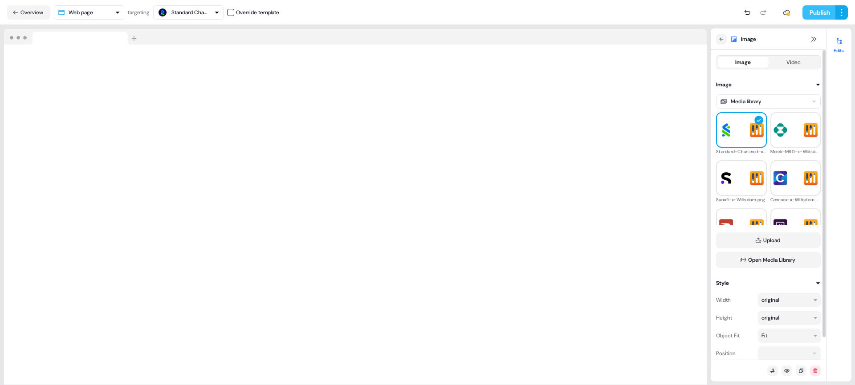
click at [813, 14] on button "Publish" at bounding box center [819, 12] width 33 height 14
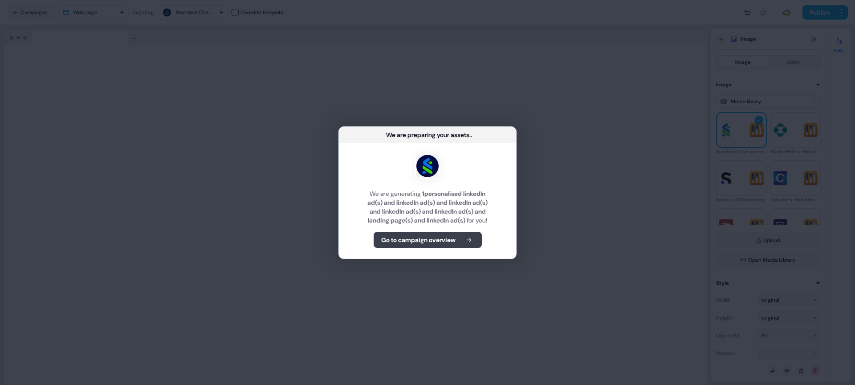
click at [443, 242] on b "Go to campaign overview" at bounding box center [418, 240] width 74 height 9
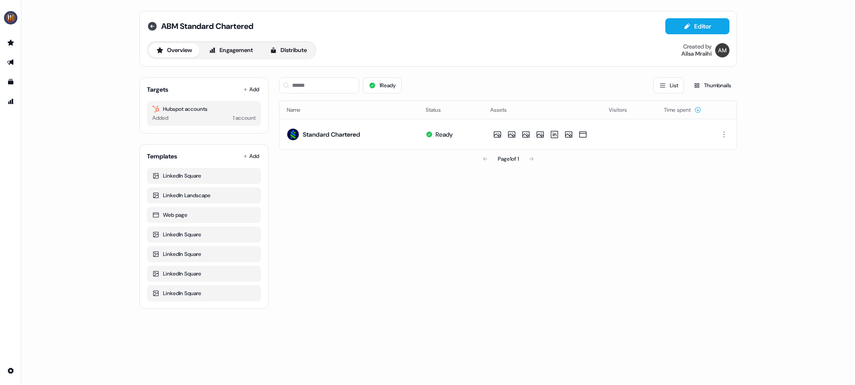
click at [152, 25] on icon at bounding box center [152, 26] width 9 height 9
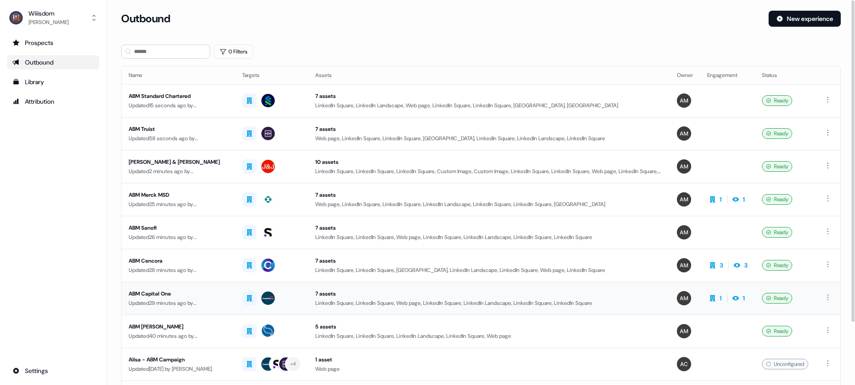
click at [151, 294] on div "ABM Capital One" at bounding box center [178, 294] width 99 height 9
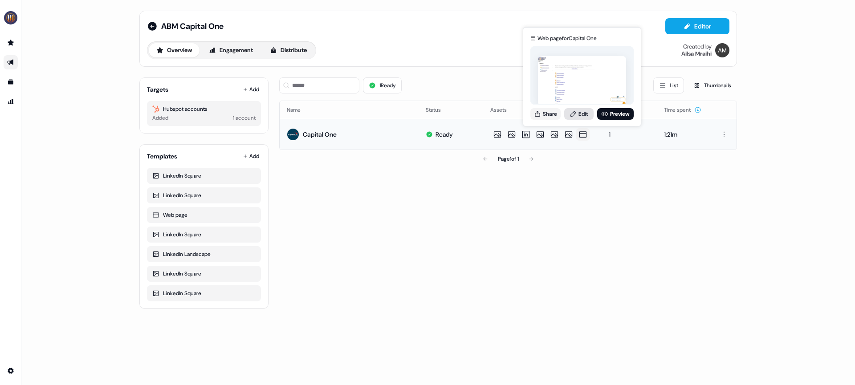
click at [584, 115] on link "Edit" at bounding box center [578, 114] width 29 height 12
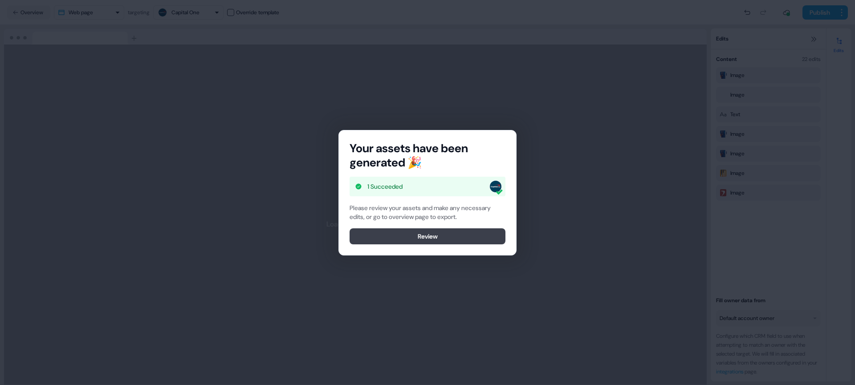
click at [412, 233] on button "Review" at bounding box center [428, 237] width 156 height 16
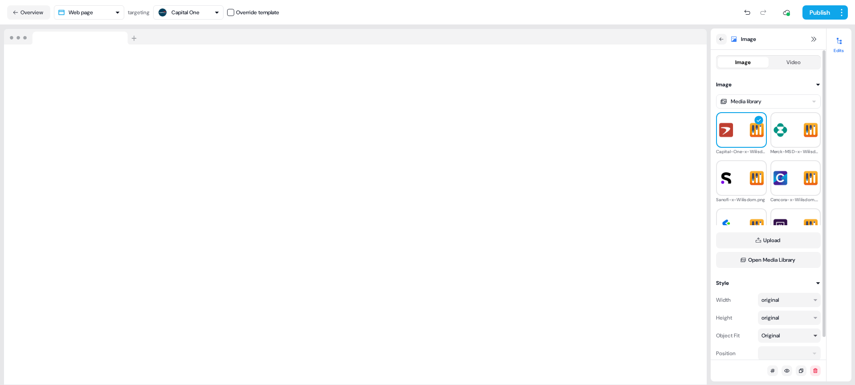
click at [804, 335] on div "Original" at bounding box center [786, 335] width 48 height 9
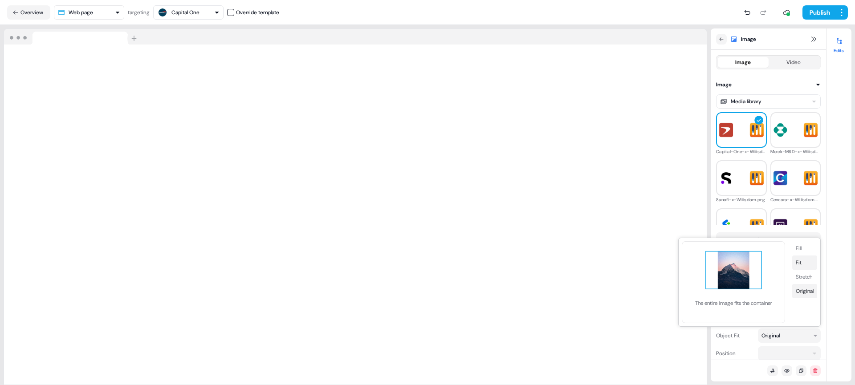
click at [798, 266] on button "Fit" at bounding box center [804, 263] width 25 height 14
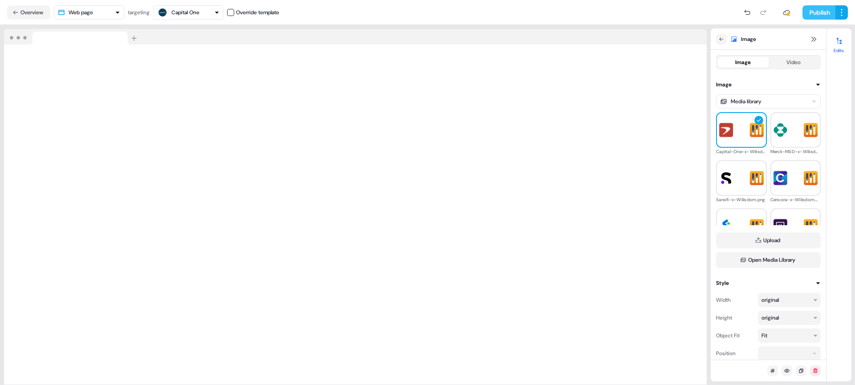
click at [821, 13] on button "Publish" at bounding box center [819, 12] width 33 height 14
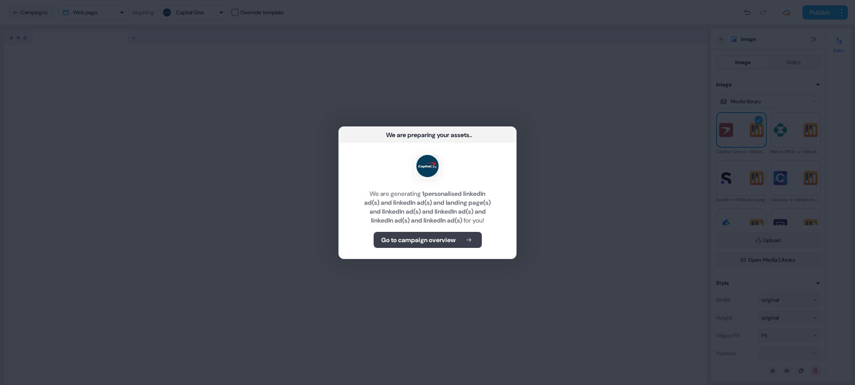
click at [454, 244] on b "Go to campaign overview" at bounding box center [418, 240] width 74 height 9
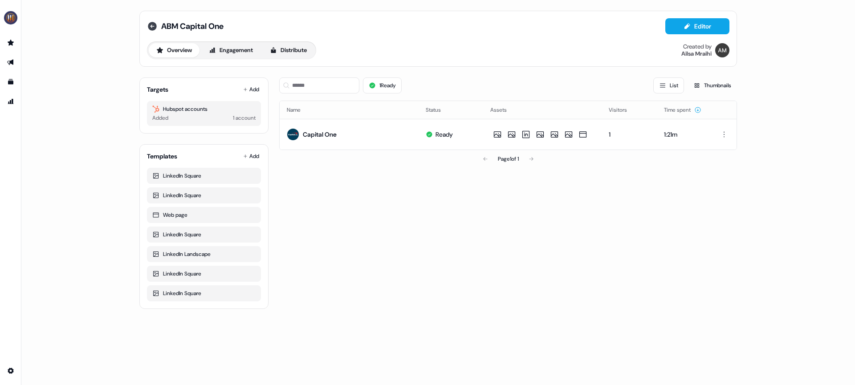
click at [153, 27] on icon at bounding box center [152, 26] width 9 height 9
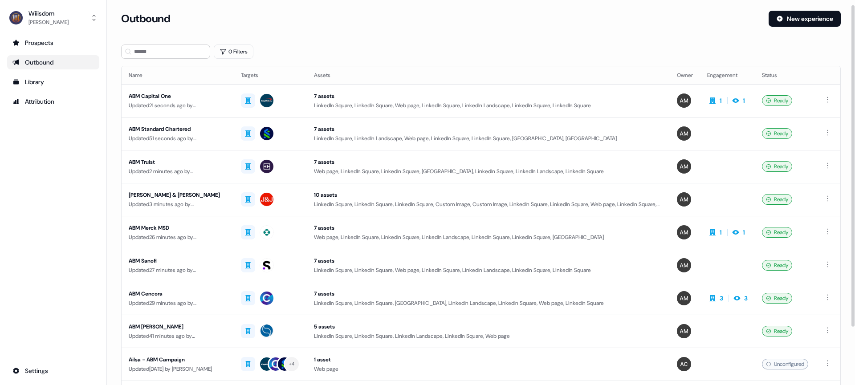
scroll to position [14, 0]
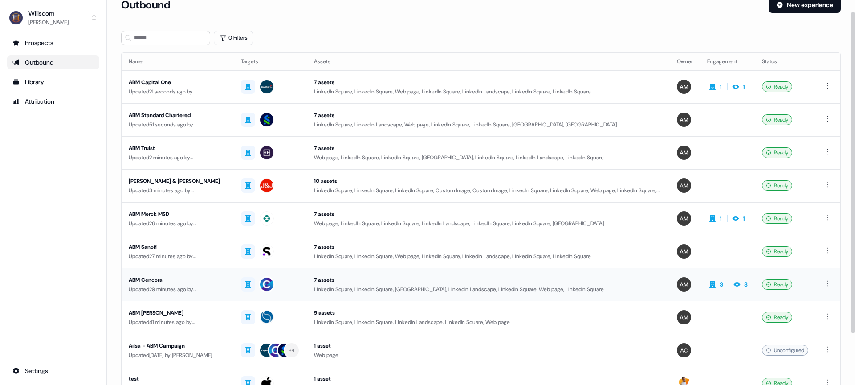
click at [151, 281] on div "ABM Cencora" at bounding box center [178, 280] width 98 height 9
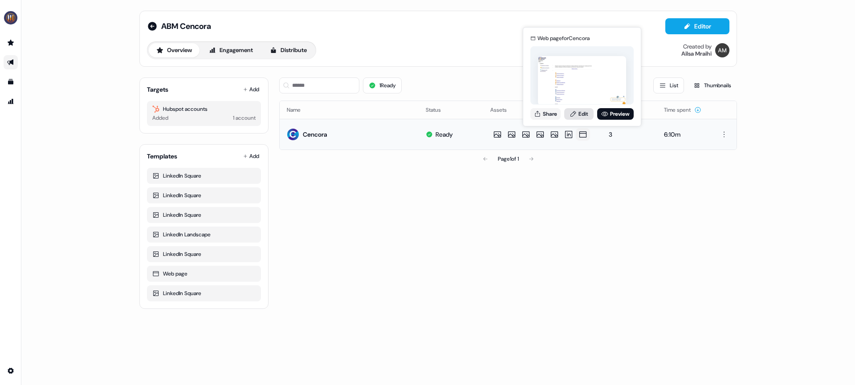
click at [582, 114] on link "Edit" at bounding box center [578, 114] width 29 height 12
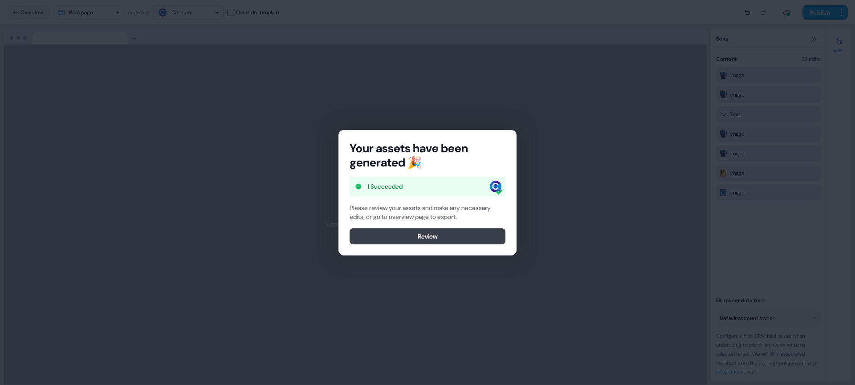
click at [425, 233] on button "Review" at bounding box center [428, 237] width 156 height 16
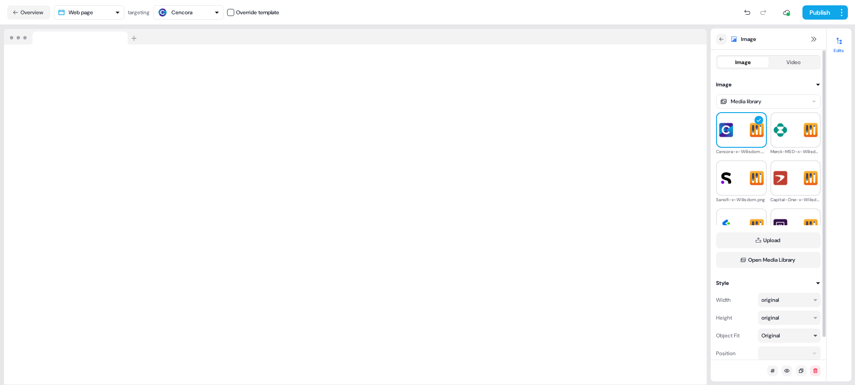
click at [777, 335] on div "Original" at bounding box center [771, 335] width 18 height 9
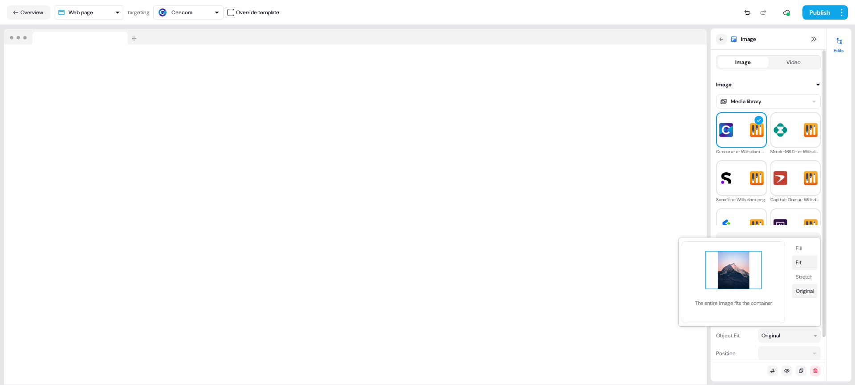
click at [801, 262] on button "Fit" at bounding box center [804, 263] width 25 height 14
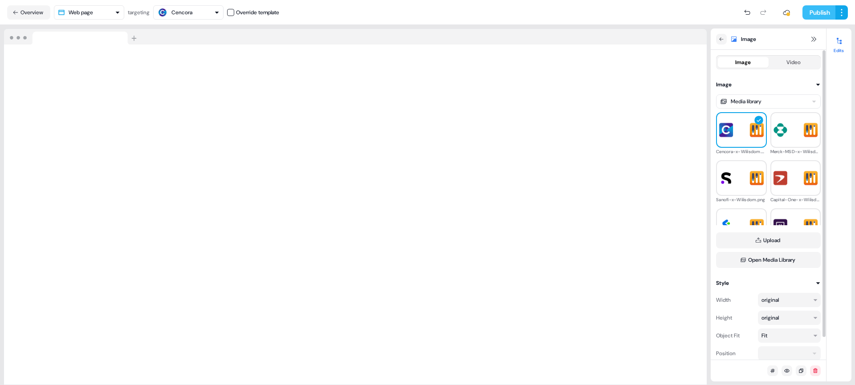
click at [812, 12] on button "Publish" at bounding box center [819, 12] width 33 height 14
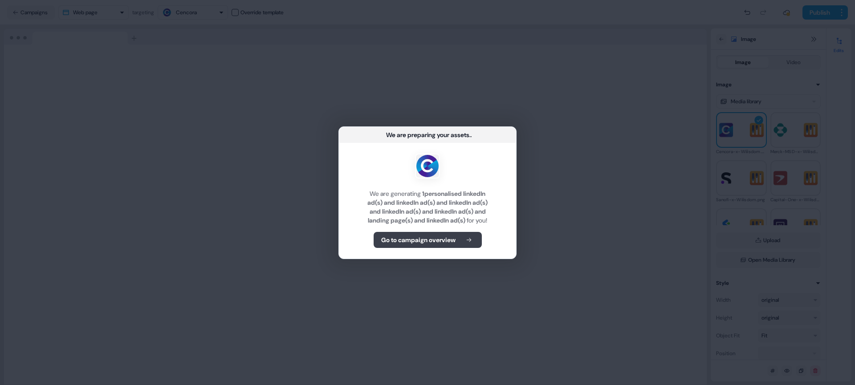
click at [448, 243] on b "Go to campaign overview" at bounding box center [418, 240] width 74 height 9
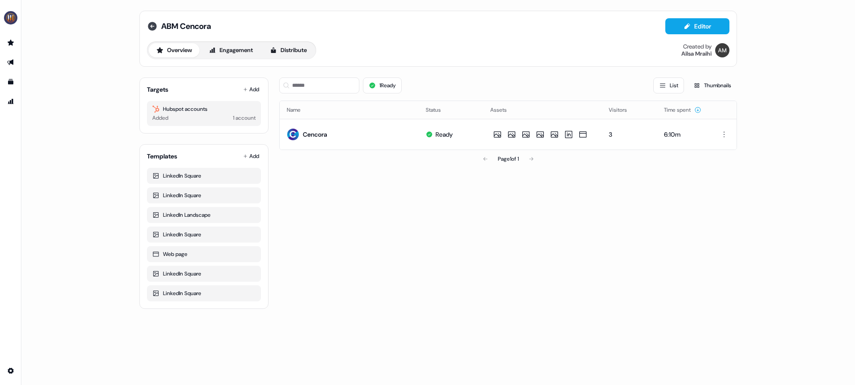
click at [150, 27] on icon at bounding box center [152, 26] width 9 height 9
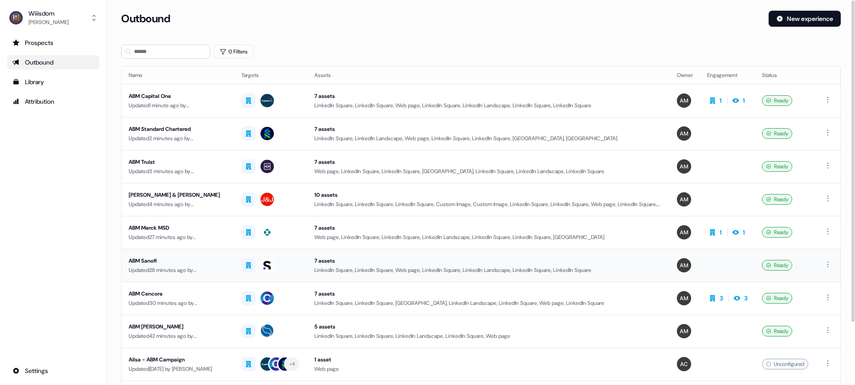
click at [146, 261] on div "ABM Sanofi" at bounding box center [178, 261] width 98 height 9
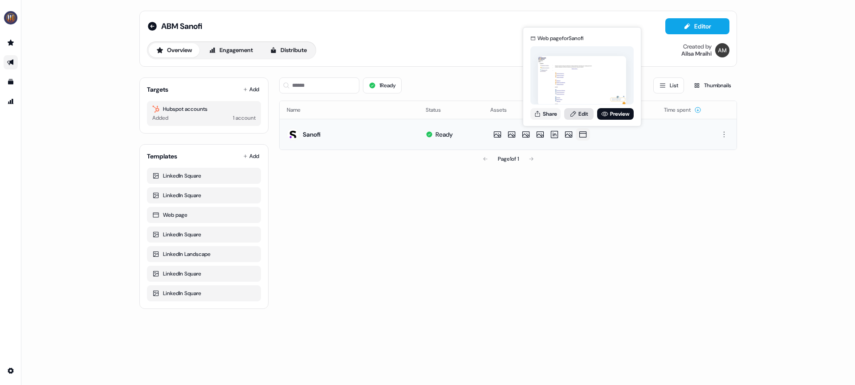
click at [584, 113] on link "Edit" at bounding box center [578, 114] width 29 height 12
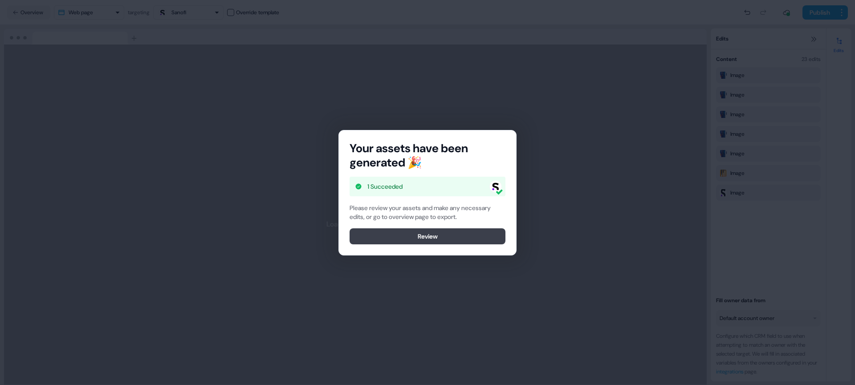
click at [425, 234] on button "Review" at bounding box center [428, 237] width 156 height 16
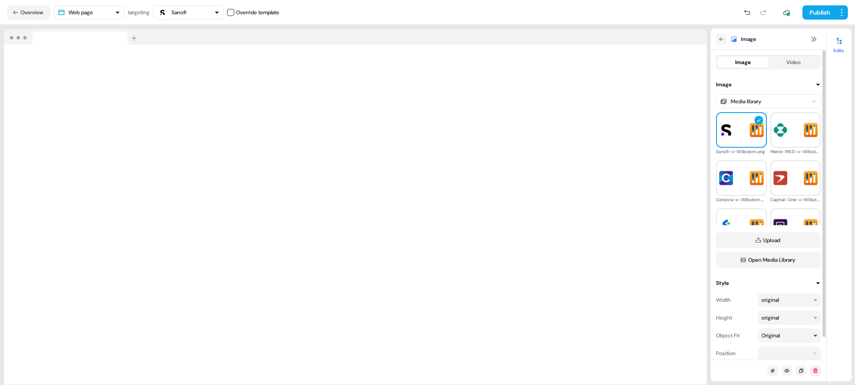
click at [776, 335] on div "Original" at bounding box center [771, 335] width 18 height 9
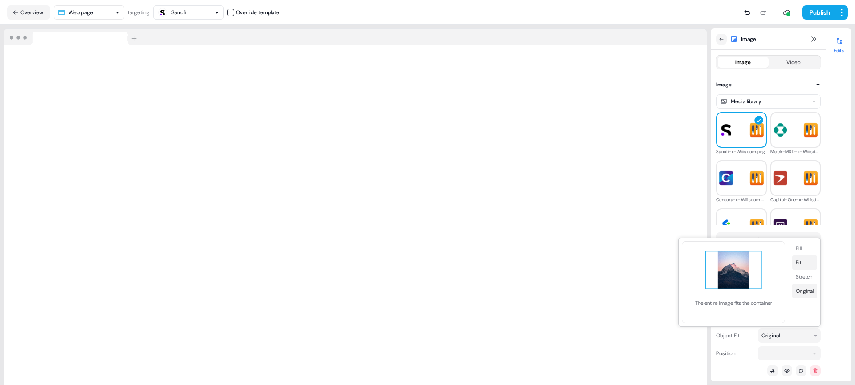
click at [805, 264] on button "Fit" at bounding box center [804, 263] width 25 height 14
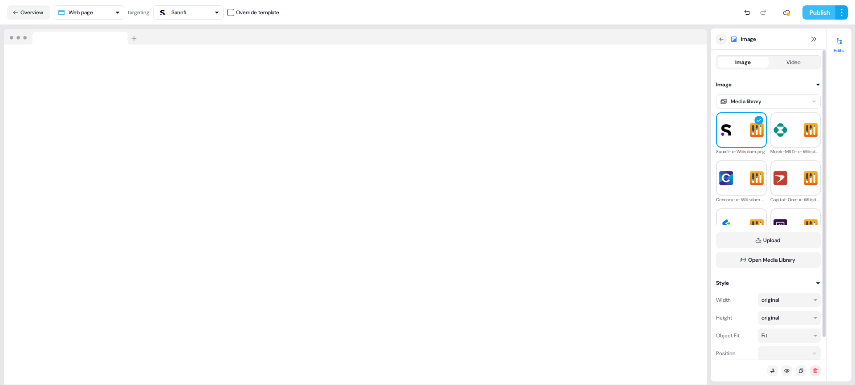
click at [817, 12] on button "Publish" at bounding box center [819, 12] width 33 height 14
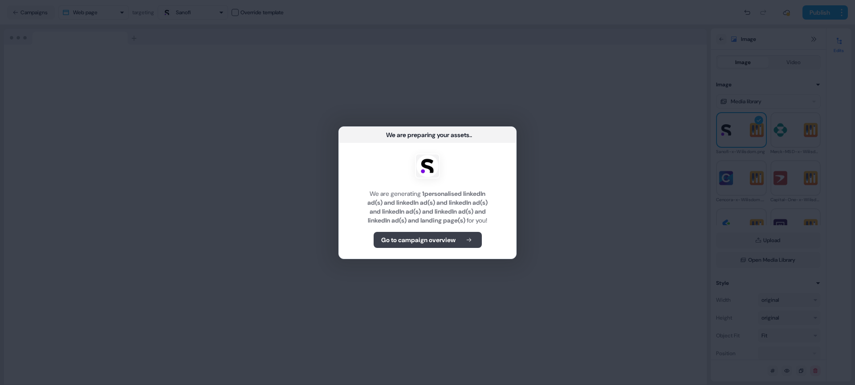
click at [441, 241] on b "Go to campaign overview" at bounding box center [418, 240] width 74 height 9
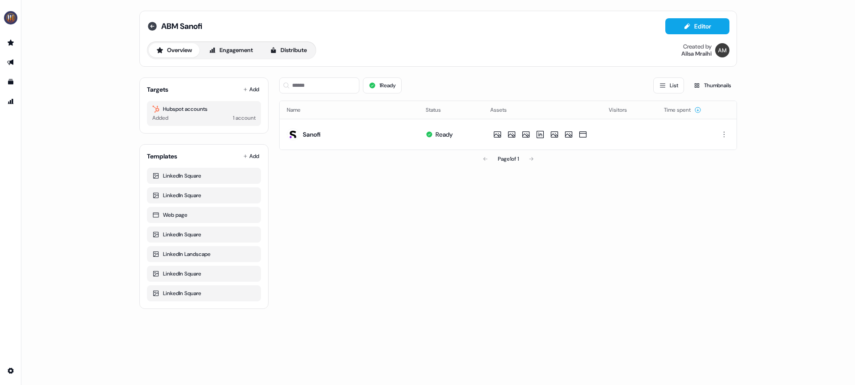
click at [151, 29] on icon at bounding box center [152, 26] width 9 height 9
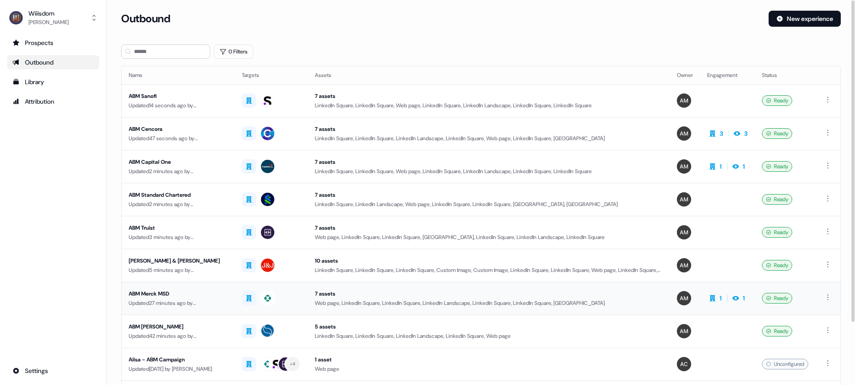
click at [154, 293] on div "ABM Merck MSD" at bounding box center [178, 294] width 99 height 9
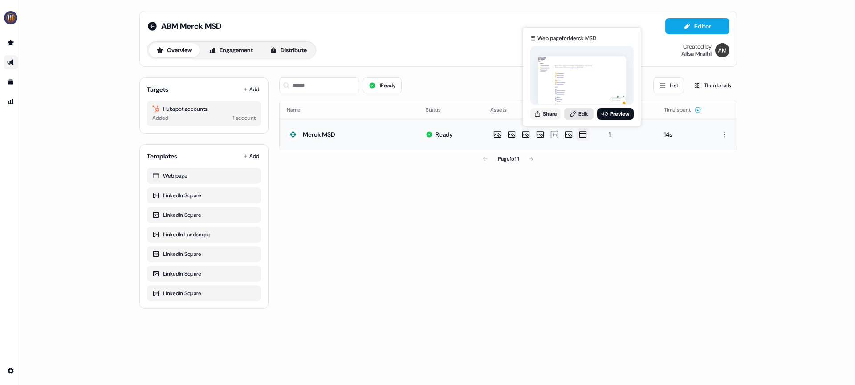
click at [583, 112] on link "Edit" at bounding box center [578, 114] width 29 height 12
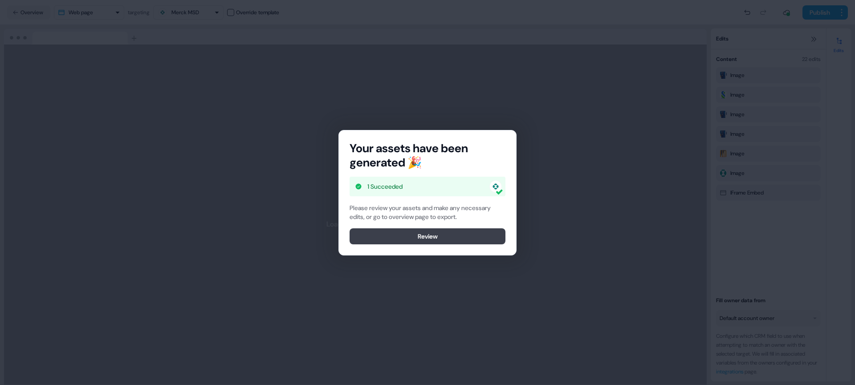
click at [425, 229] on button "Review" at bounding box center [428, 237] width 156 height 16
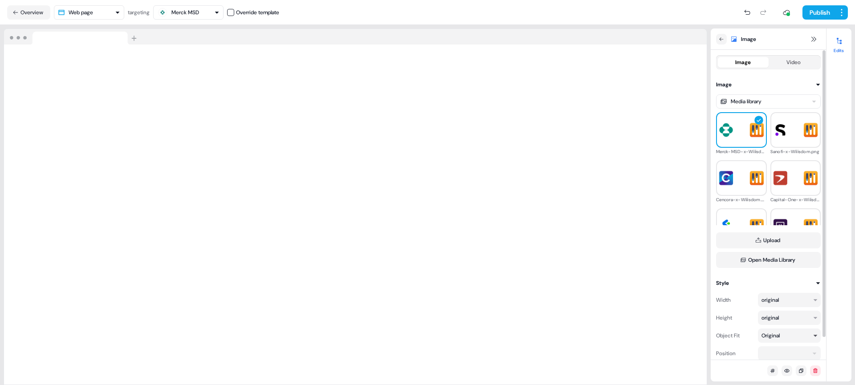
click at [819, 337] on div "Original" at bounding box center [789, 336] width 63 height 14
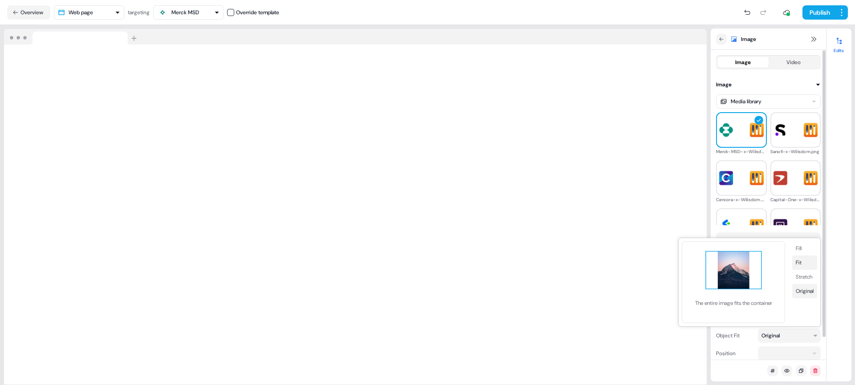
click at [797, 261] on button "Fit" at bounding box center [804, 263] width 25 height 14
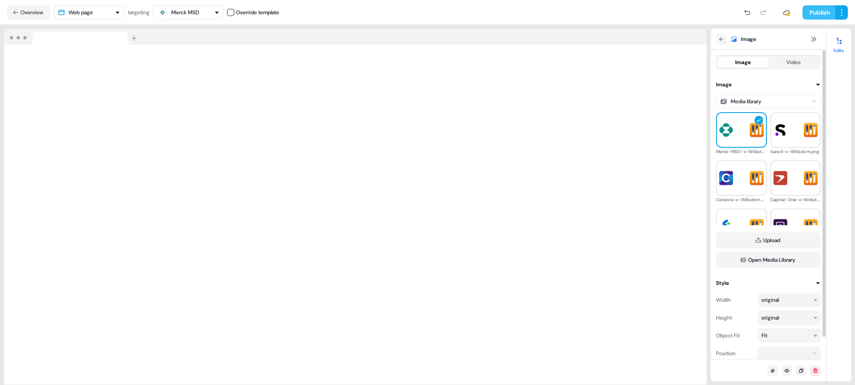
click at [811, 14] on button "Publish" at bounding box center [819, 12] width 33 height 14
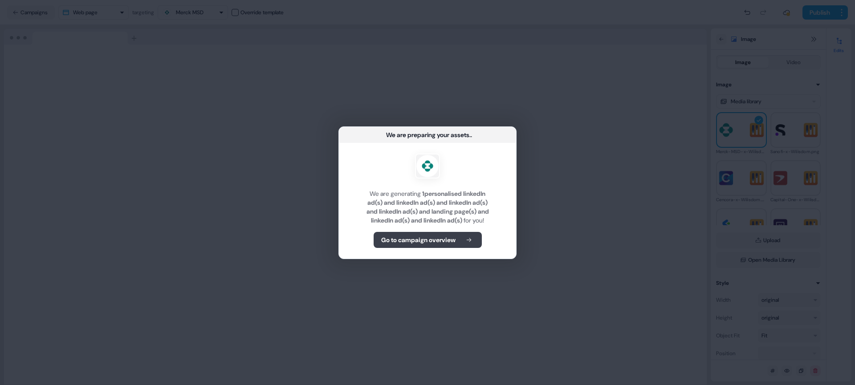
click at [446, 245] on b "Go to campaign overview" at bounding box center [418, 240] width 74 height 9
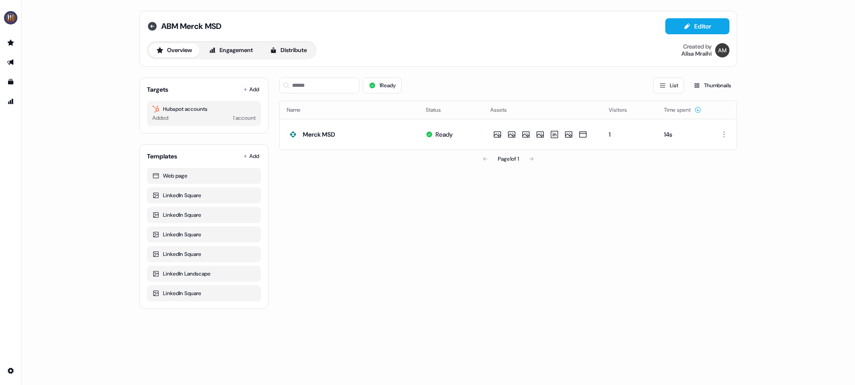
click at [155, 23] on icon at bounding box center [152, 26] width 9 height 9
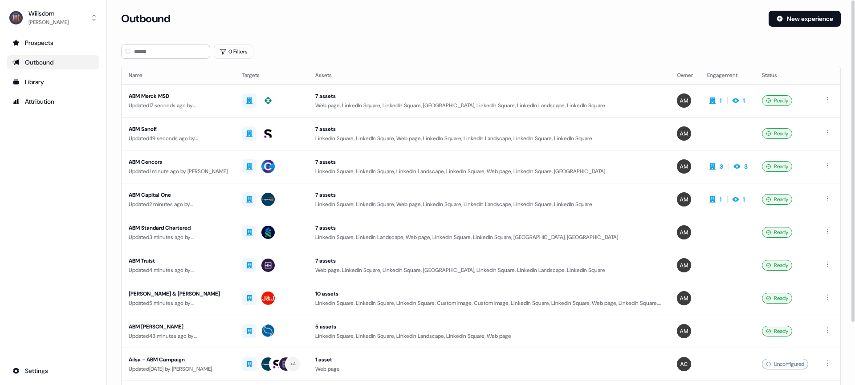
click at [155, 326] on div "ABM [PERSON_NAME]" at bounding box center [178, 327] width 99 height 9
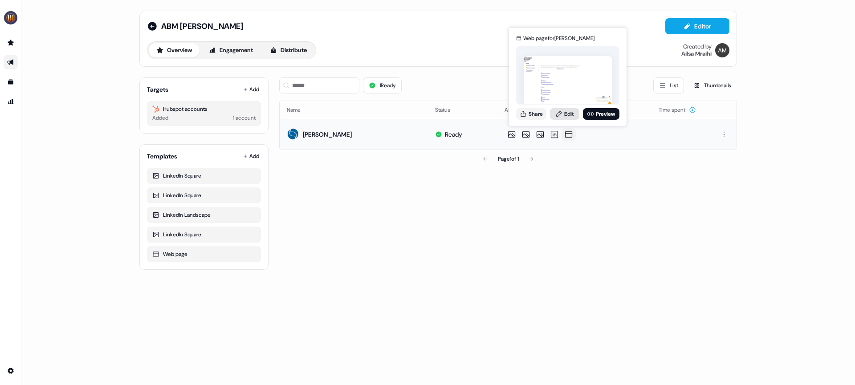
click at [573, 118] on link "Edit" at bounding box center [564, 114] width 29 height 12
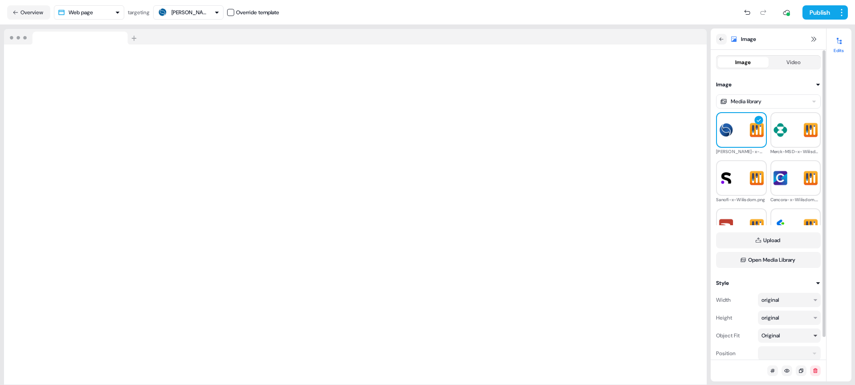
click at [783, 333] on div "Original" at bounding box center [786, 335] width 48 height 9
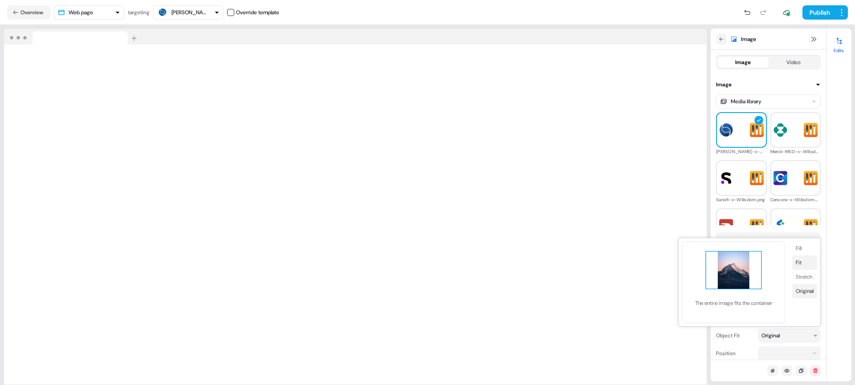
click at [799, 259] on button "Fit" at bounding box center [804, 263] width 25 height 14
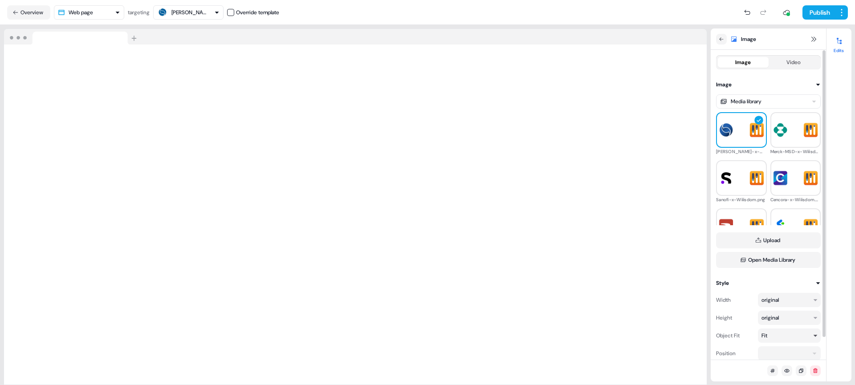
click at [803, 336] on div "Fit" at bounding box center [786, 335] width 48 height 9
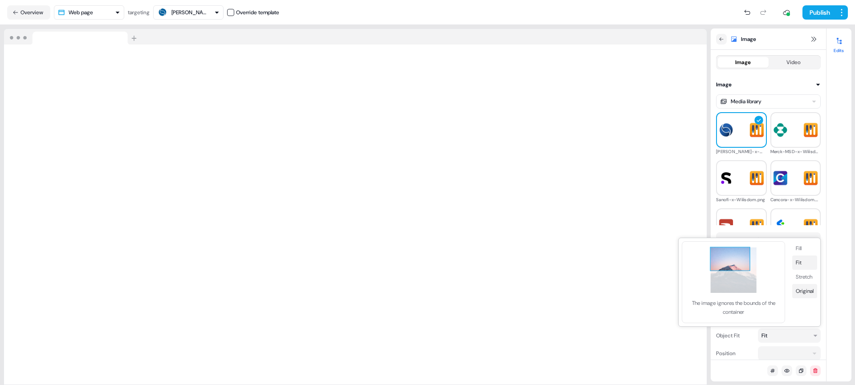
click at [807, 294] on button "Original" at bounding box center [804, 291] width 25 height 14
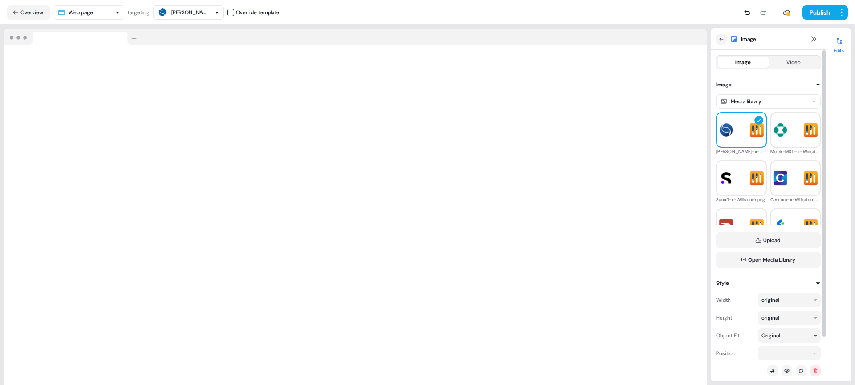
click at [797, 334] on div "Original" at bounding box center [786, 335] width 48 height 9
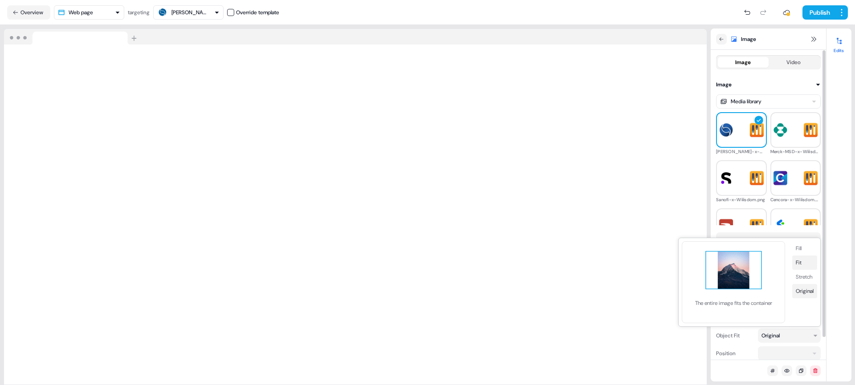
click at [803, 264] on button "Fit" at bounding box center [804, 263] width 25 height 14
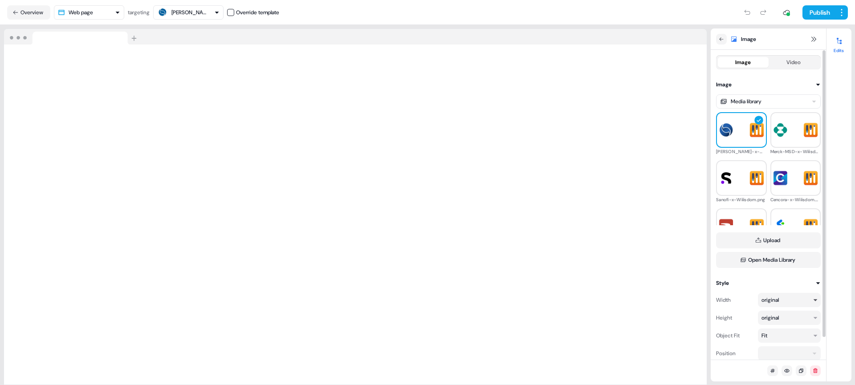
scroll to position [24, 0]
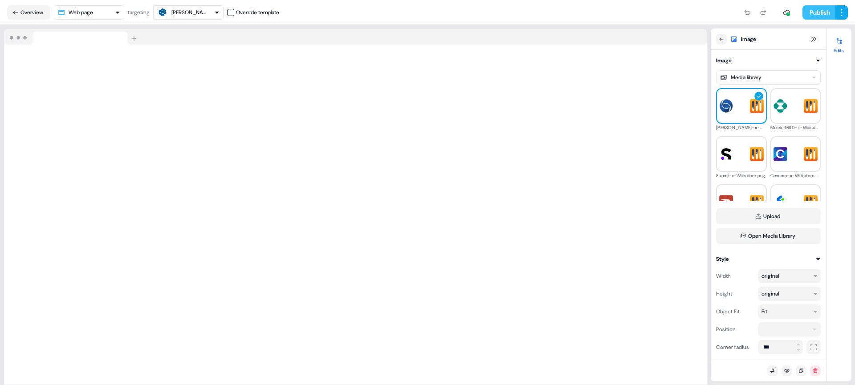
click at [817, 10] on button "Publish" at bounding box center [819, 12] width 33 height 14
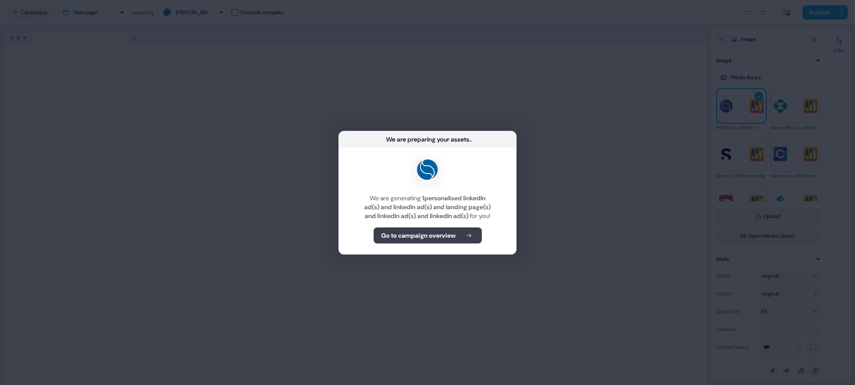
click at [456, 240] on b "Go to campaign overview" at bounding box center [418, 235] width 74 height 9
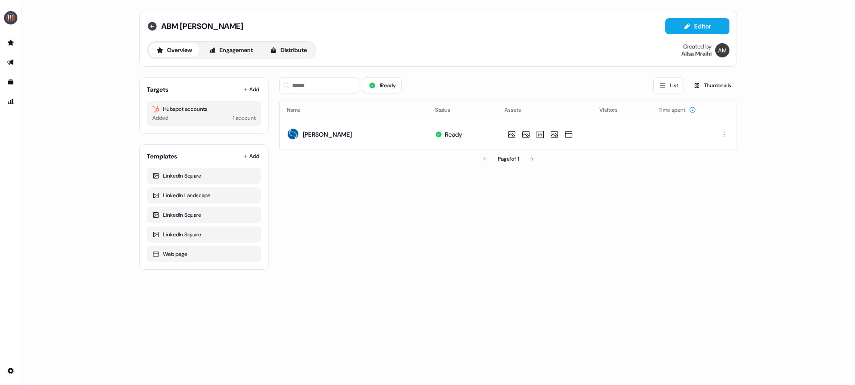
click at [149, 23] on icon at bounding box center [152, 26] width 11 height 11
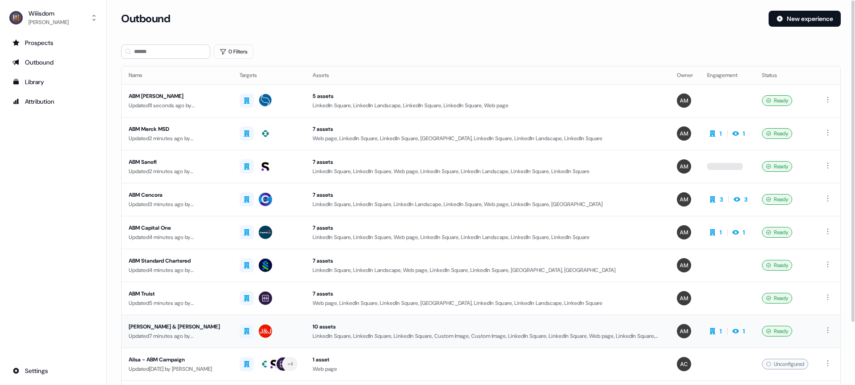
click at [177, 328] on div "[PERSON_NAME] & [PERSON_NAME]" at bounding box center [177, 327] width 97 height 9
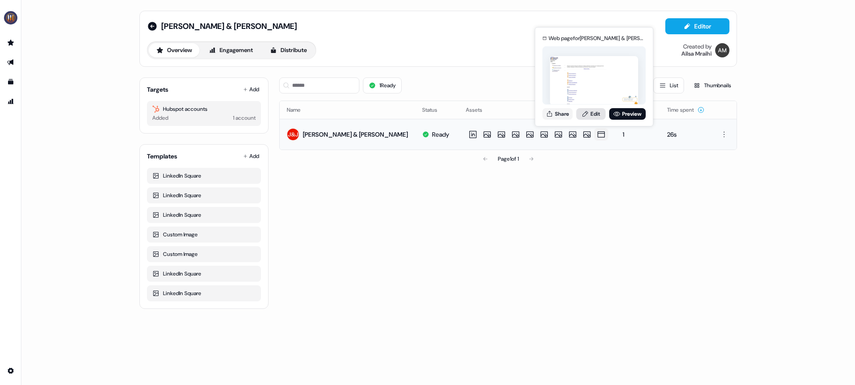
click at [596, 111] on link "Edit" at bounding box center [590, 114] width 29 height 12
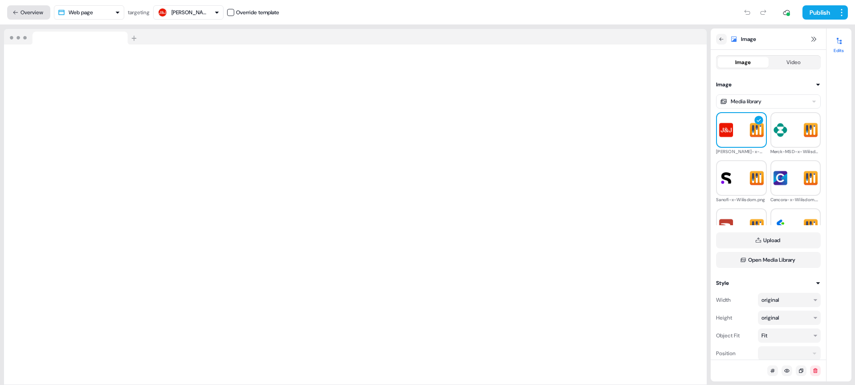
click at [11, 13] on button "Overview" at bounding box center [28, 12] width 43 height 14
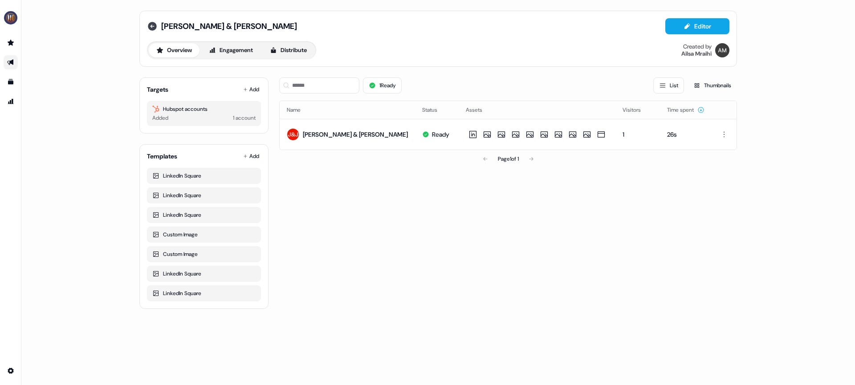
click at [152, 27] on icon at bounding box center [152, 26] width 9 height 9
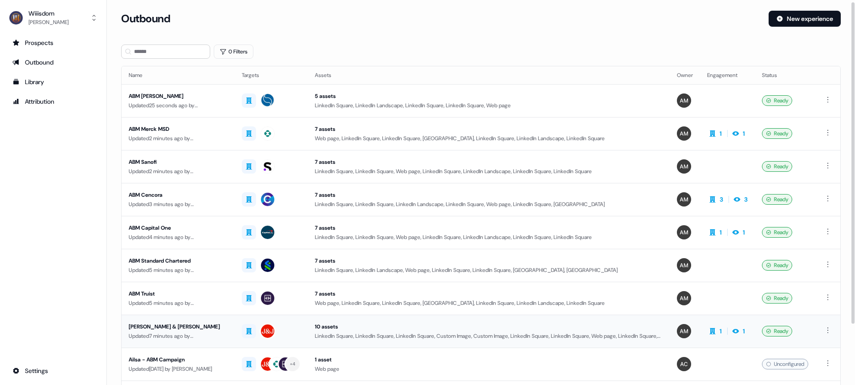
scroll to position [6, 0]
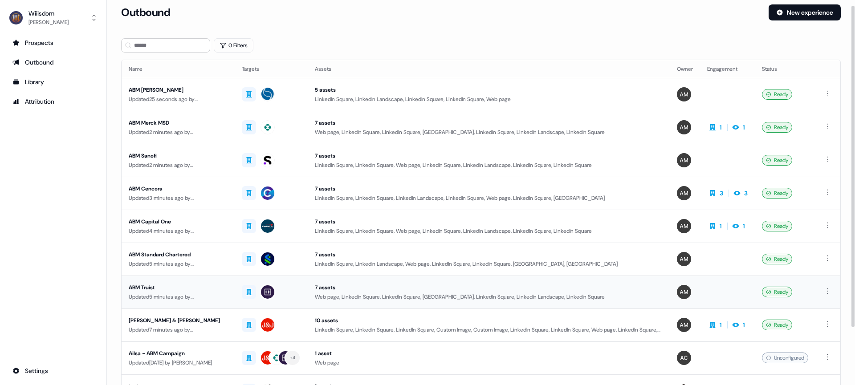
click at [151, 287] on div "ABM Truist" at bounding box center [178, 287] width 99 height 9
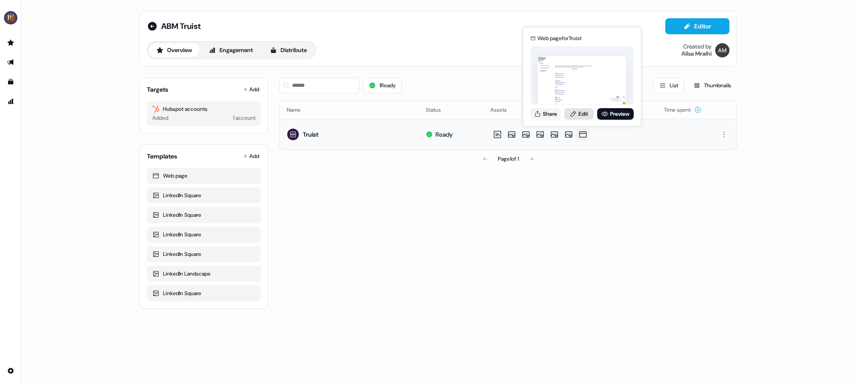
click at [584, 115] on link "Edit" at bounding box center [578, 114] width 29 height 12
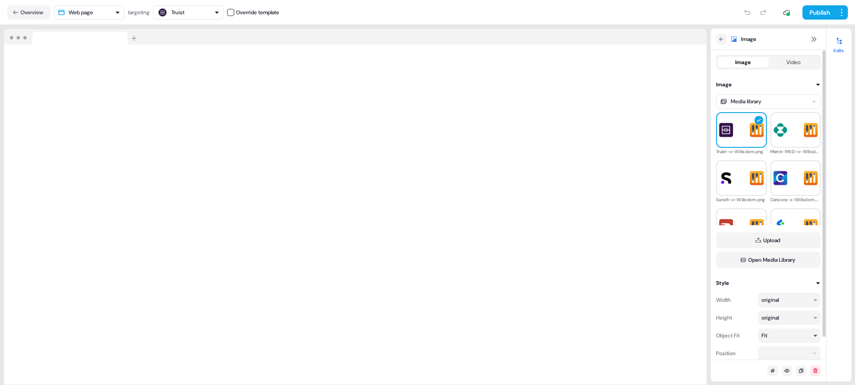
click at [778, 335] on div "Fit" at bounding box center [786, 335] width 48 height 9
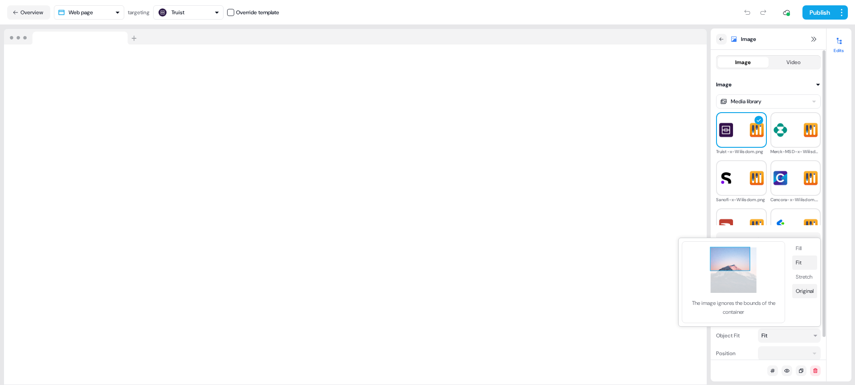
click at [801, 294] on button "Original" at bounding box center [804, 291] width 25 height 14
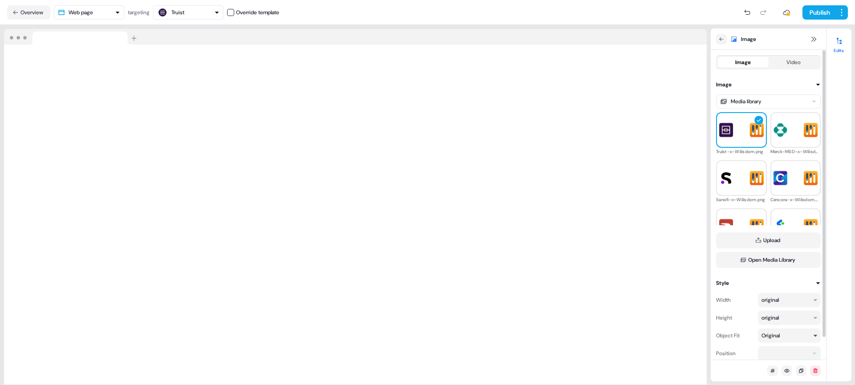
click at [777, 337] on div "Original" at bounding box center [771, 335] width 18 height 9
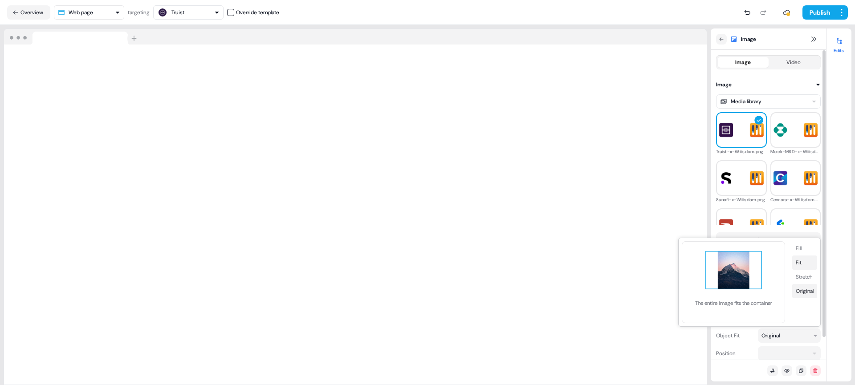
click at [805, 263] on button "Fit" at bounding box center [804, 263] width 25 height 14
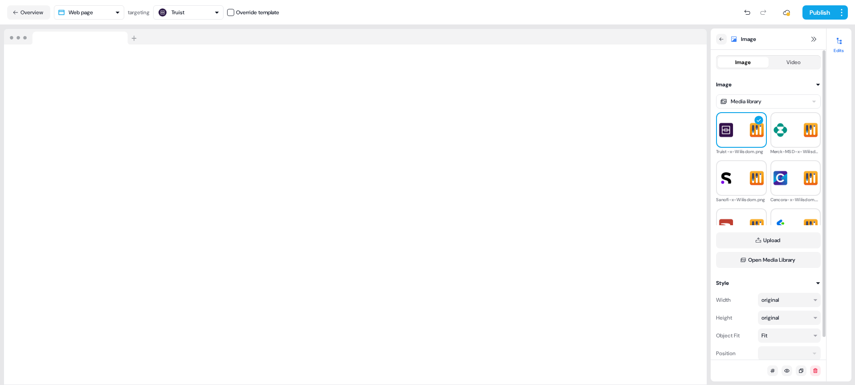
click at [761, 328] on div "Width original Height original Object Fit Fit Position Corner radius ***" at bounding box center [768, 333] width 105 height 91
click at [776, 344] on div "Width original Height original Object Fit Fit Position Corner radius ***" at bounding box center [768, 333] width 105 height 91
click at [815, 14] on button "Publish" at bounding box center [819, 12] width 33 height 14
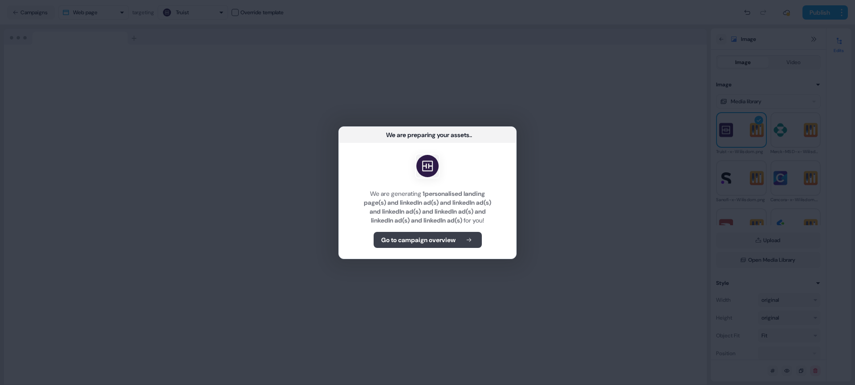
click at [417, 245] on b "Go to campaign overview" at bounding box center [418, 240] width 74 height 9
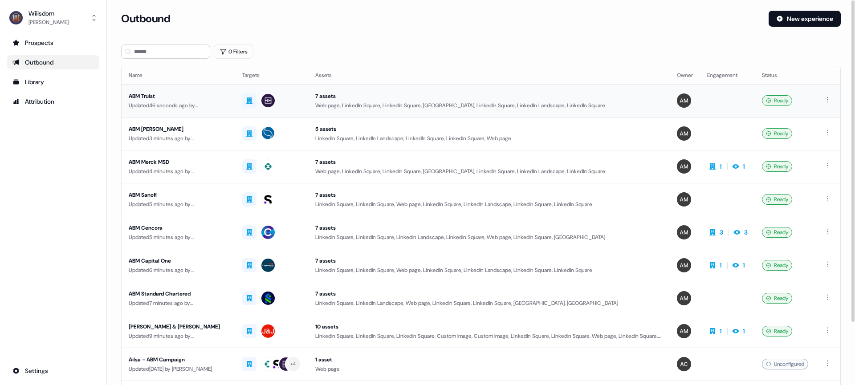
click at [154, 94] on div "ABM Truist" at bounding box center [178, 96] width 99 height 9
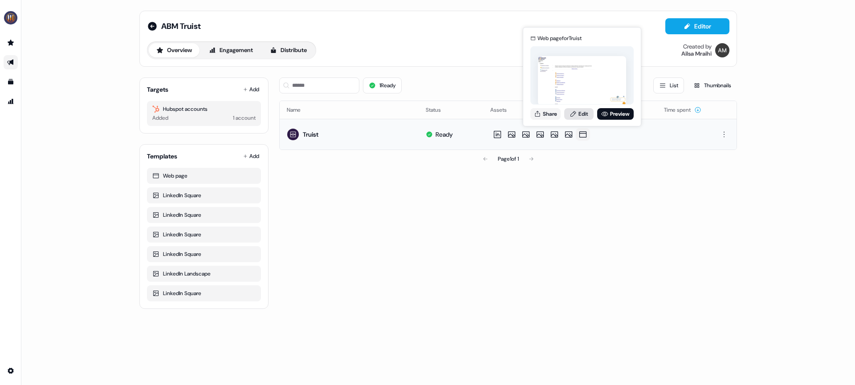
click at [583, 113] on link "Edit" at bounding box center [578, 114] width 29 height 12
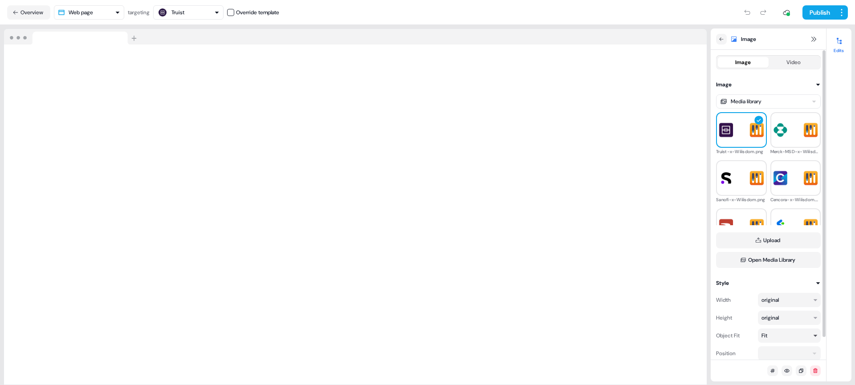
click at [768, 339] on div "Fit" at bounding box center [765, 335] width 6 height 9
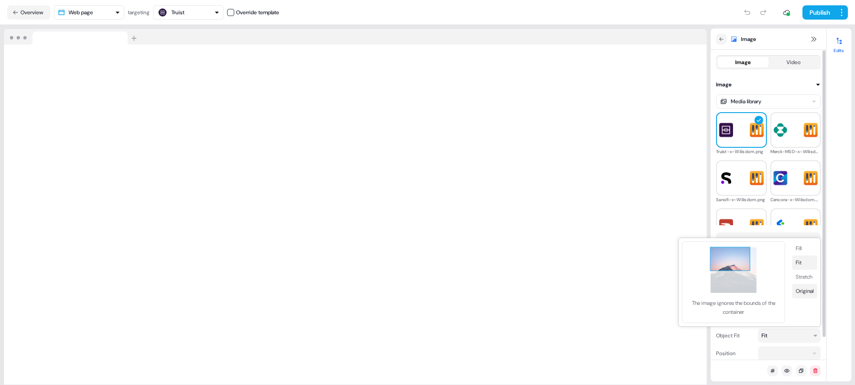
click at [807, 290] on button "Original" at bounding box center [804, 291] width 25 height 14
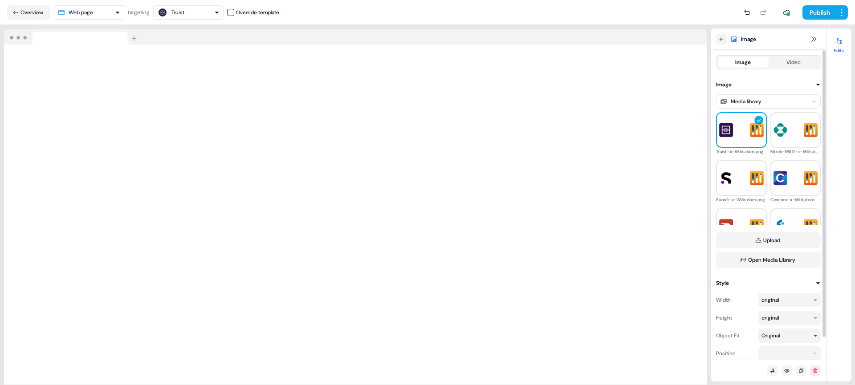
click at [792, 335] on div "Original" at bounding box center [786, 335] width 48 height 9
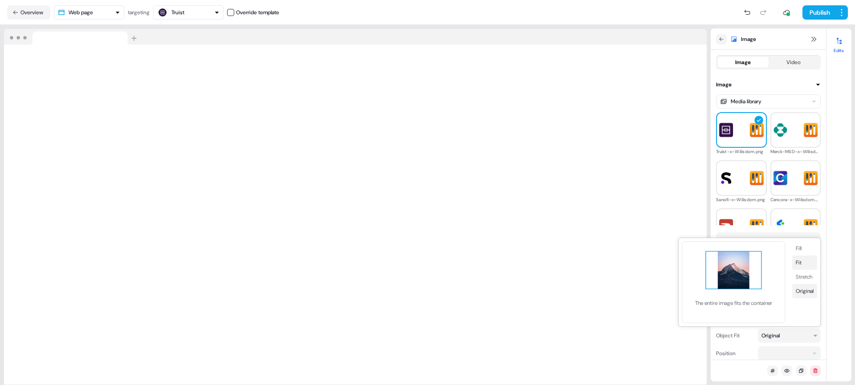
click at [808, 264] on button "Fit" at bounding box center [804, 263] width 25 height 14
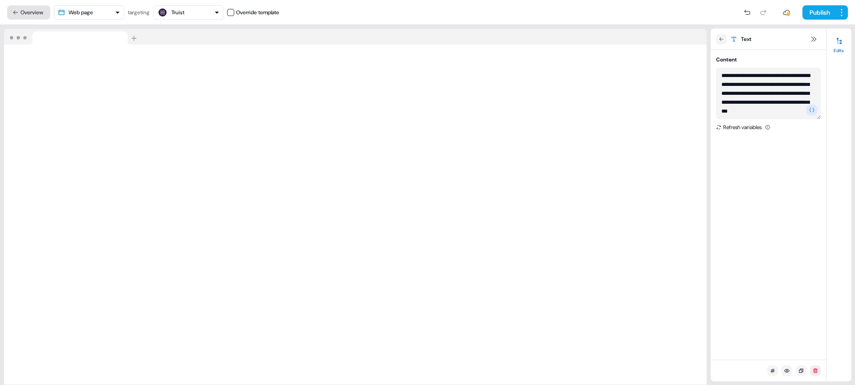
click at [25, 9] on button "Overview" at bounding box center [28, 12] width 43 height 14
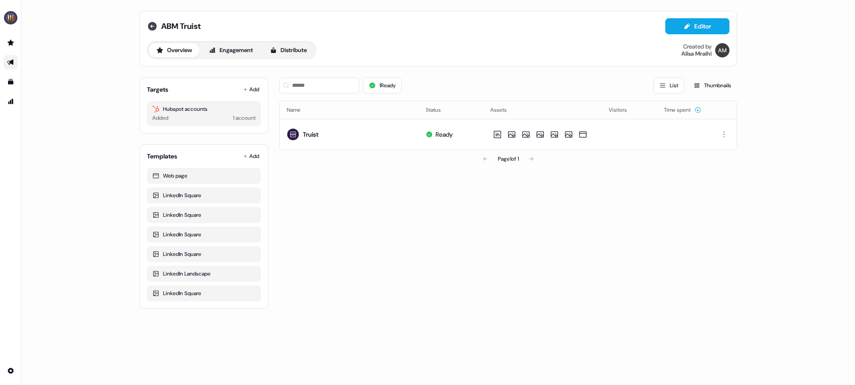
click at [153, 27] on icon at bounding box center [152, 26] width 9 height 9
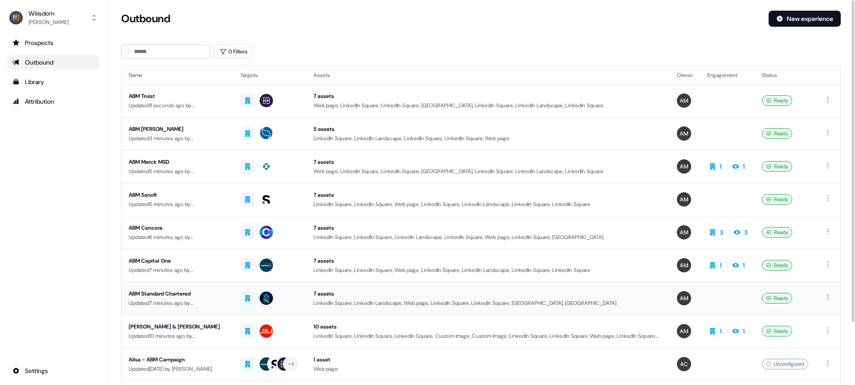
click at [166, 295] on div "ABM Standard Chartered" at bounding box center [178, 294] width 98 height 9
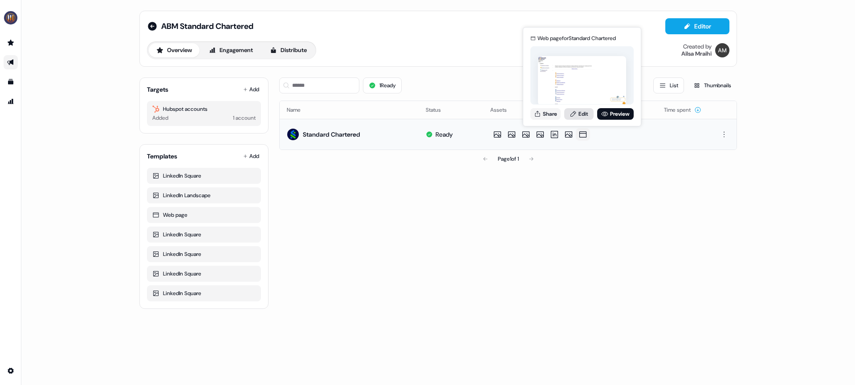
click at [584, 116] on link "Edit" at bounding box center [578, 114] width 29 height 12
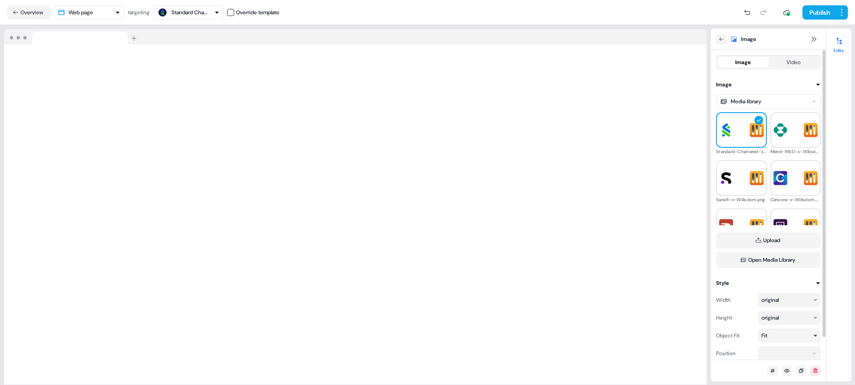
click at [793, 335] on div "Fit" at bounding box center [786, 335] width 48 height 9
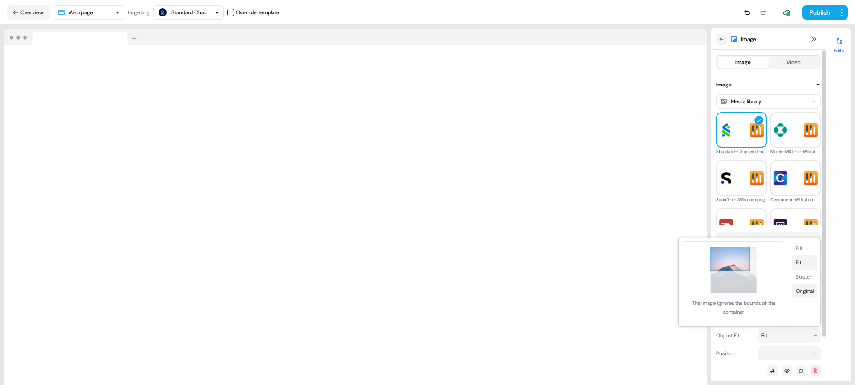
click at [800, 286] on button "Original" at bounding box center [804, 291] width 25 height 14
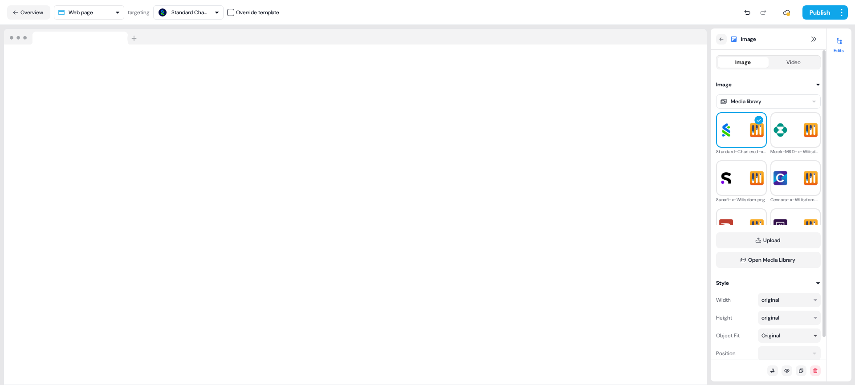
click at [798, 339] on div "Original" at bounding box center [786, 335] width 48 height 9
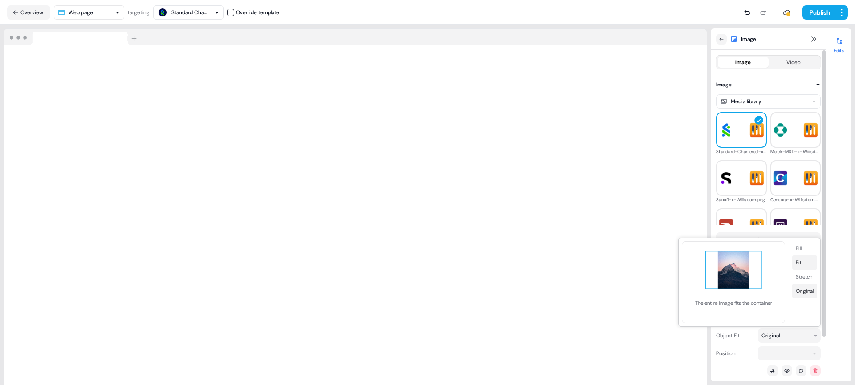
click at [806, 261] on button "Fit" at bounding box center [804, 263] width 25 height 14
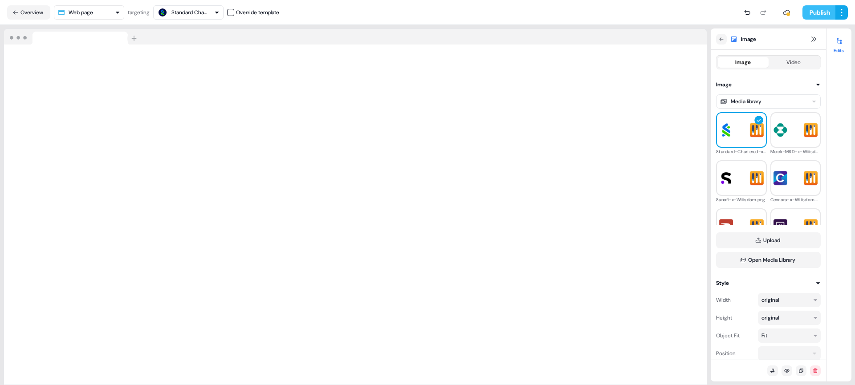
click at [816, 13] on button "Publish" at bounding box center [819, 12] width 33 height 14
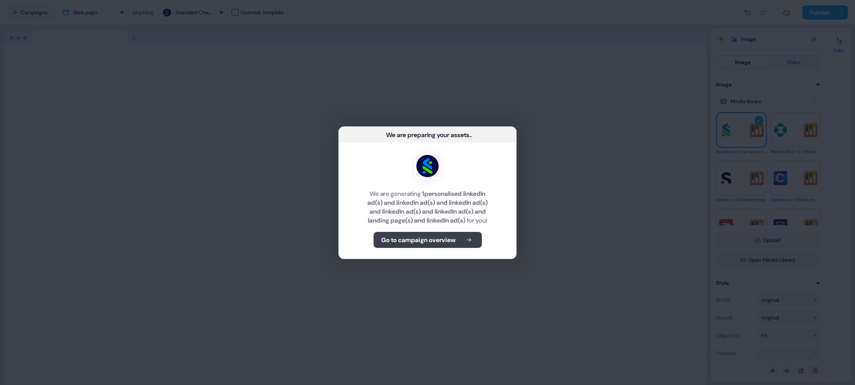
click at [469, 243] on icon at bounding box center [469, 240] width 11 height 6
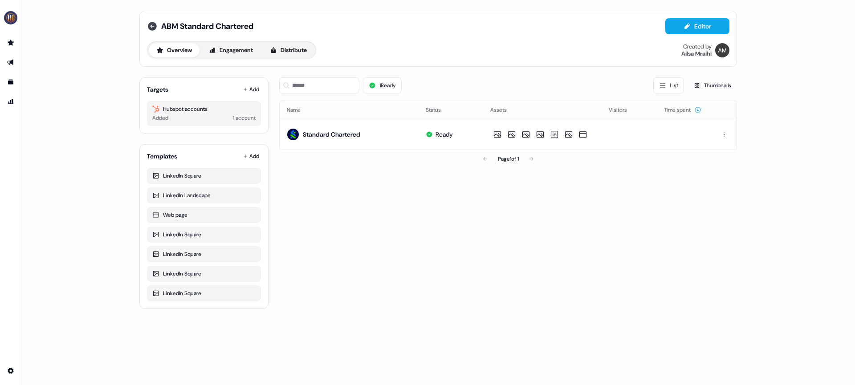
click at [152, 26] on icon at bounding box center [152, 26] width 11 height 11
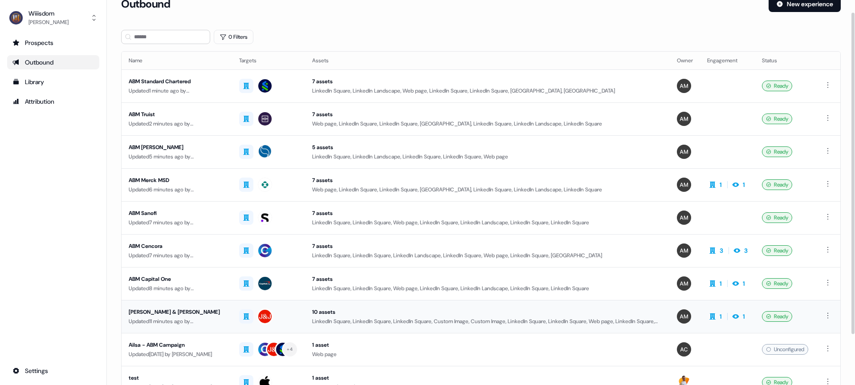
scroll to position [15, 0]
click at [142, 278] on div "ABM Capital One" at bounding box center [177, 278] width 96 height 9
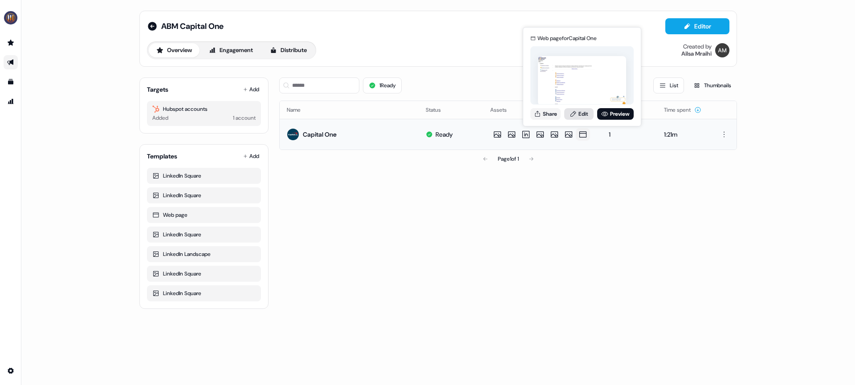
click at [584, 118] on link "Edit" at bounding box center [578, 114] width 29 height 12
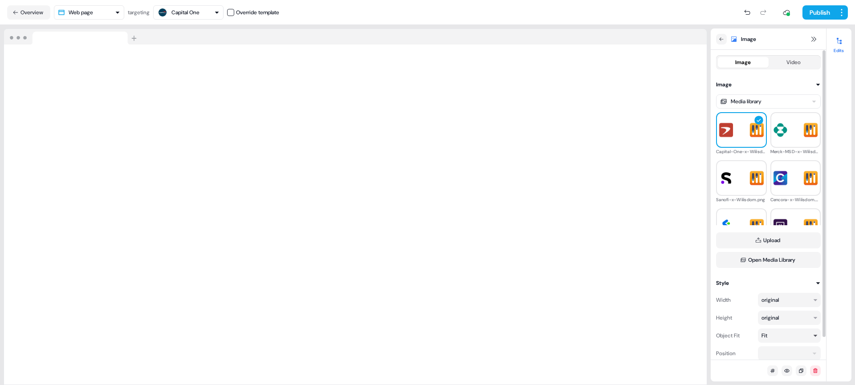
click at [785, 339] on div "Fit" at bounding box center [786, 335] width 48 height 9
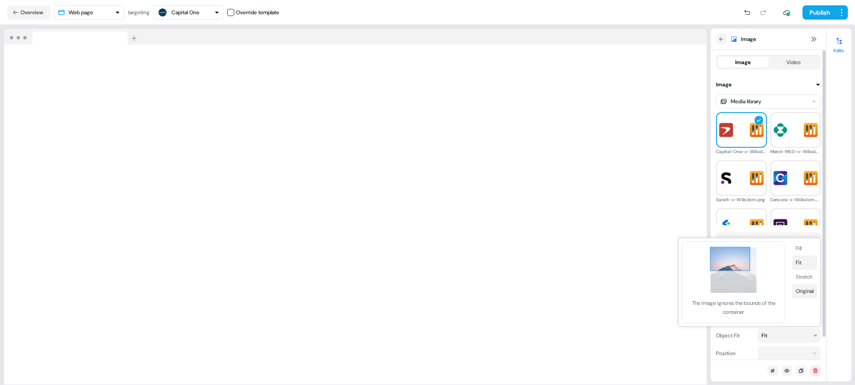
click at [808, 295] on button "Original" at bounding box center [804, 291] width 25 height 14
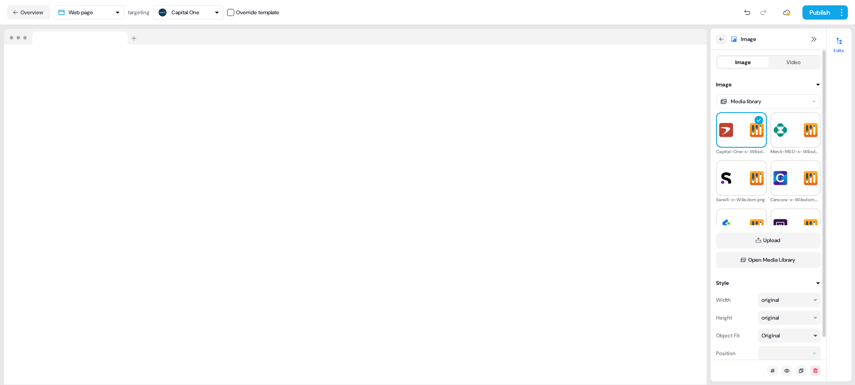
click at [787, 332] on div "Original" at bounding box center [786, 335] width 48 height 9
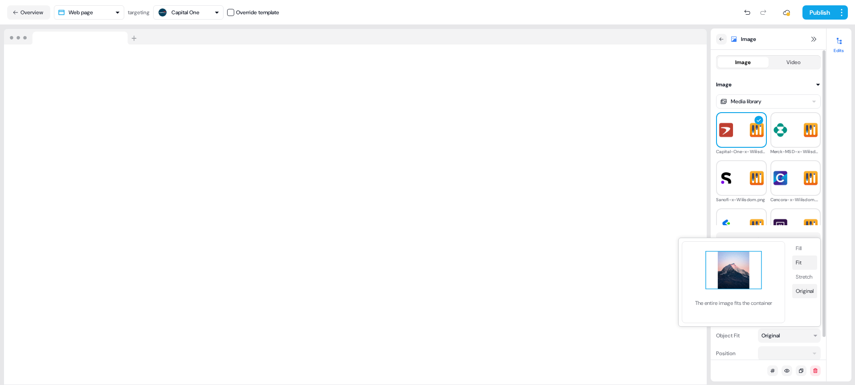
click at [809, 266] on button "Fit" at bounding box center [804, 263] width 25 height 14
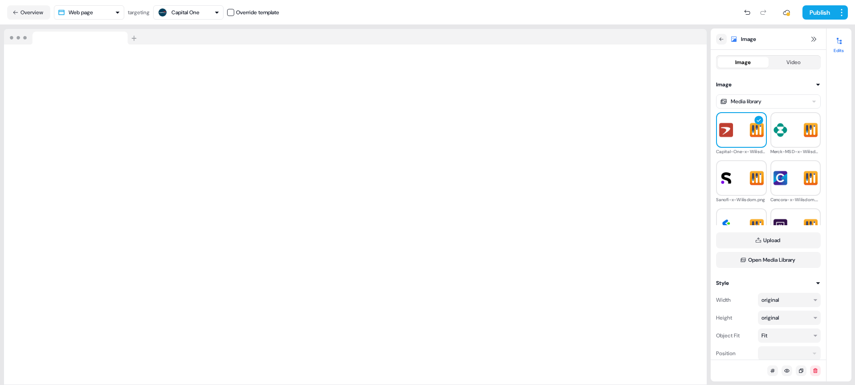
click at [12, 19] on nav "Overview Web page targeting Capital One Override template Publish" at bounding box center [427, 12] width 855 height 25
click at [18, 14] on icon at bounding box center [15, 12] width 6 height 6
